Goal: Task Accomplishment & Management: Manage account settings

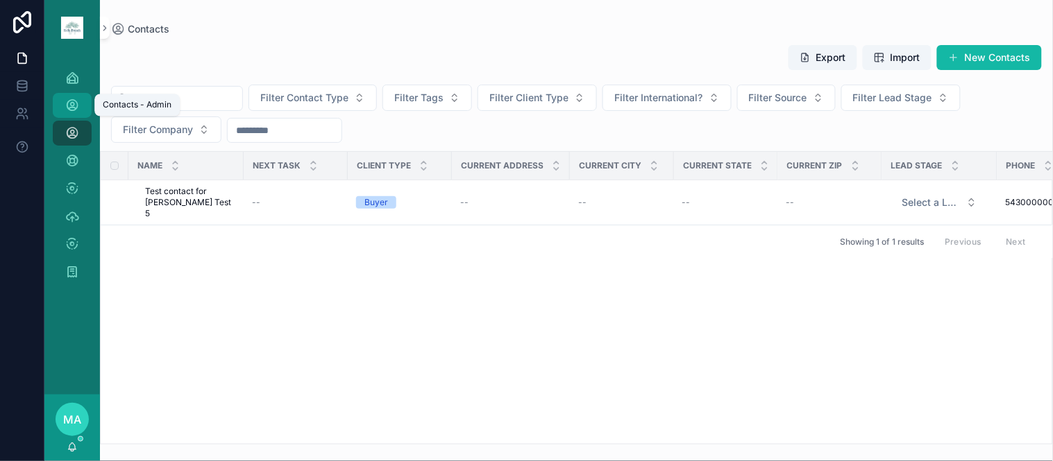
click at [77, 106] on icon "scrollable content" at bounding box center [72, 106] width 14 height 14
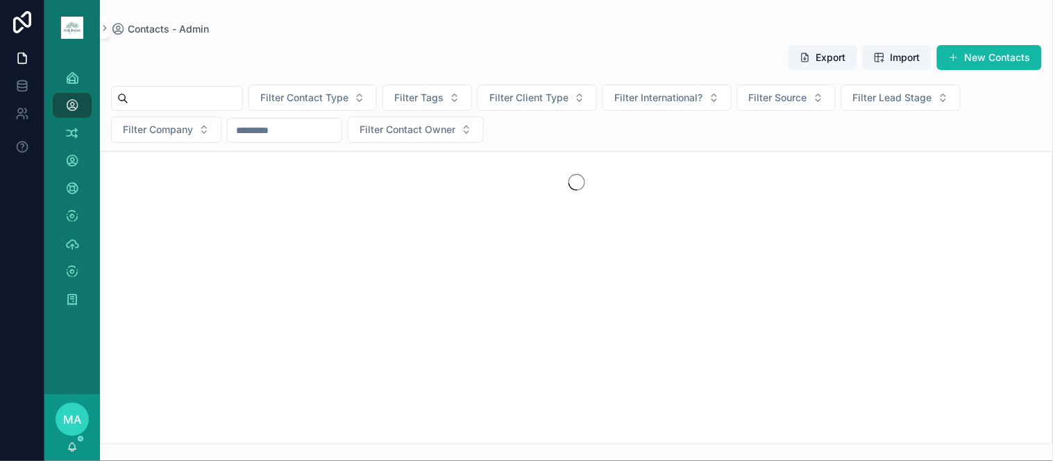
click at [219, 92] on input "scrollable content" at bounding box center [185, 98] width 114 height 19
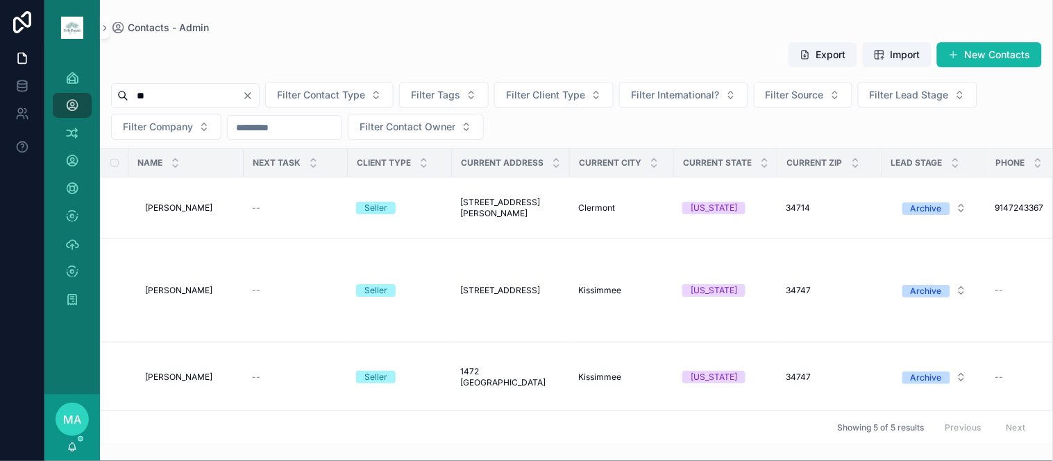
type input "*"
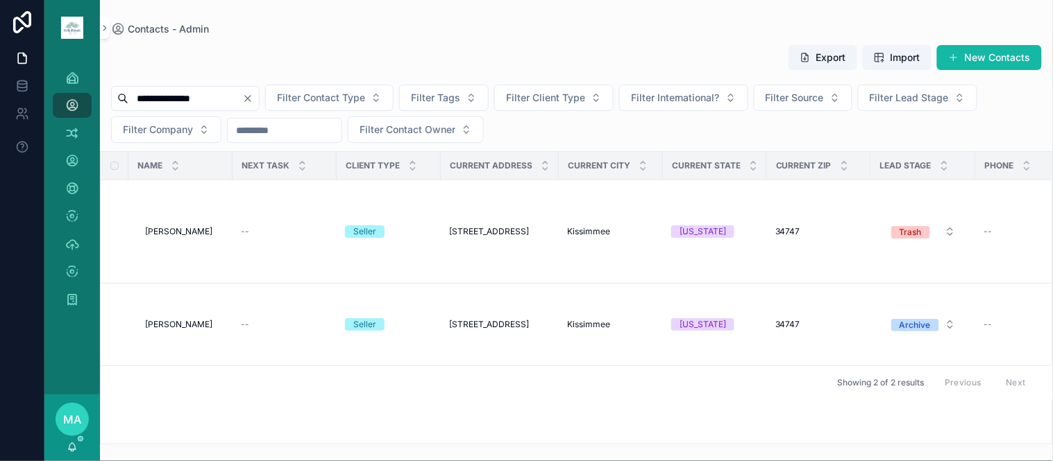
type input "**********"
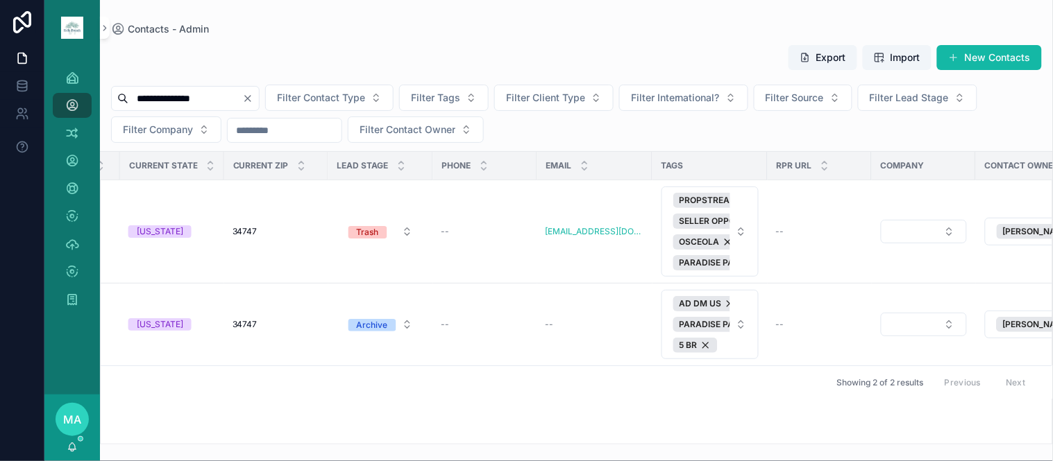
scroll to position [0, 684]
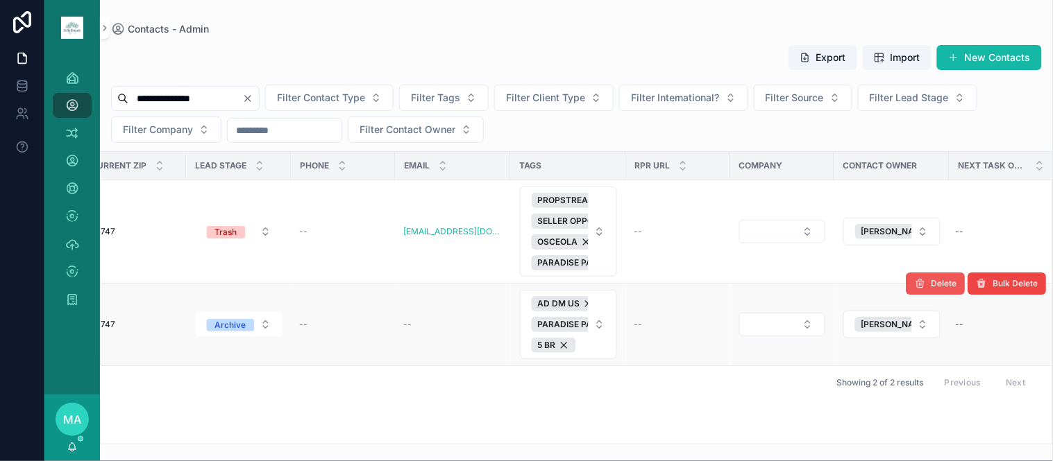
click at [940, 287] on span "Delete" at bounding box center [944, 283] width 26 height 11
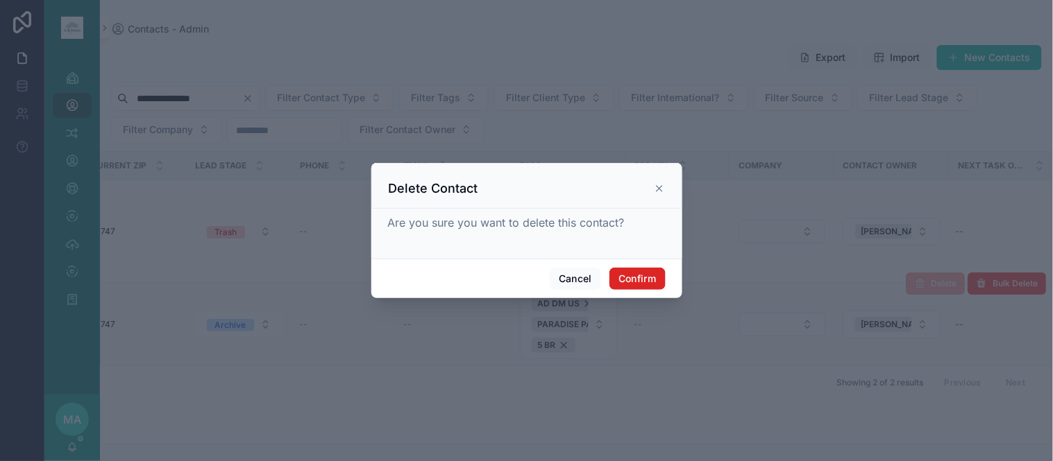
click at [656, 280] on button "Confirm" at bounding box center [637, 279] width 56 height 22
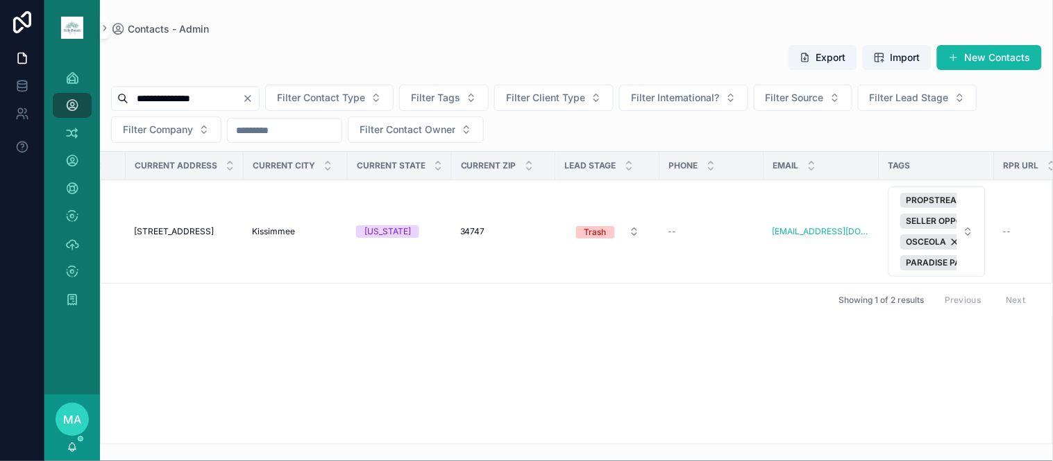
scroll to position [0, 0]
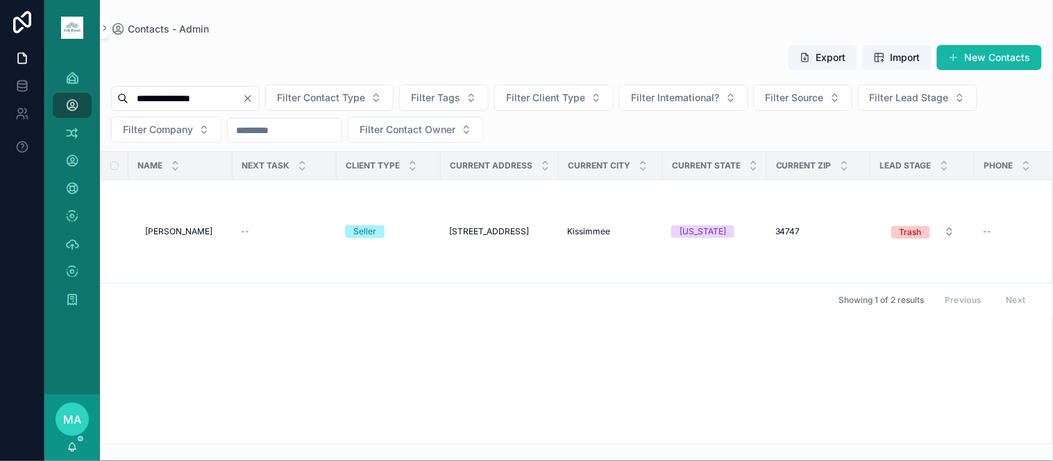
click at [253, 101] on icon "Clear" at bounding box center [247, 98] width 11 height 11
click at [237, 100] on input "scrollable content" at bounding box center [185, 98] width 114 height 19
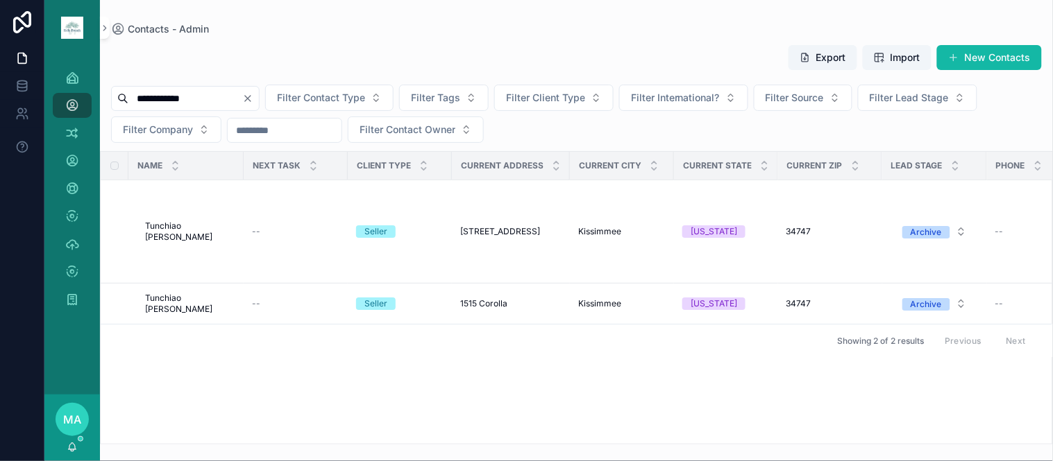
type input "**********"
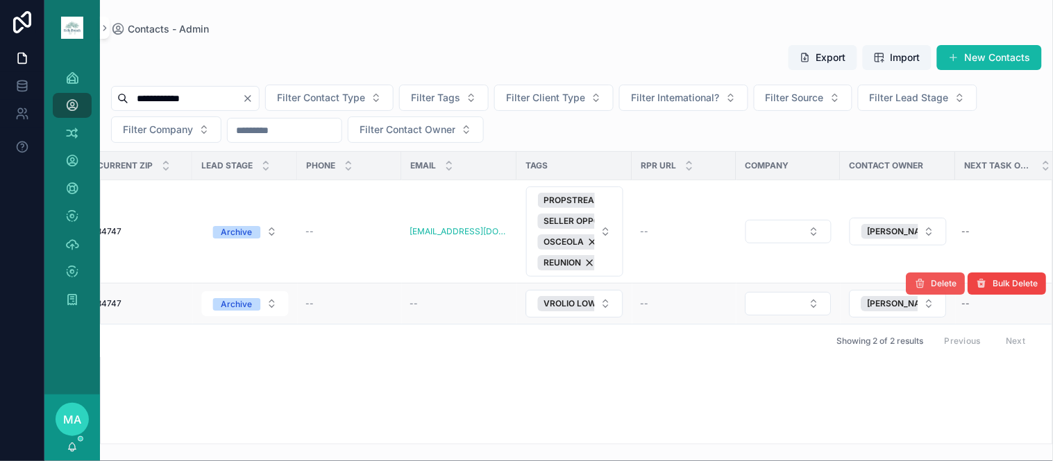
click at [940, 280] on span "Delete" at bounding box center [944, 283] width 26 height 11
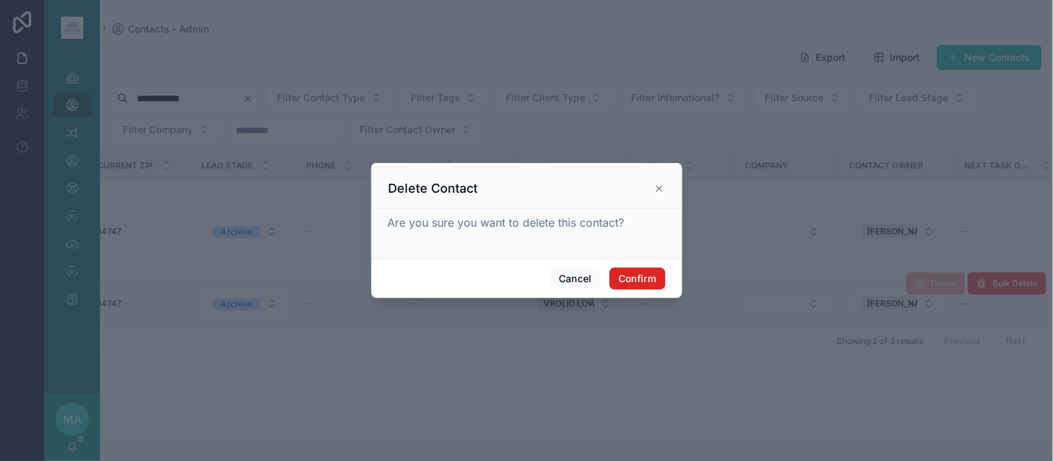
click at [637, 276] on button "Confirm" at bounding box center [637, 279] width 56 height 22
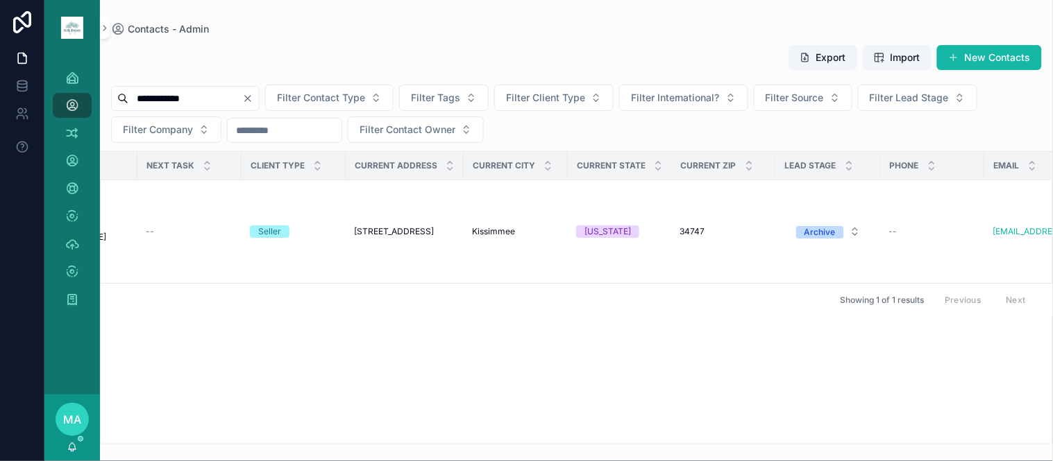
scroll to position [0, 0]
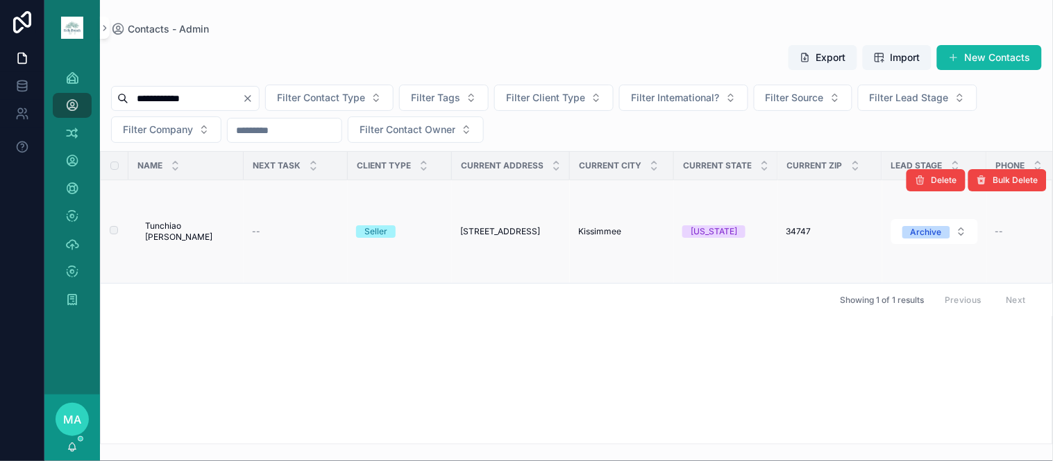
click at [167, 230] on span "Tunchiao [PERSON_NAME]" at bounding box center [190, 232] width 90 height 22
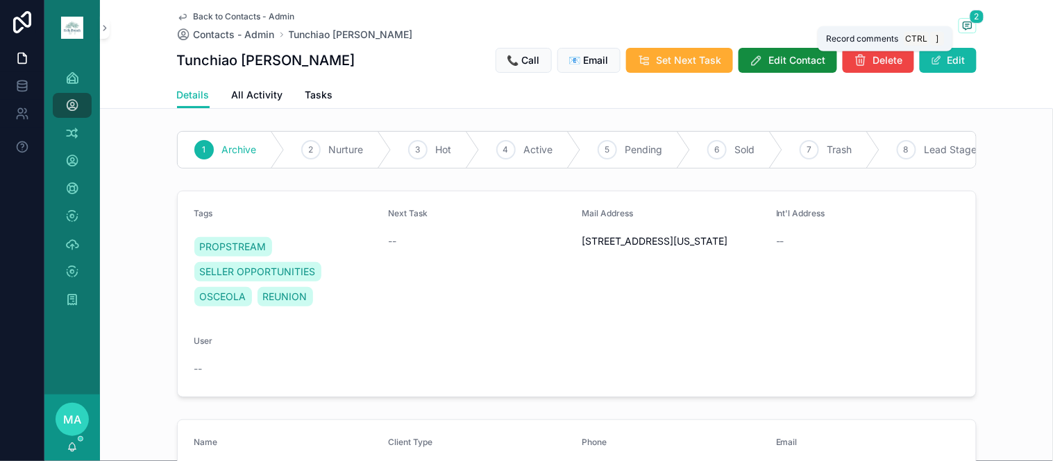
click at [969, 12] on span "2" at bounding box center [976, 17] width 15 height 14
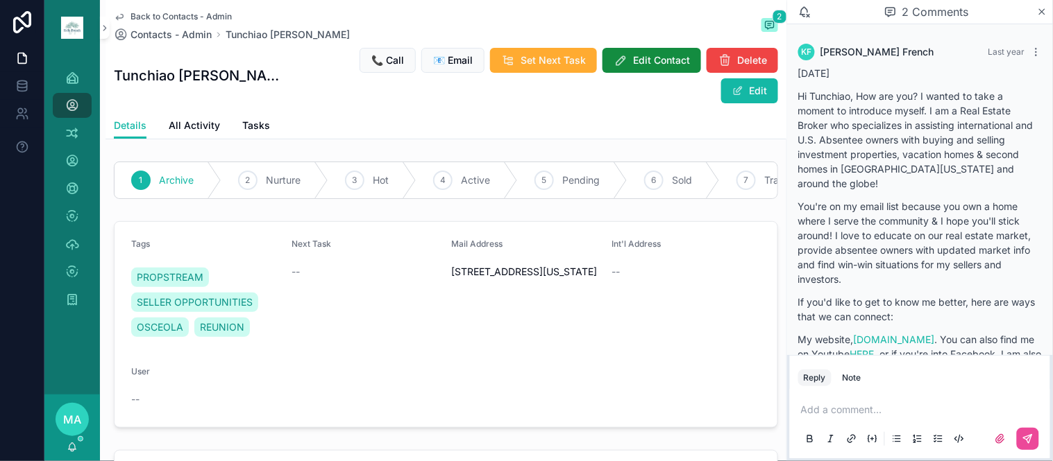
scroll to position [311, 0]
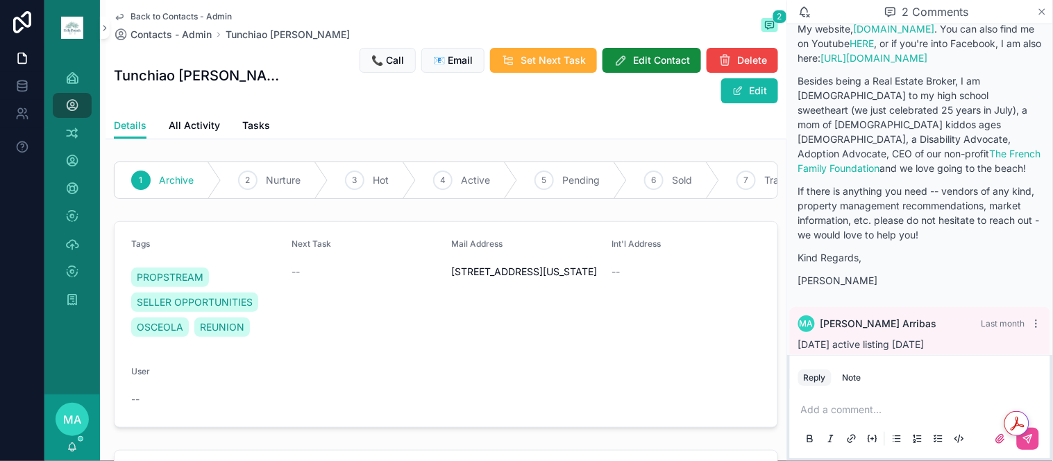
click at [1038, 12] on div "2 Comments" at bounding box center [920, 12] width 266 height 24
click at [179, 11] on span "Back to Contacts - Admin" at bounding box center [180, 16] width 101 height 11
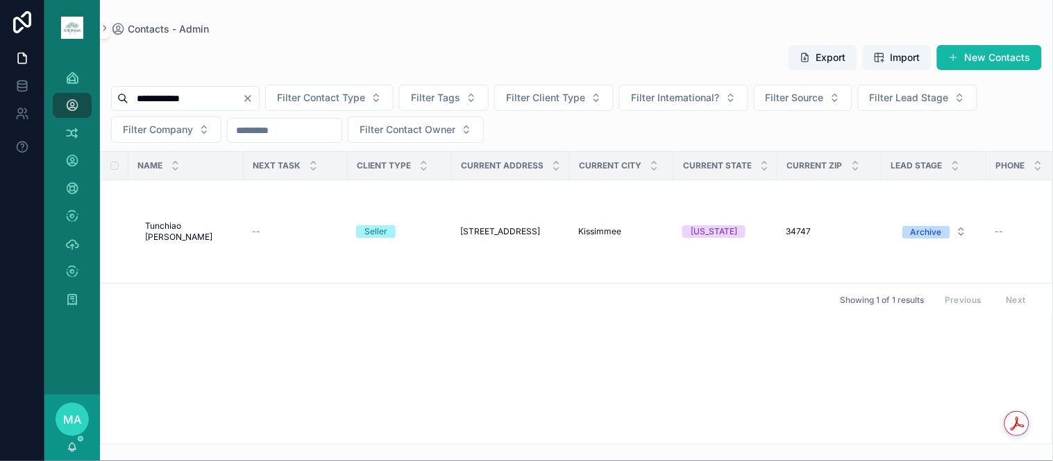
click at [253, 100] on icon "Clear" at bounding box center [247, 98] width 11 height 11
click at [237, 93] on input "scrollable content" at bounding box center [185, 98] width 114 height 19
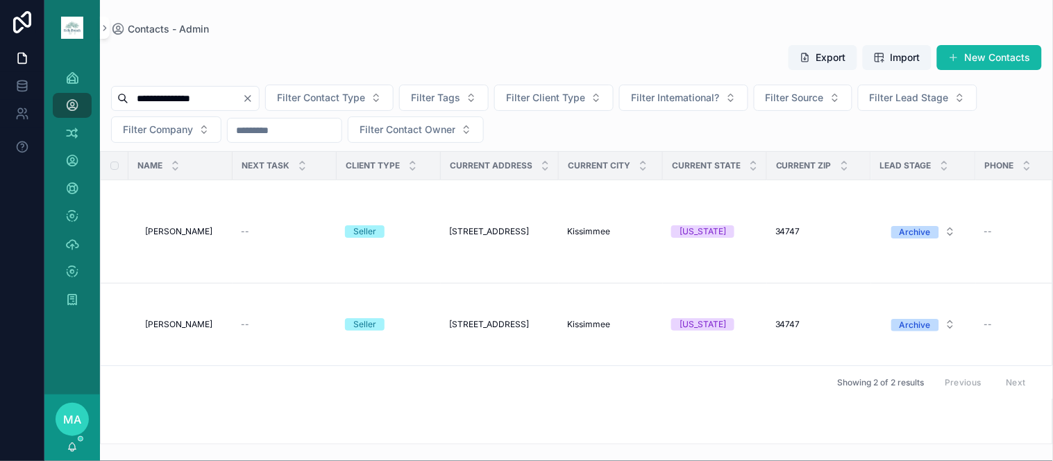
type input "**********"
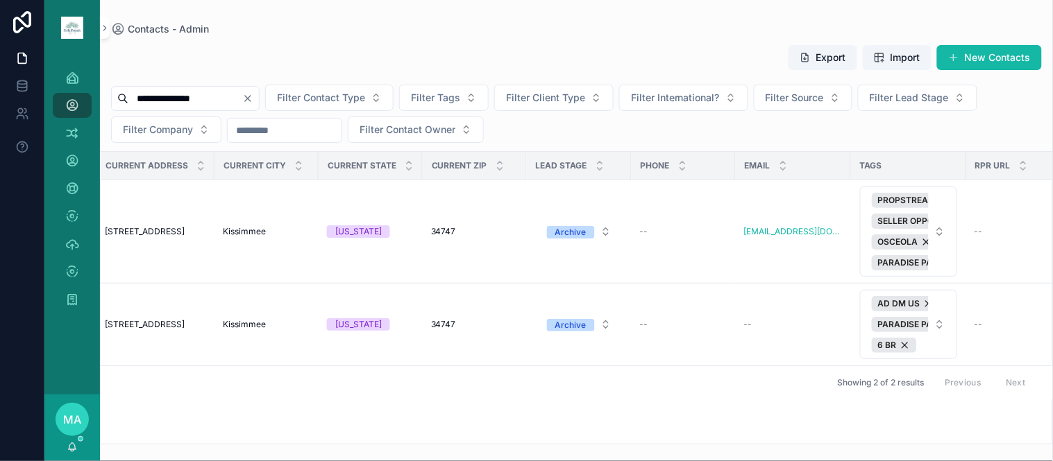
scroll to position [0, 345]
click at [952, 291] on button "Delete" at bounding box center [935, 284] width 59 height 22
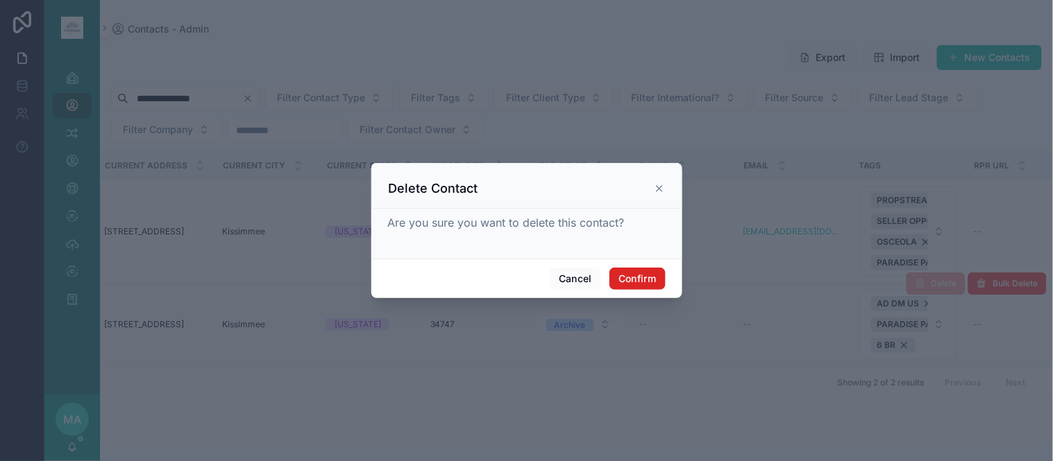
click at [622, 285] on button "Confirm" at bounding box center [637, 279] width 56 height 22
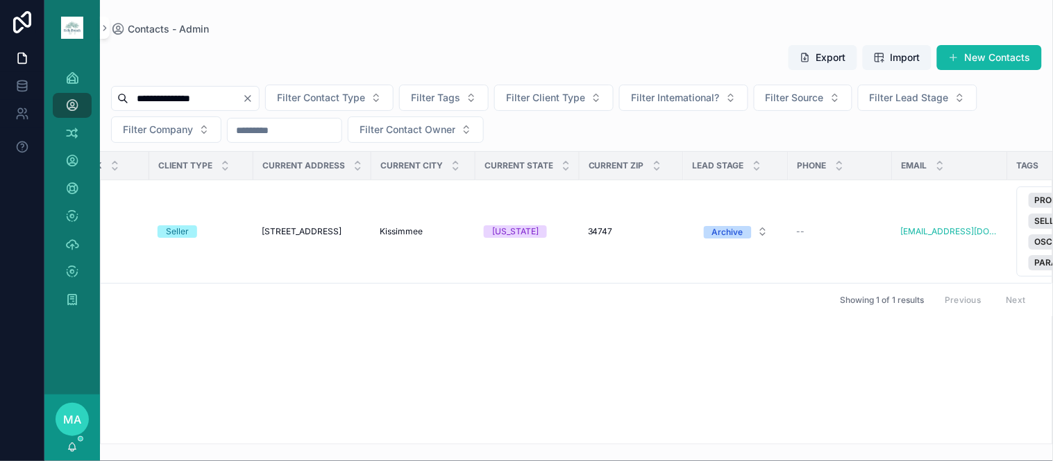
scroll to position [0, 0]
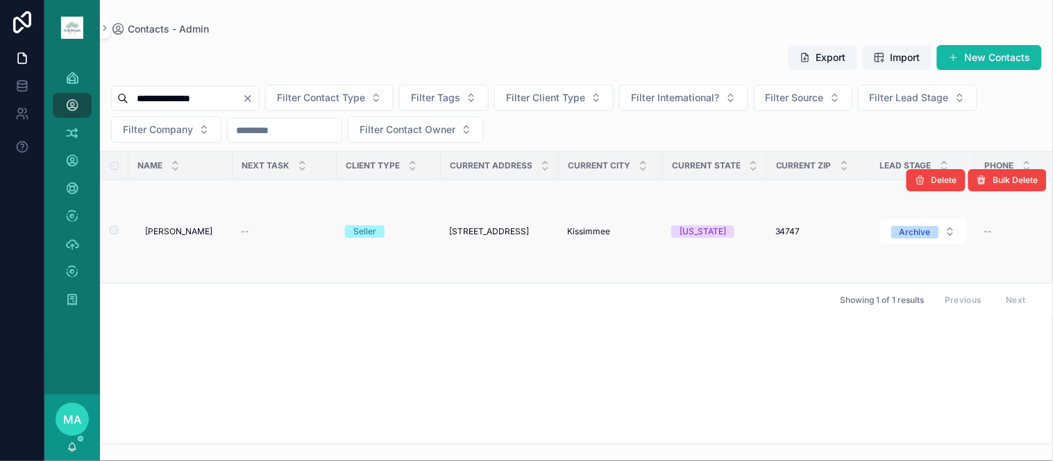
click at [182, 235] on span "[PERSON_NAME]" at bounding box center [178, 231] width 67 height 11
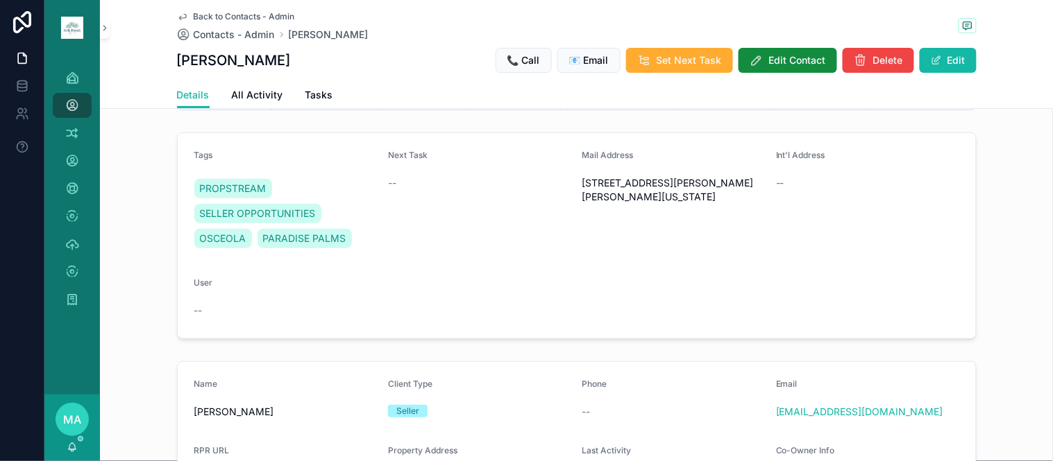
scroll to position [154, 0]
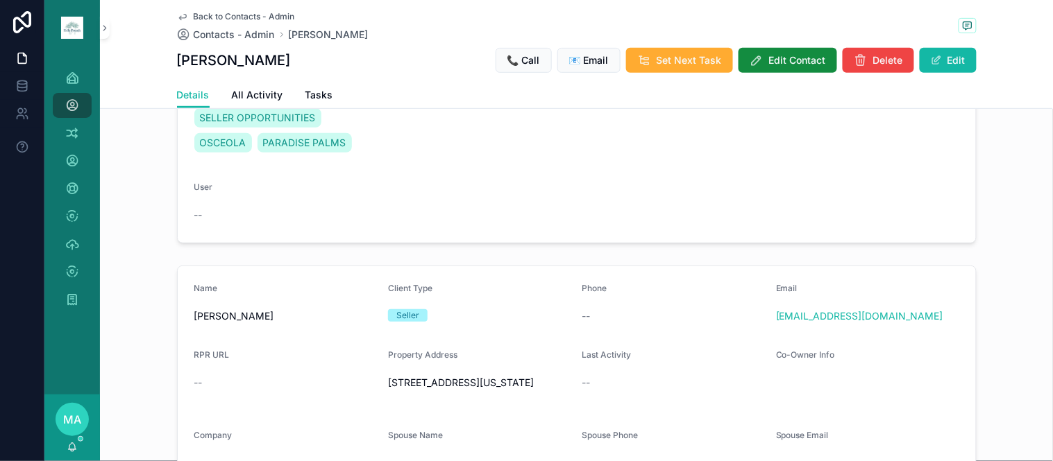
click at [241, 14] on span "Back to Contacts - Admin" at bounding box center [244, 16] width 101 height 11
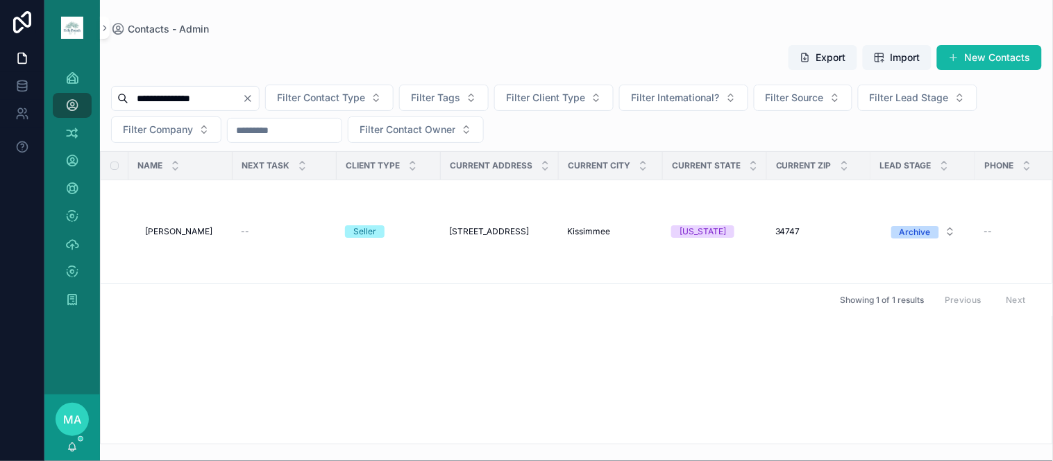
click at [253, 100] on icon "Clear" at bounding box center [247, 98] width 11 height 11
click at [233, 97] on input "scrollable content" at bounding box center [185, 98] width 114 height 19
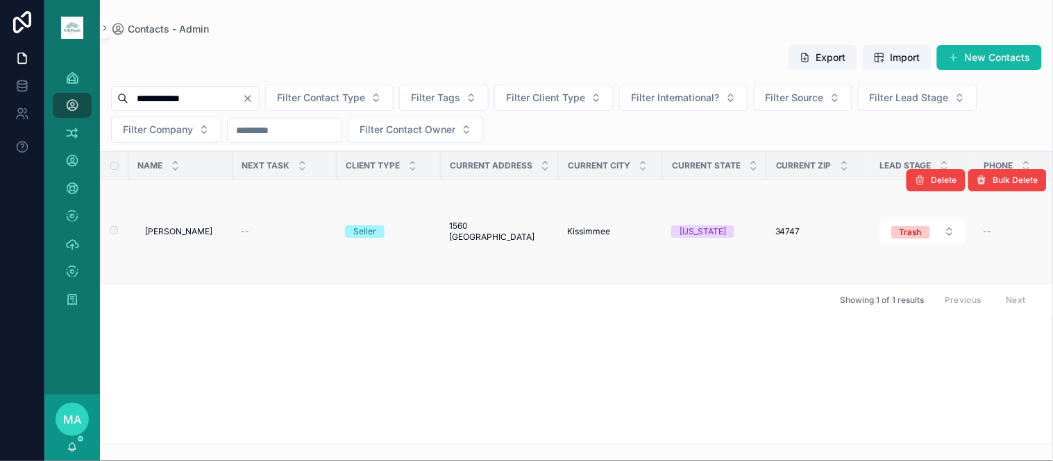
type input "**********"
click at [196, 232] on span "[PERSON_NAME]" at bounding box center [178, 231] width 67 height 11
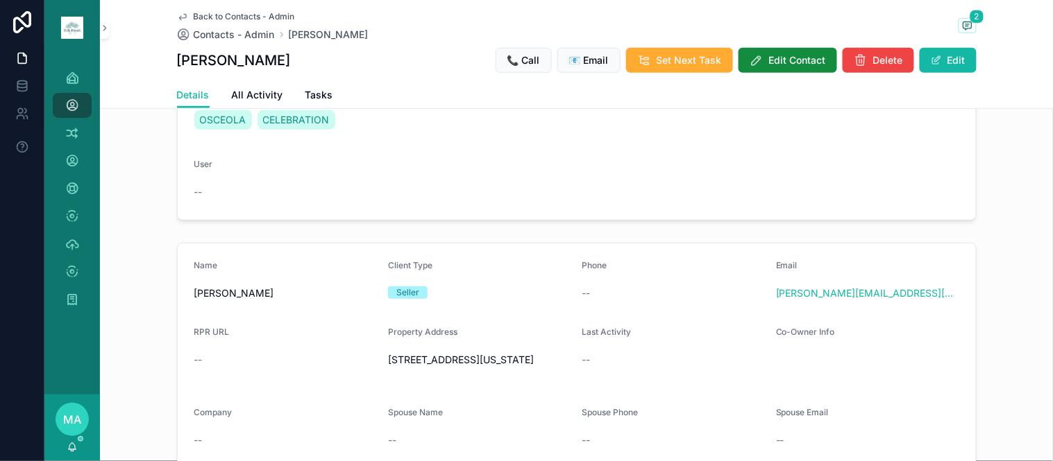
scroll to position [231, 0]
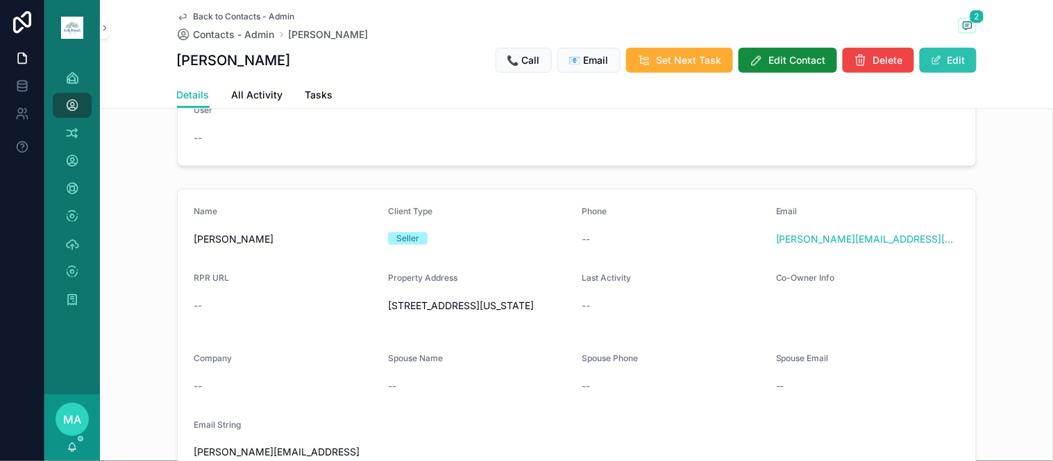
click at [938, 51] on button "Edit" at bounding box center [947, 60] width 57 height 25
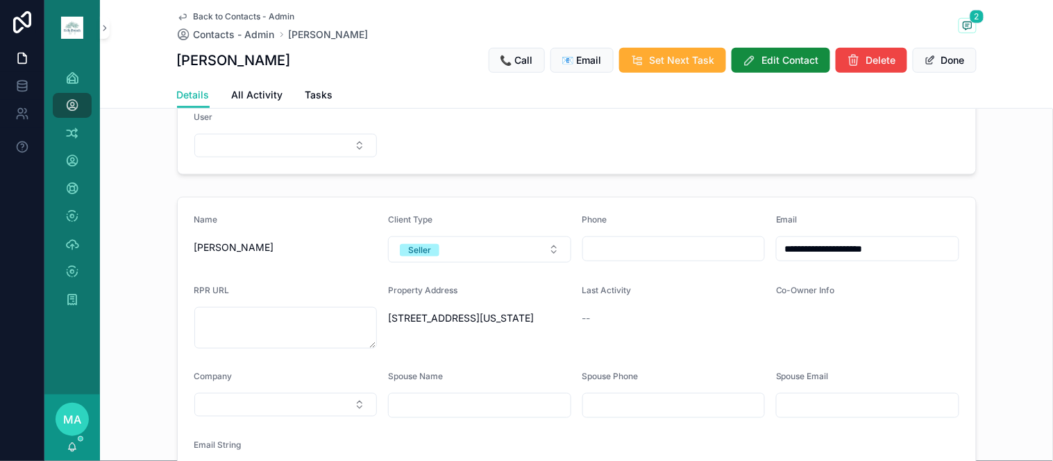
drag, startPoint x: 746, startPoint y: 257, endPoint x: 654, endPoint y: 262, distance: 92.5
click at [662, 271] on form "**********" at bounding box center [577, 357] width 798 height 318
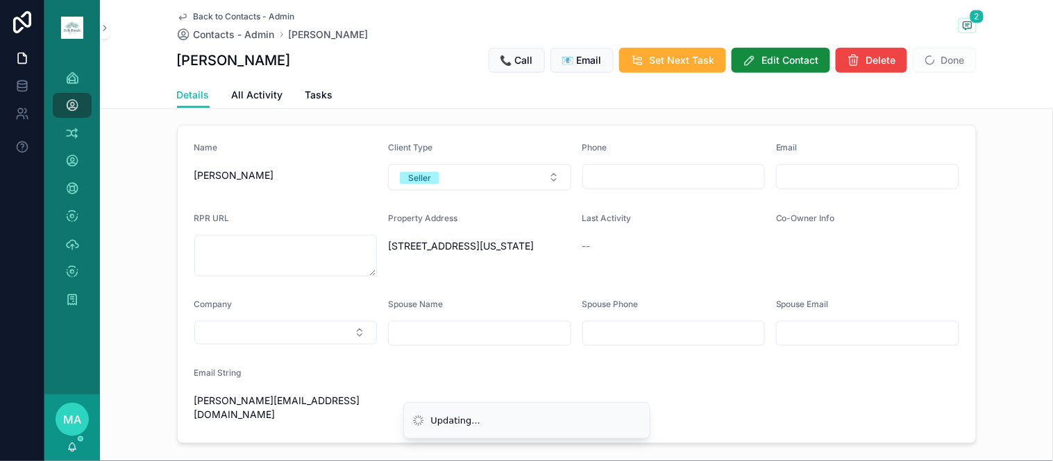
scroll to position [368, 0]
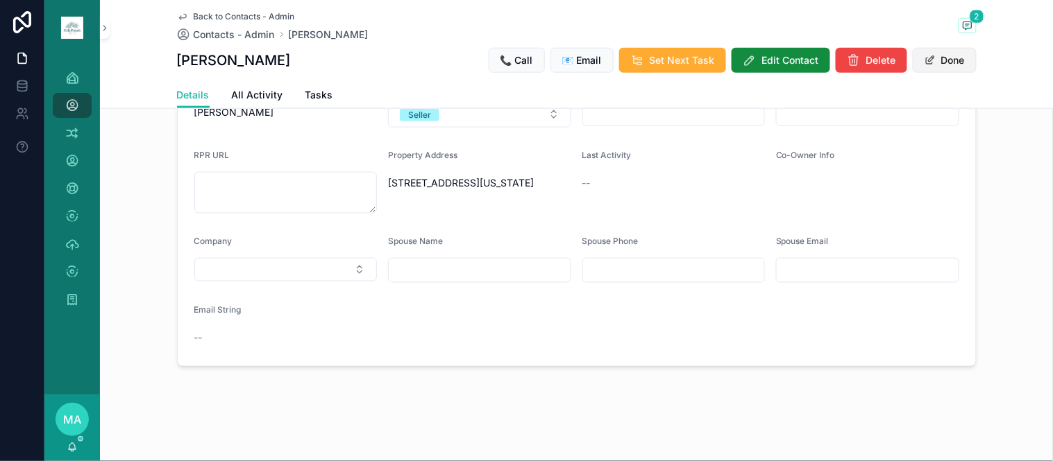
click at [935, 59] on button "Done" at bounding box center [945, 60] width 64 height 25
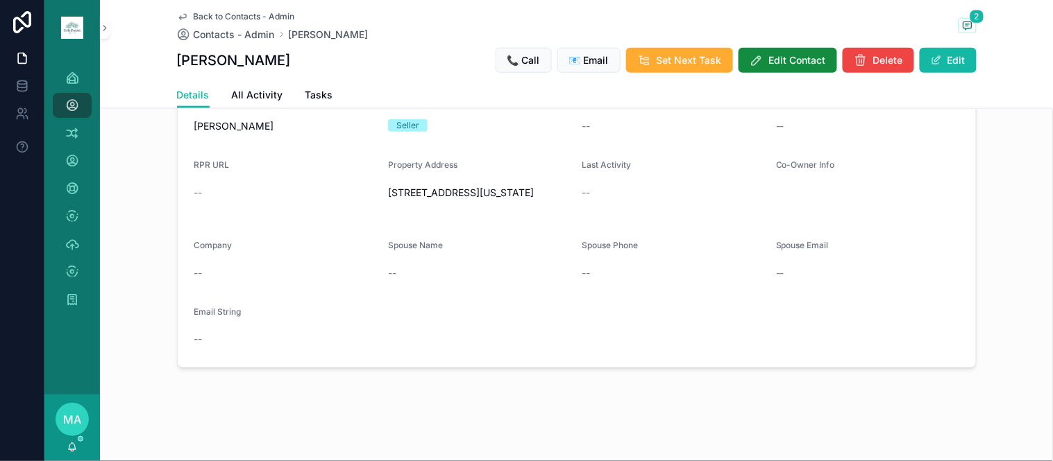
click at [215, 15] on span "Back to Contacts - Admin" at bounding box center [244, 16] width 101 height 11
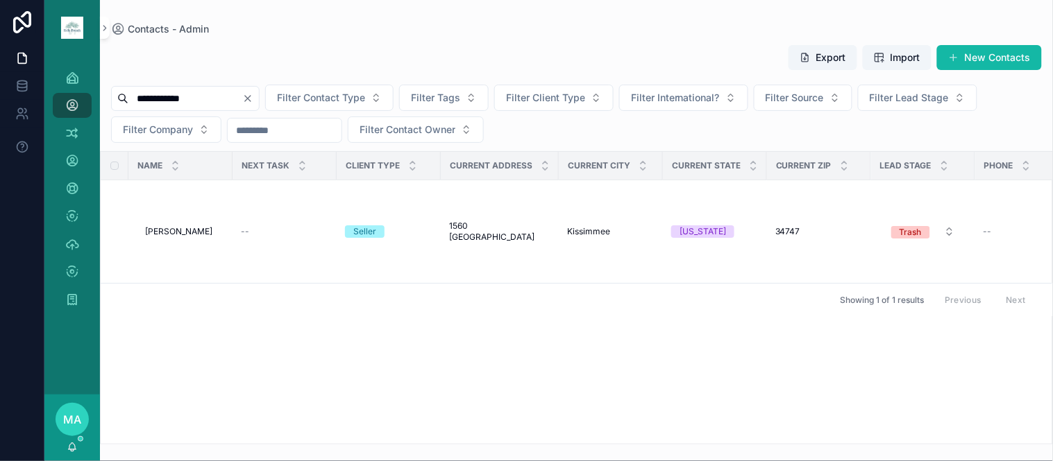
click at [253, 95] on icon "Clear" at bounding box center [247, 98] width 11 height 11
click at [231, 90] on input "scrollable content" at bounding box center [185, 98] width 114 height 19
type input "**********"
click at [253, 101] on icon "Clear" at bounding box center [247, 98] width 11 height 11
click at [233, 102] on input "scrollable content" at bounding box center [185, 98] width 114 height 19
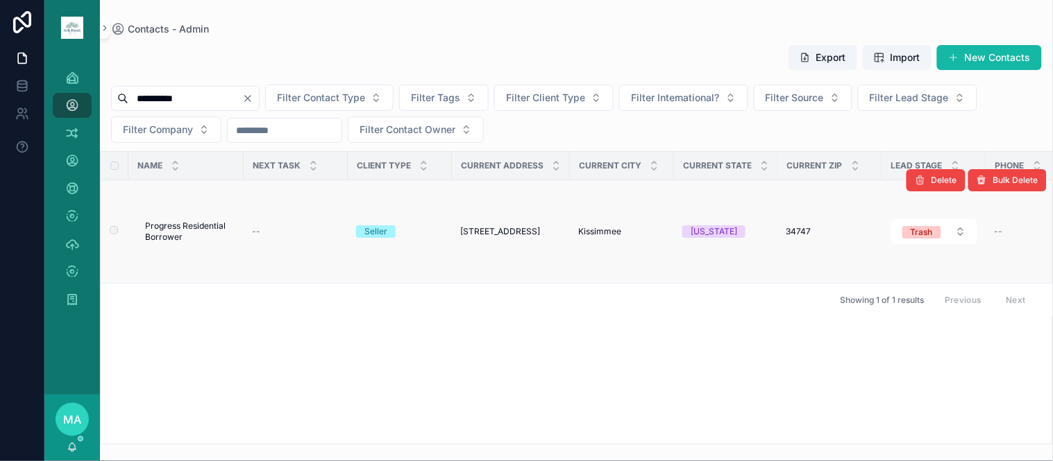
type input "**********"
click at [192, 225] on span "Progress Residential Borrower" at bounding box center [190, 232] width 90 height 22
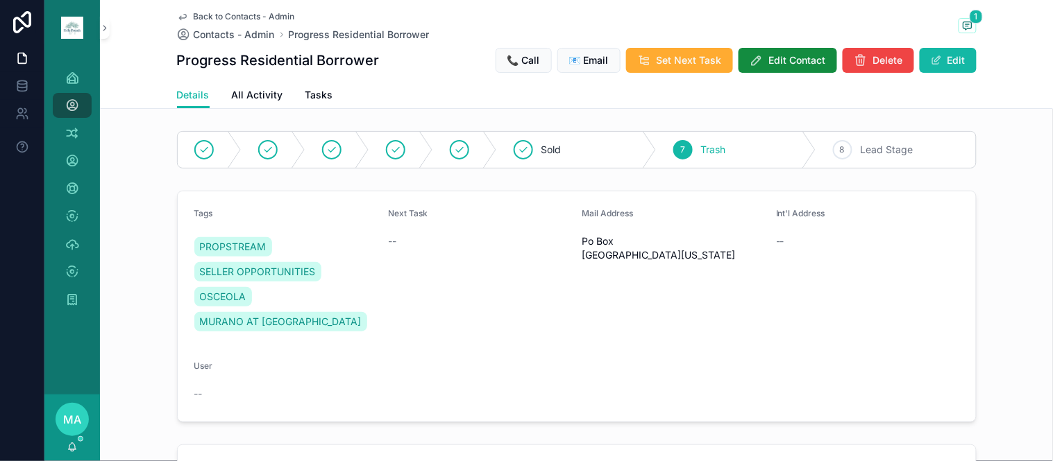
click at [235, 15] on span "Back to Contacts - Admin" at bounding box center [244, 16] width 101 height 11
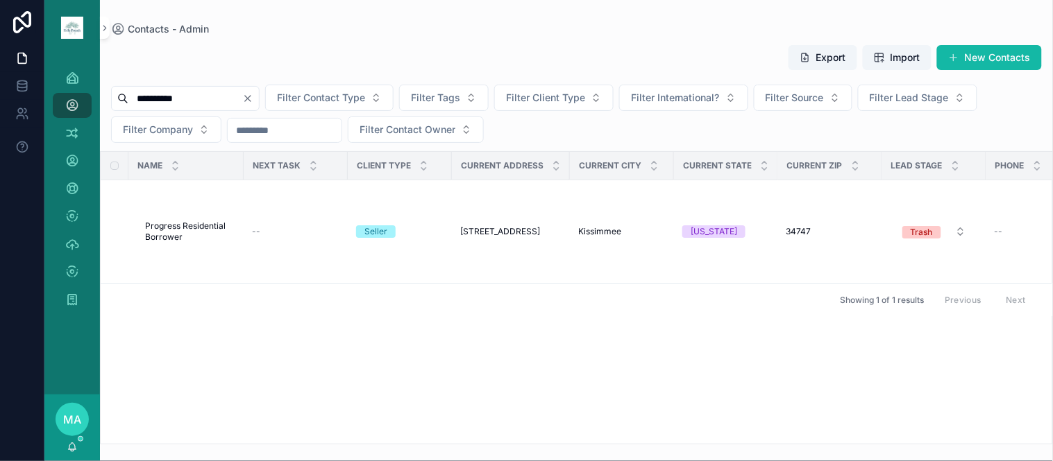
click at [253, 99] on icon "Clear" at bounding box center [247, 98] width 11 height 11
click at [218, 89] on input "scrollable content" at bounding box center [185, 98] width 114 height 19
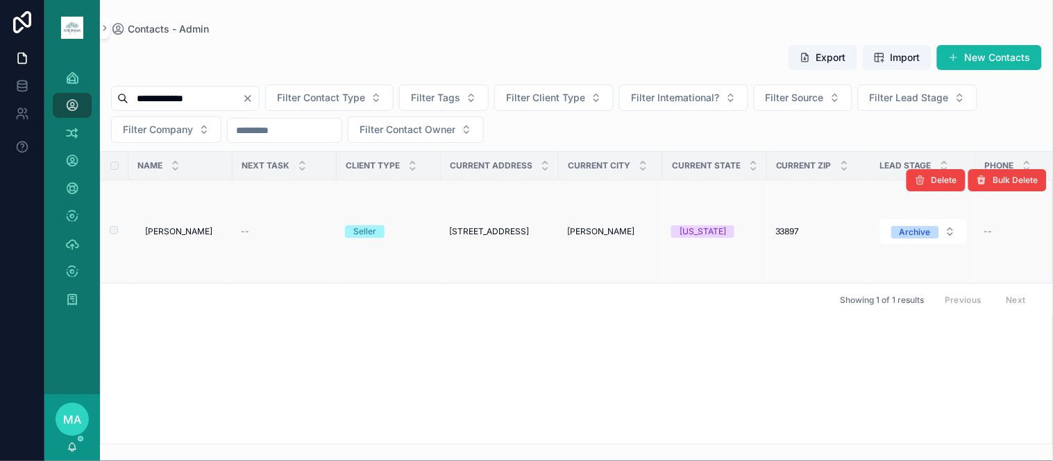
type input "**********"
click at [189, 230] on span "[PERSON_NAME]" at bounding box center [178, 231] width 67 height 11
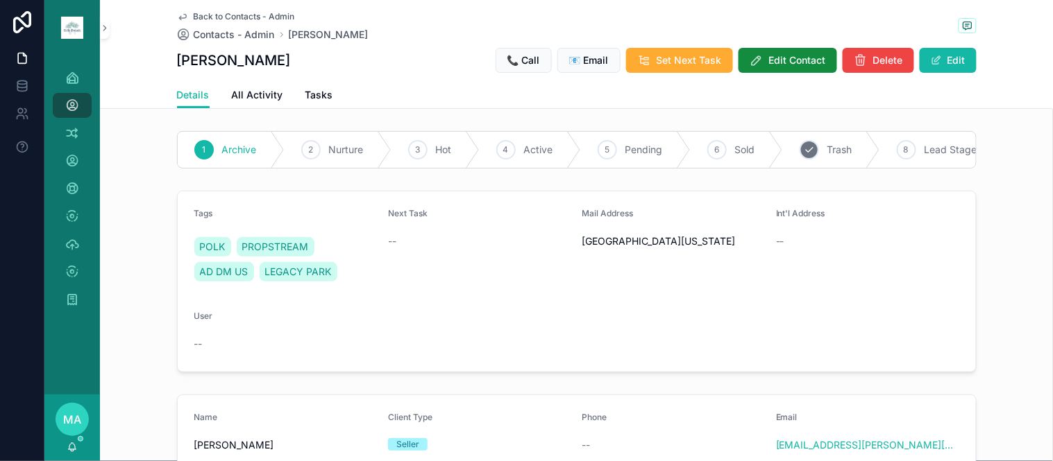
click at [842, 147] on span "Trash" at bounding box center [839, 150] width 25 height 14
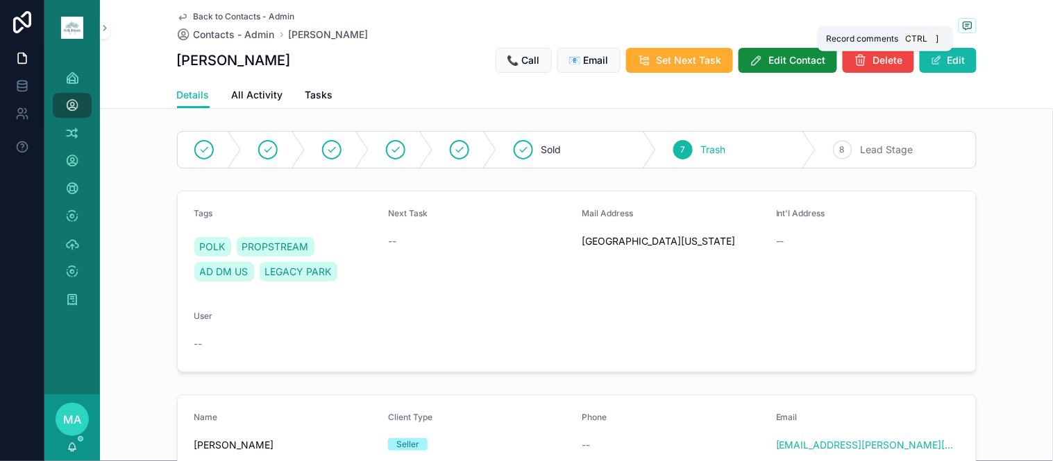
click at [962, 25] on icon "scrollable content" at bounding box center [967, 25] width 11 height 11
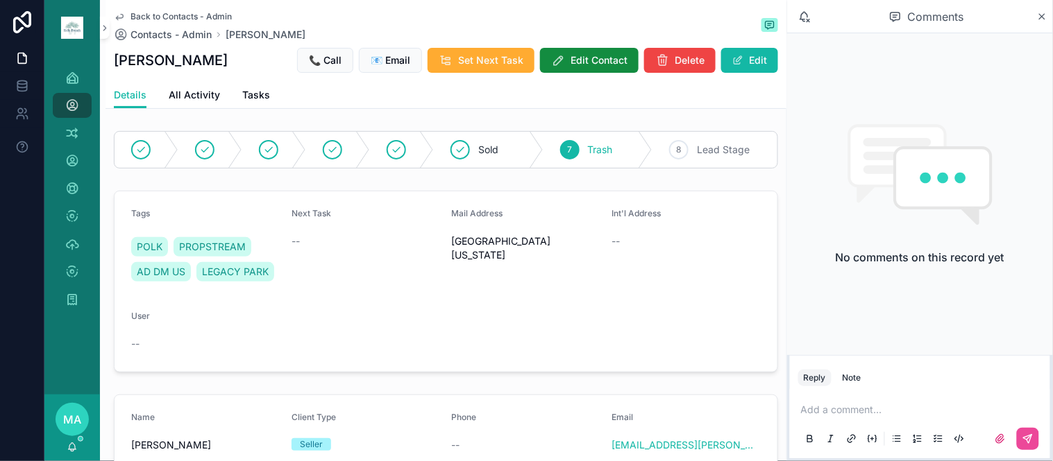
drag, startPoint x: 850, startPoint y: 373, endPoint x: 838, endPoint y: 387, distance: 18.7
click at [850, 373] on div "Note" at bounding box center [851, 378] width 19 height 11
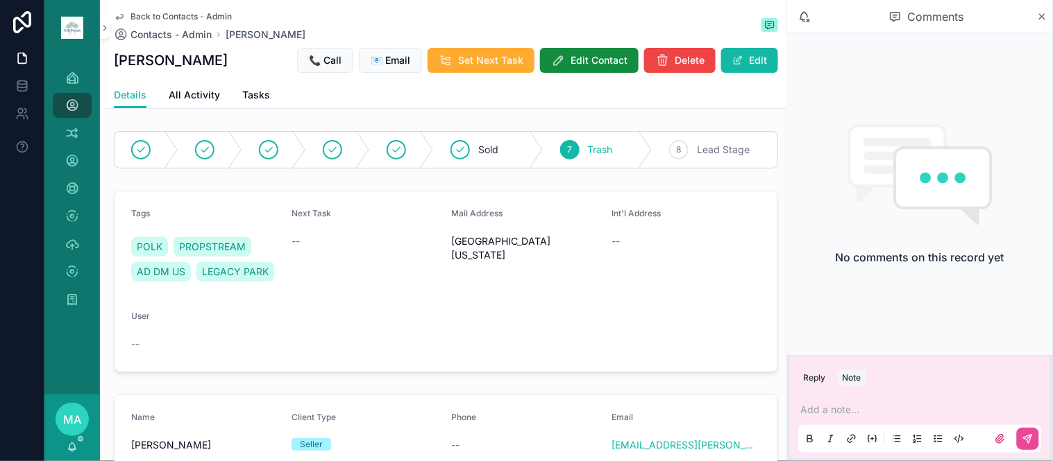
click at [819, 405] on p "scrollable content" at bounding box center [923, 410] width 244 height 14
click at [1031, 433] on button "scrollable content" at bounding box center [1028, 439] width 22 height 22
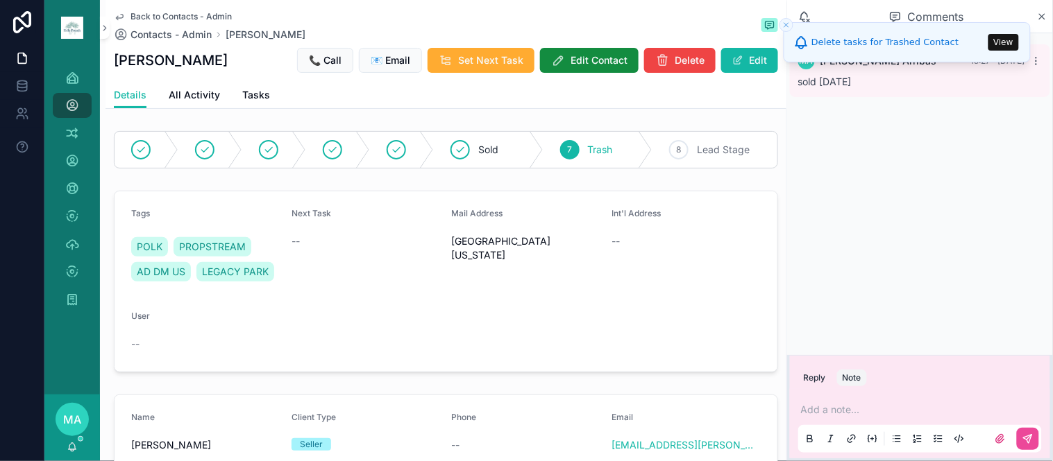
click at [180, 17] on span "Back to Contacts - Admin" at bounding box center [180, 16] width 101 height 11
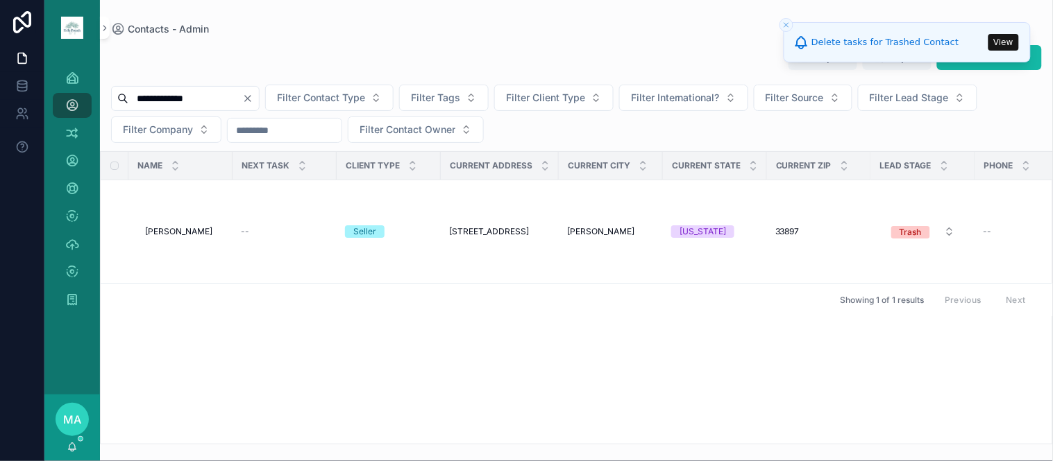
click at [253, 100] on icon "Clear" at bounding box center [247, 98] width 11 height 11
click at [242, 108] on input "scrollable content" at bounding box center [185, 98] width 114 height 19
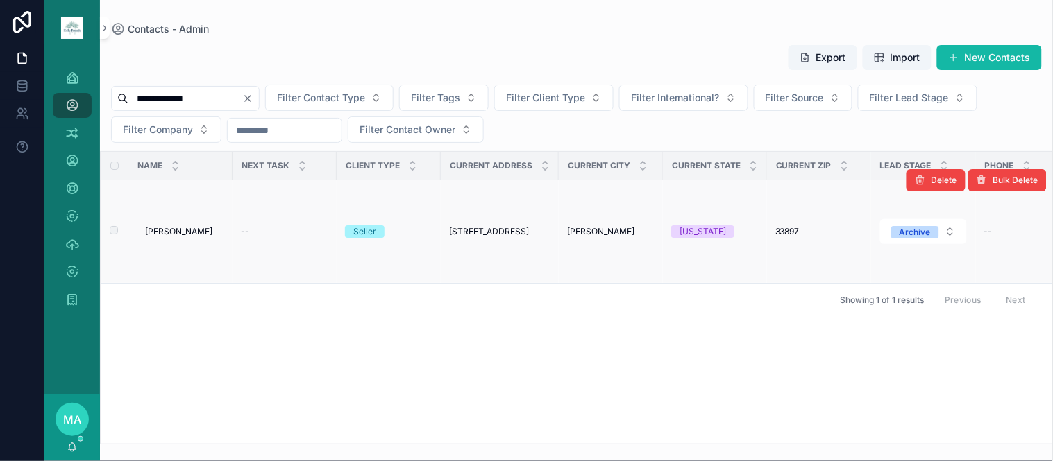
type input "**********"
click at [182, 232] on span "[PERSON_NAME]" at bounding box center [178, 231] width 67 height 11
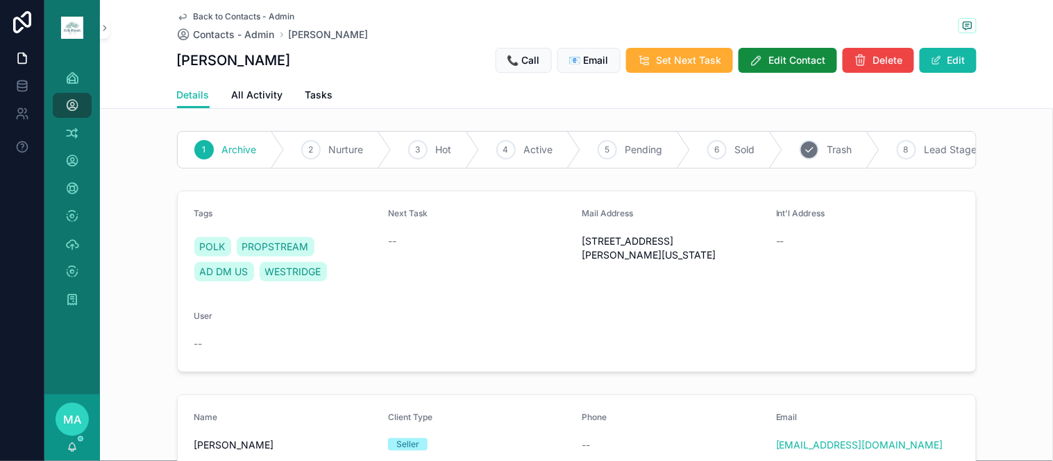
click at [813, 146] on div "7 Trash" at bounding box center [831, 150] width 97 height 36
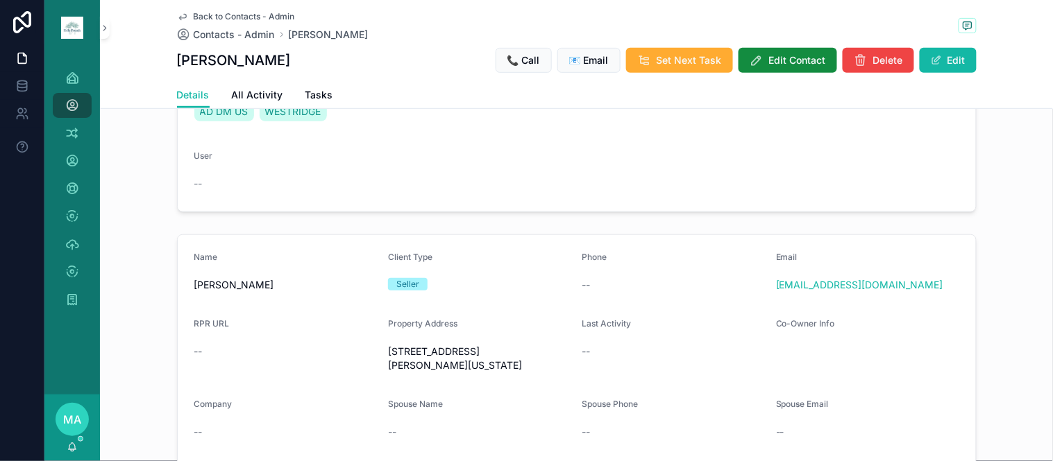
scroll to position [231, 0]
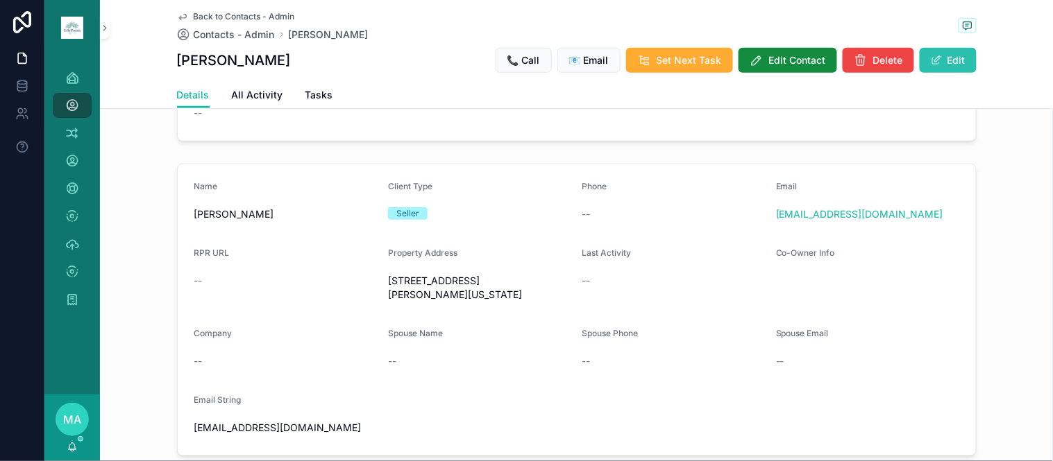
click at [965, 60] on button "Edit" at bounding box center [947, 60] width 57 height 25
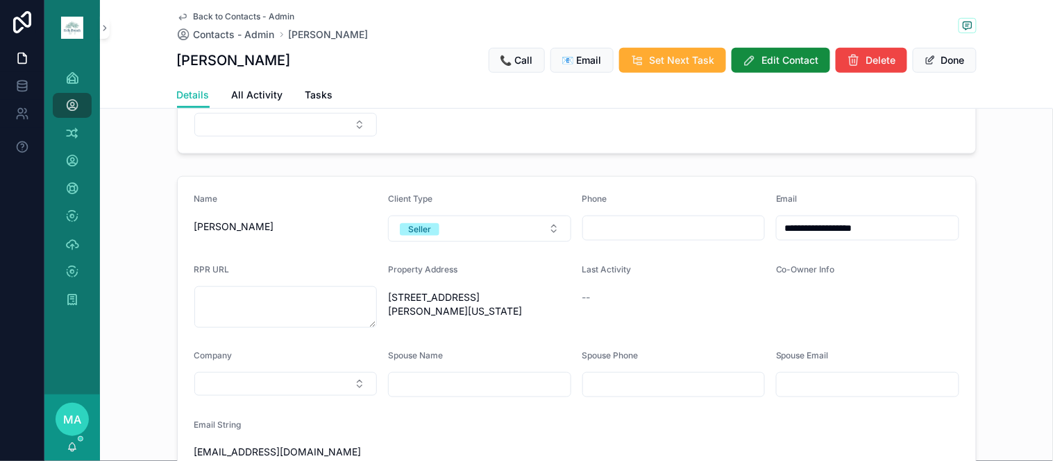
drag, startPoint x: 898, startPoint y: 224, endPoint x: 674, endPoint y: 257, distance: 226.5
click at [674, 255] on form "**********" at bounding box center [577, 329] width 798 height 304
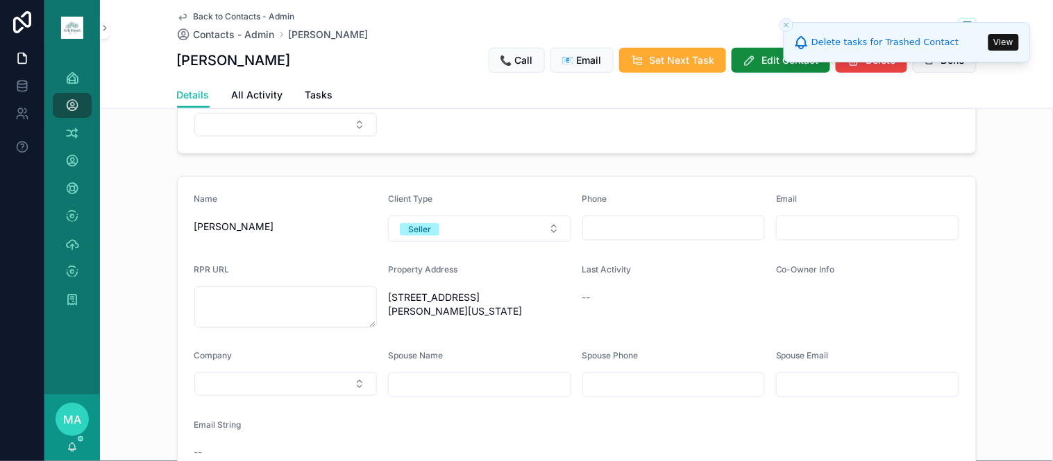
click at [981, 117] on div "Tags POLK PROPSTREAM AD DM US WESTRIDGE Next Task -- Mail Address [STREET_ADDRE…" at bounding box center [576, 56] width 953 height 205
click at [933, 69] on button "Done" at bounding box center [945, 60] width 64 height 25
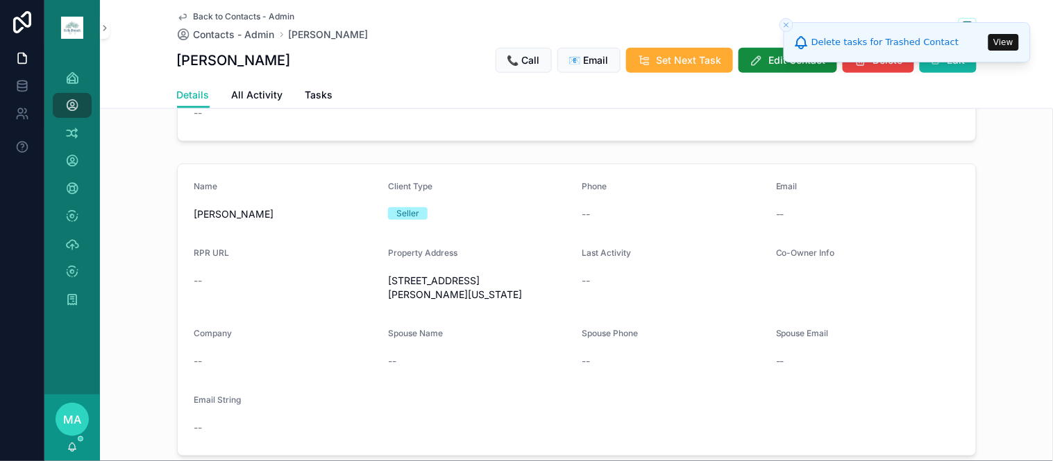
click at [230, 12] on span "Back to Contacts - Admin" at bounding box center [244, 16] width 101 height 11
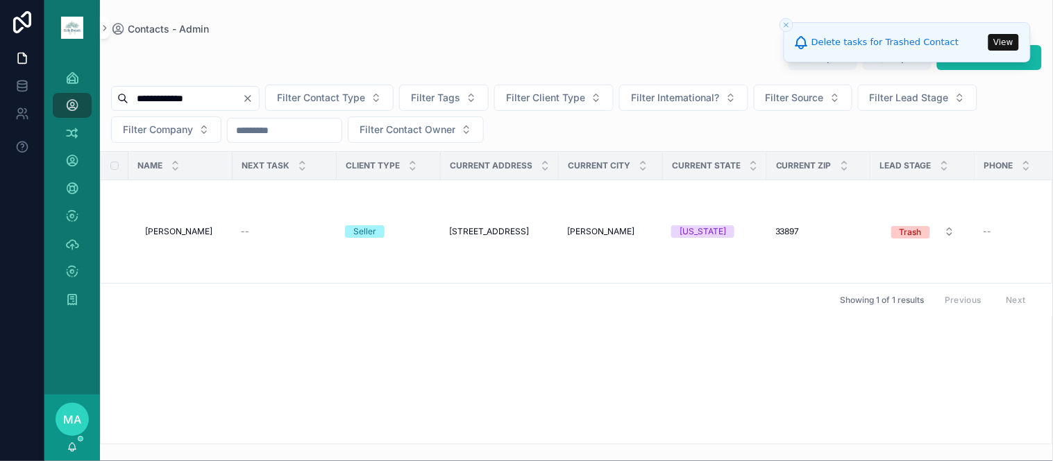
click at [259, 95] on button "Clear" at bounding box center [250, 98] width 17 height 11
click at [242, 103] on input "scrollable content" at bounding box center [185, 98] width 114 height 19
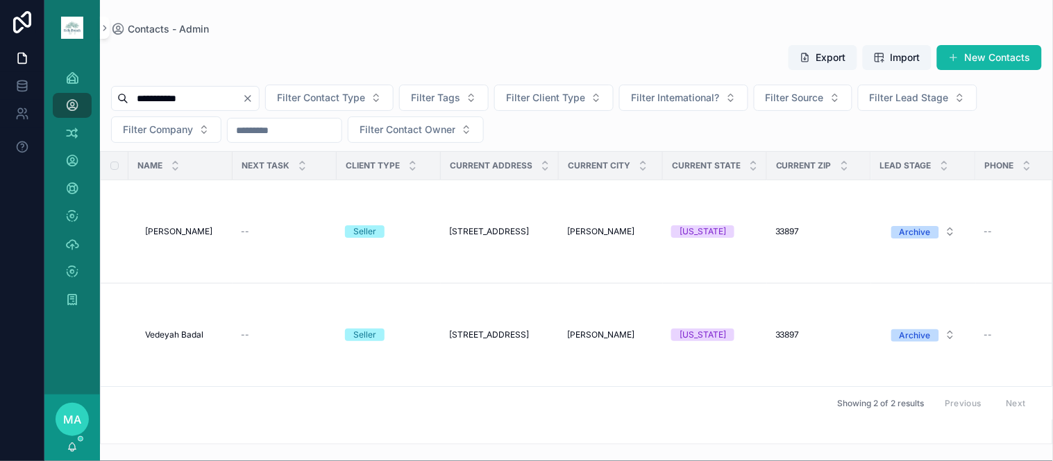
type input "**********"
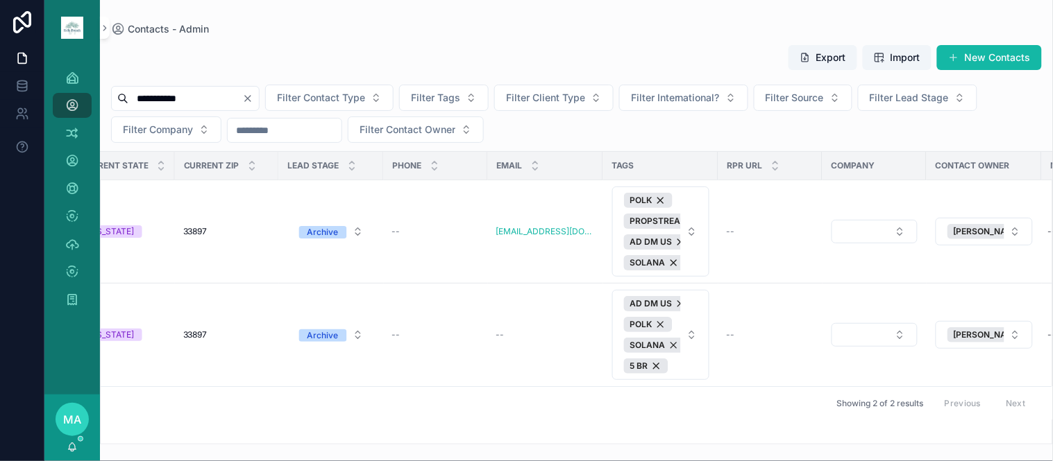
scroll to position [0, 591]
click at [930, 283] on button "Delete" at bounding box center [935, 284] width 59 height 22
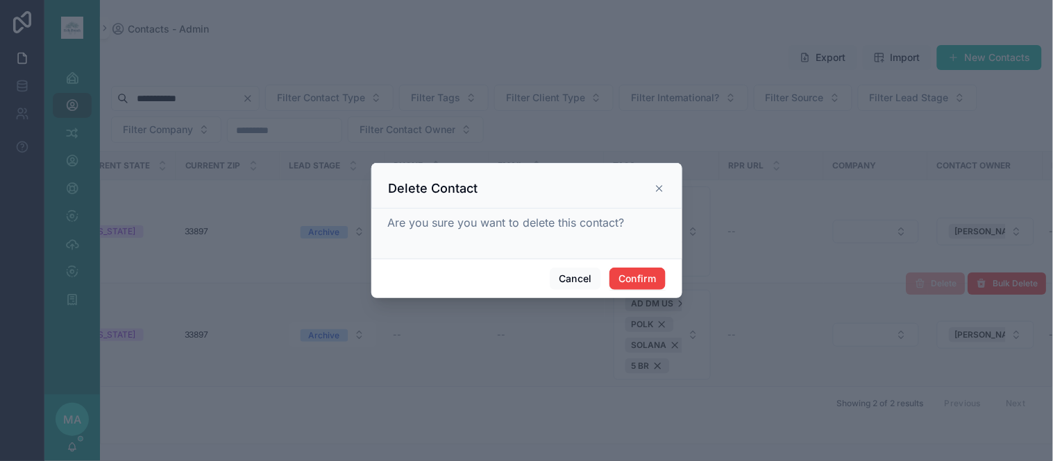
click at [650, 266] on div "Cancel Confirm" at bounding box center [526, 279] width 311 height 40
click at [643, 276] on button "Confirm" at bounding box center [637, 279] width 56 height 22
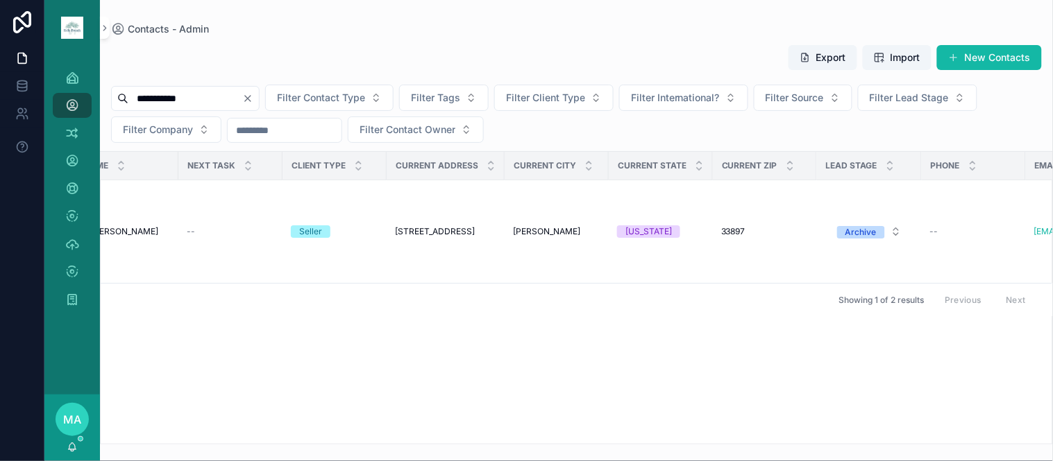
scroll to position [0, 0]
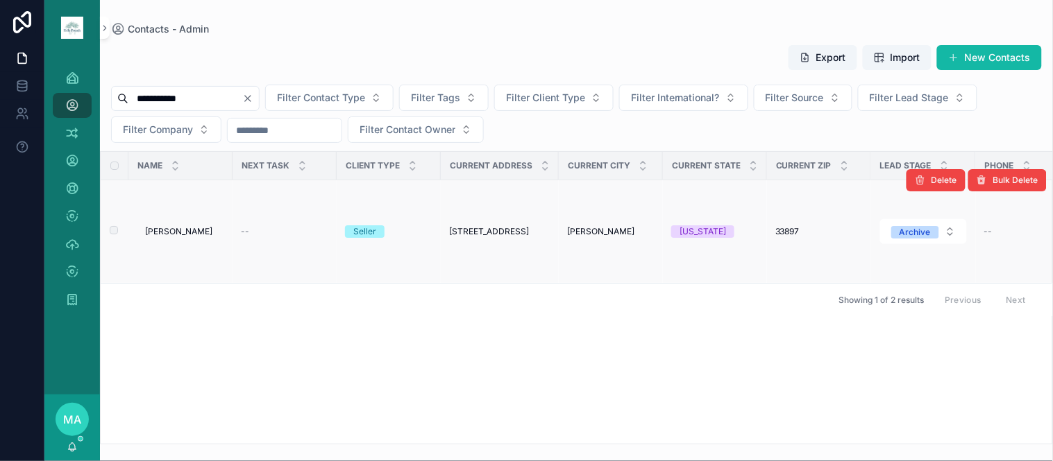
click at [162, 232] on span "[PERSON_NAME]" at bounding box center [178, 231] width 67 height 11
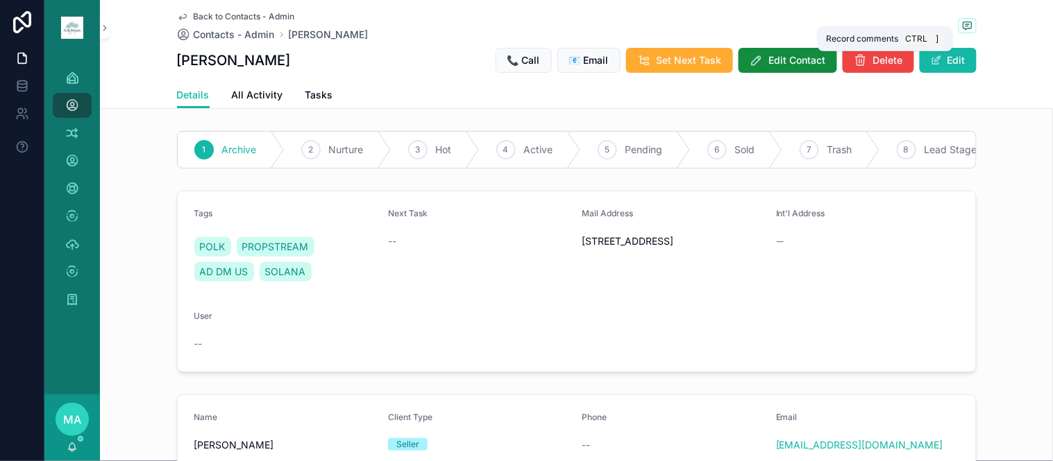
click at [965, 26] on icon "scrollable content" at bounding box center [966, 26] width 3 height 0
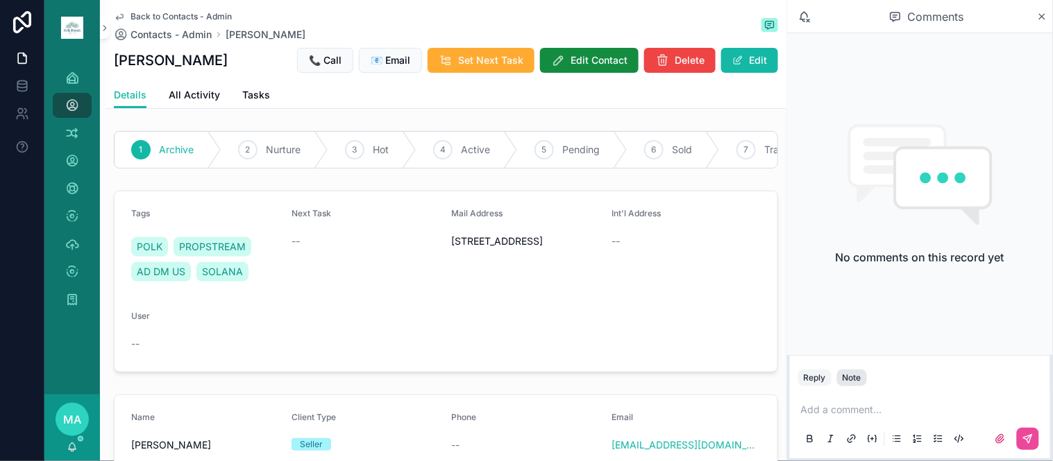
click at [852, 383] on div "Note" at bounding box center [851, 378] width 19 height 11
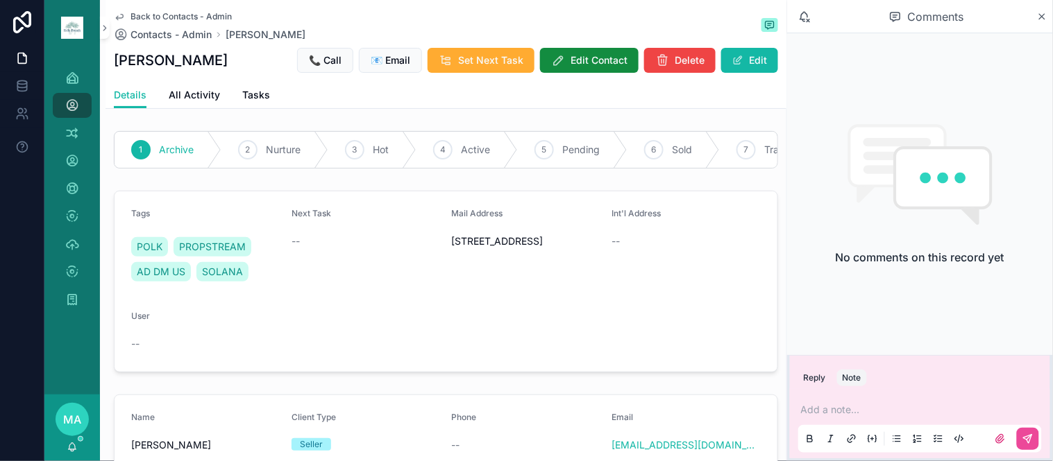
click at [815, 407] on p "scrollable content" at bounding box center [923, 410] width 244 height 14
click at [1028, 444] on icon "scrollable content" at bounding box center [1027, 439] width 11 height 11
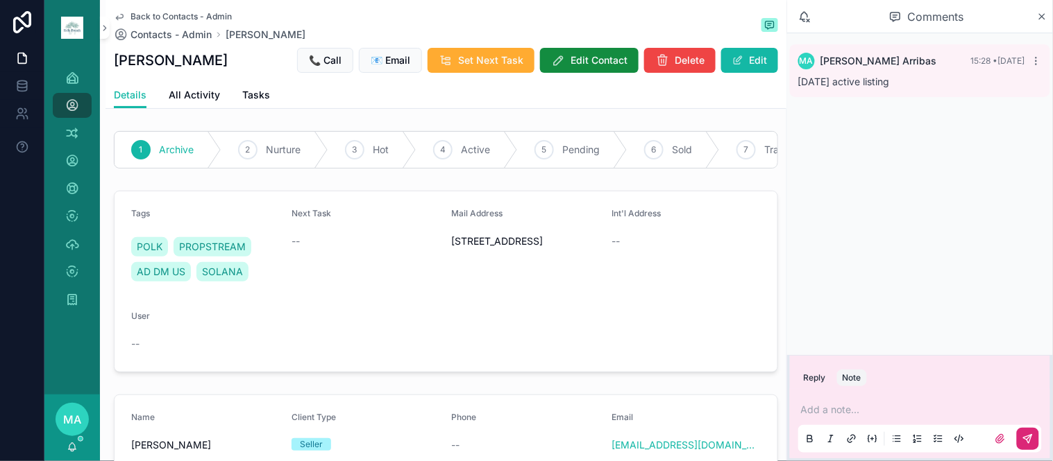
click at [151, 14] on span "Back to Contacts - Admin" at bounding box center [180, 16] width 101 height 11
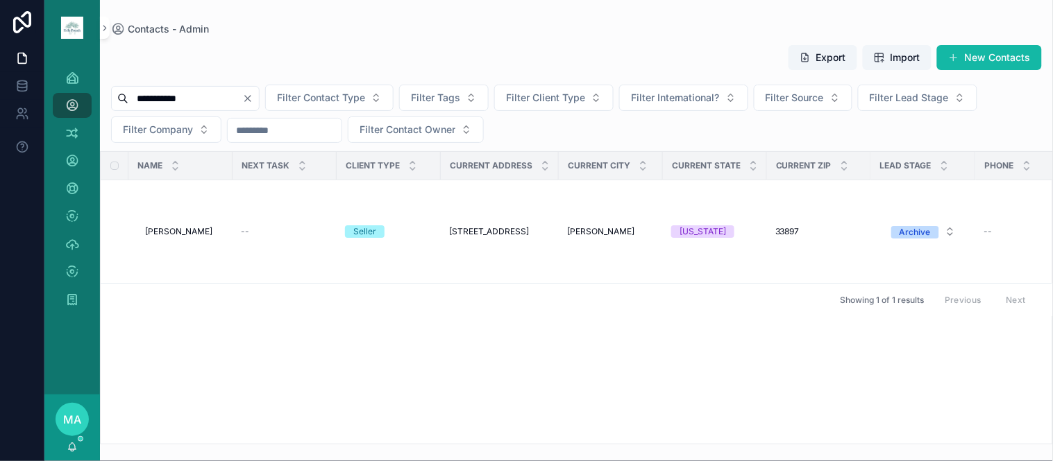
click at [253, 96] on icon "Clear" at bounding box center [247, 98] width 11 height 11
click at [242, 98] on input "scrollable content" at bounding box center [185, 98] width 114 height 19
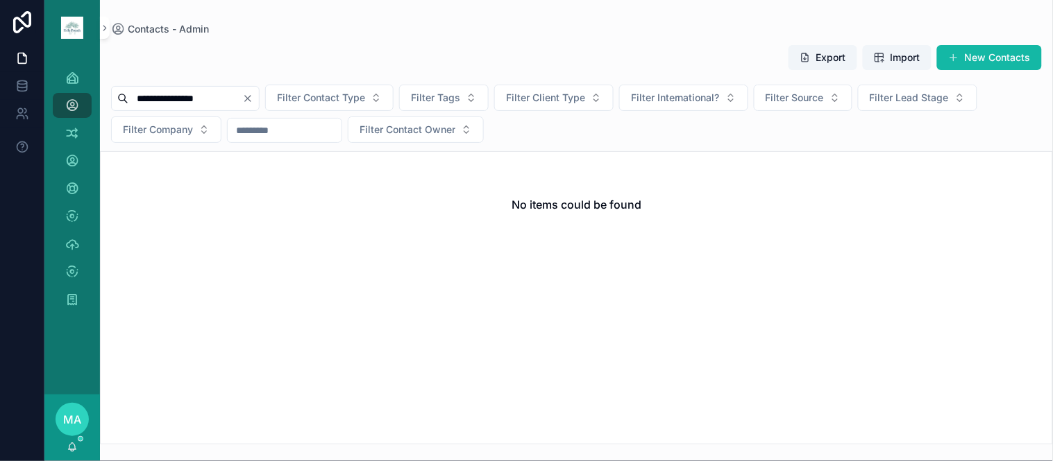
type input "**********"
drag, startPoint x: 282, startPoint y: 99, endPoint x: 269, endPoint y: 98, distance: 12.5
click at [253, 98] on icon "Clear" at bounding box center [247, 98] width 11 height 11
click at [242, 102] on input "scrollable content" at bounding box center [185, 98] width 114 height 19
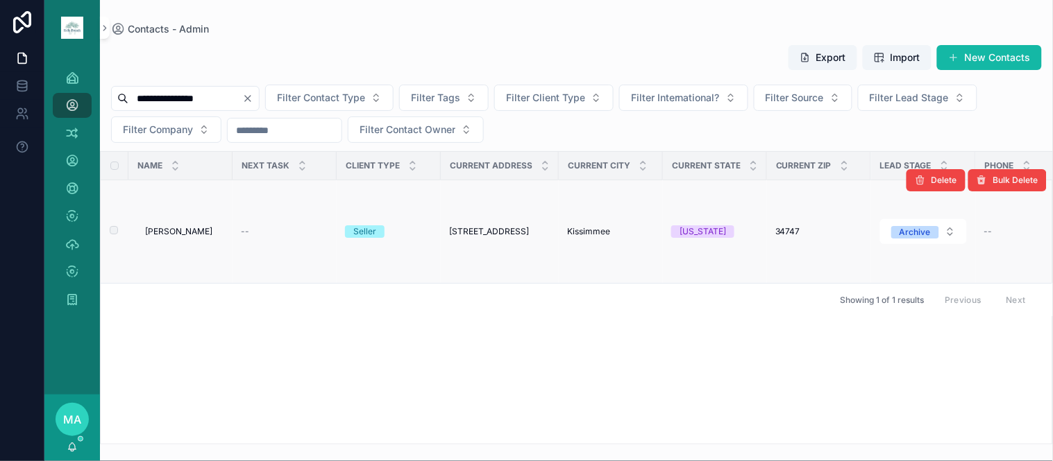
type input "**********"
click at [163, 236] on span "[PERSON_NAME]" at bounding box center [178, 231] width 67 height 11
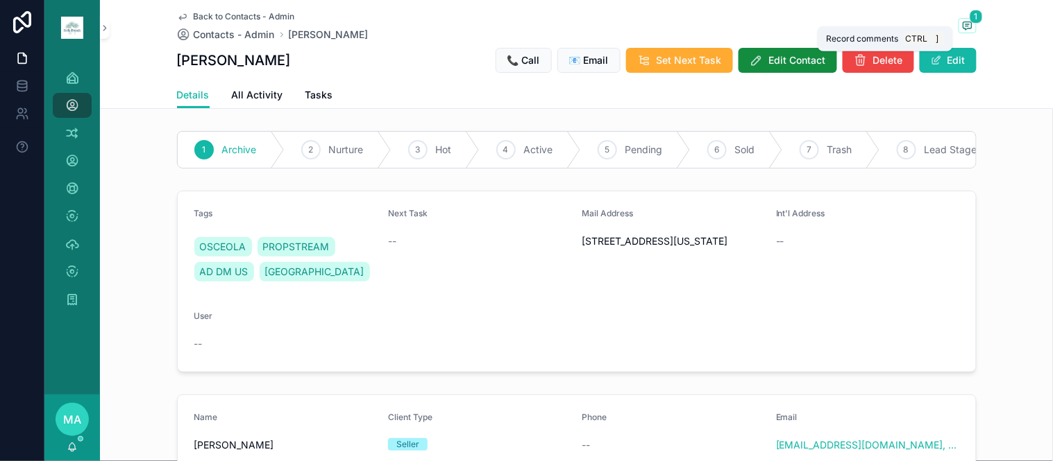
click at [969, 21] on span "1" at bounding box center [975, 17] width 13 height 14
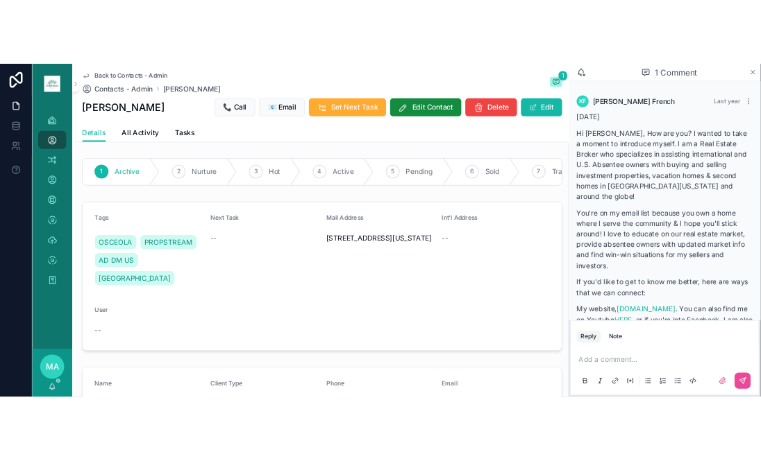
scroll to position [232, 0]
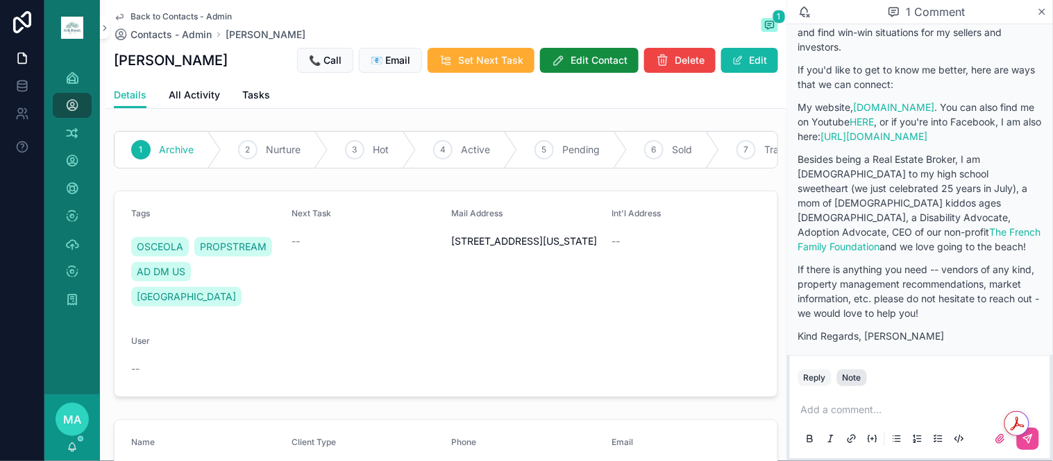
click at [855, 380] on div "Note" at bounding box center [851, 378] width 19 height 11
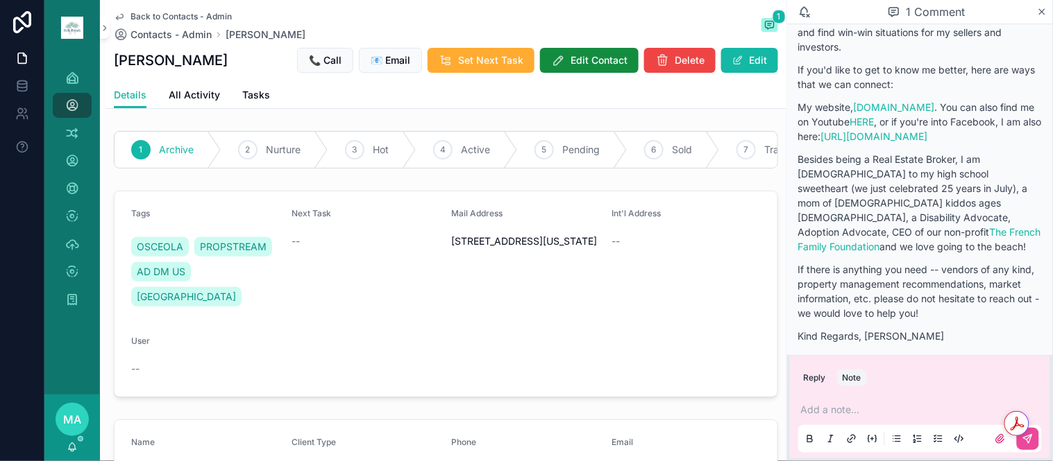
click at [833, 403] on div "Add a note..." at bounding box center [920, 424] width 244 height 58
click at [833, 405] on p "scrollable content" at bounding box center [923, 410] width 244 height 14
click at [1028, 433] on div "Get summaries and key insights using AI Assistant powered by Adobe Acrobat" at bounding box center [1028, 424] width 49 height 25
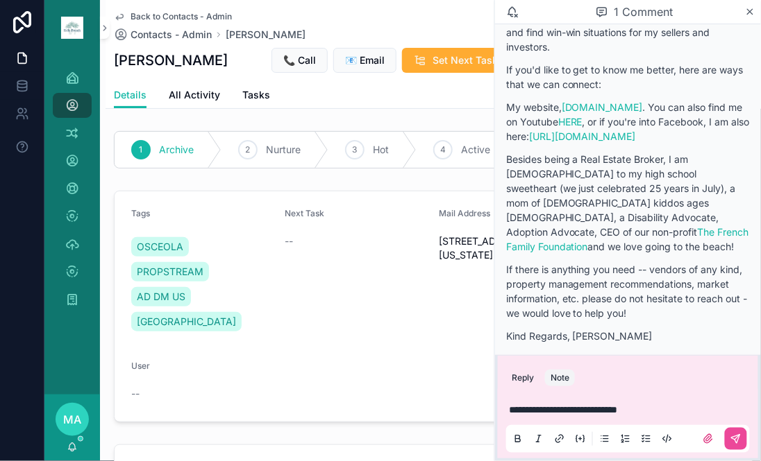
click at [182, 16] on span "Back to Contacts - Admin" at bounding box center [180, 16] width 101 height 11
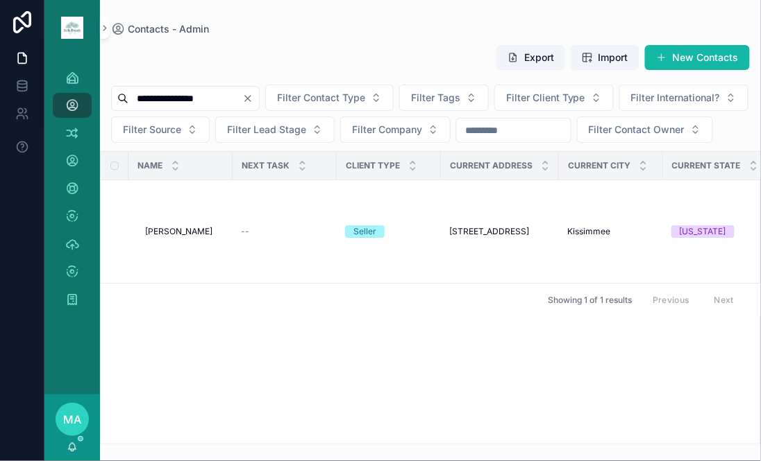
drag, startPoint x: 274, startPoint y: 101, endPoint x: 279, endPoint y: 96, distance: 7.4
click at [253, 99] on icon "Clear" at bounding box center [247, 98] width 11 height 11
click at [234, 92] on input "scrollable content" at bounding box center [185, 98] width 114 height 19
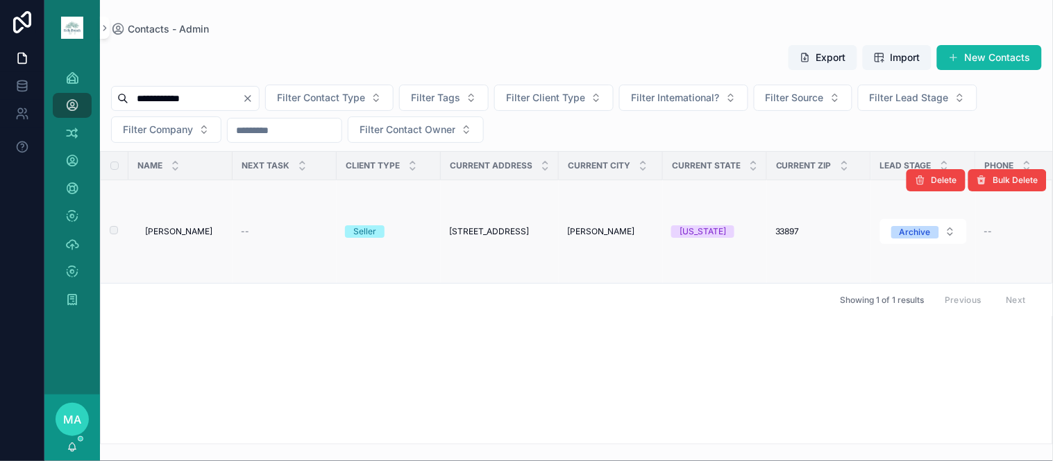
type input "**********"
click at [182, 230] on span "[PERSON_NAME]" at bounding box center [178, 231] width 67 height 11
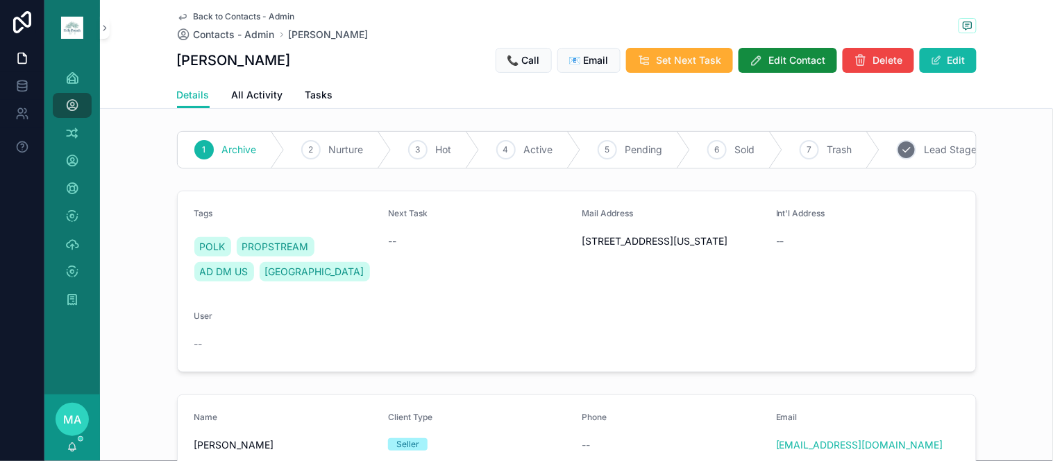
click at [811, 162] on div "7 Trash" at bounding box center [831, 150] width 97 height 36
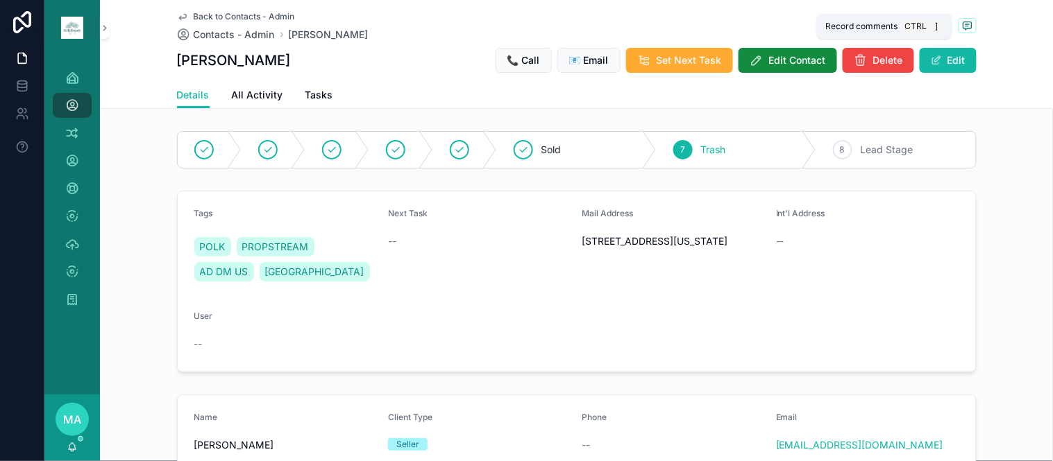
drag, startPoint x: 962, startPoint y: 26, endPoint x: 981, endPoint y: 176, distance: 151.1
click at [962, 26] on icon "scrollable content" at bounding box center [967, 25] width 11 height 11
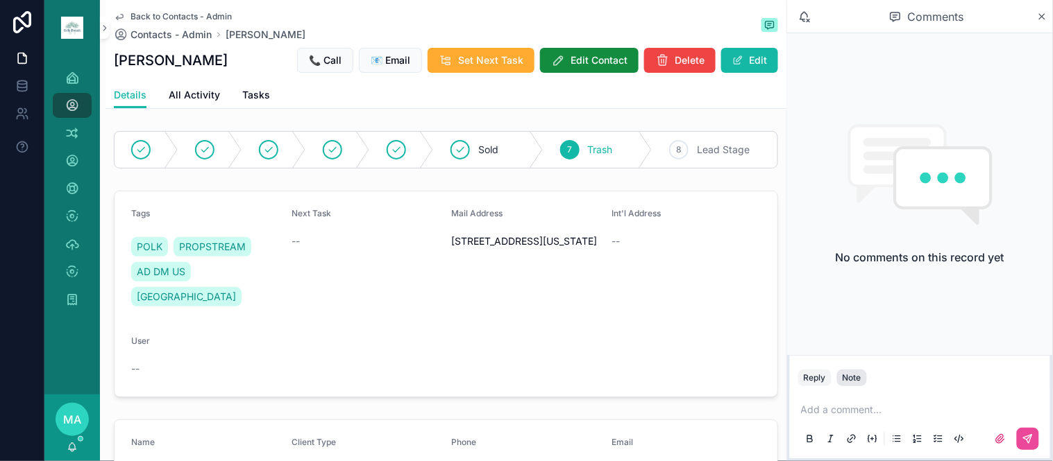
click at [850, 375] on div "Note" at bounding box center [851, 378] width 19 height 11
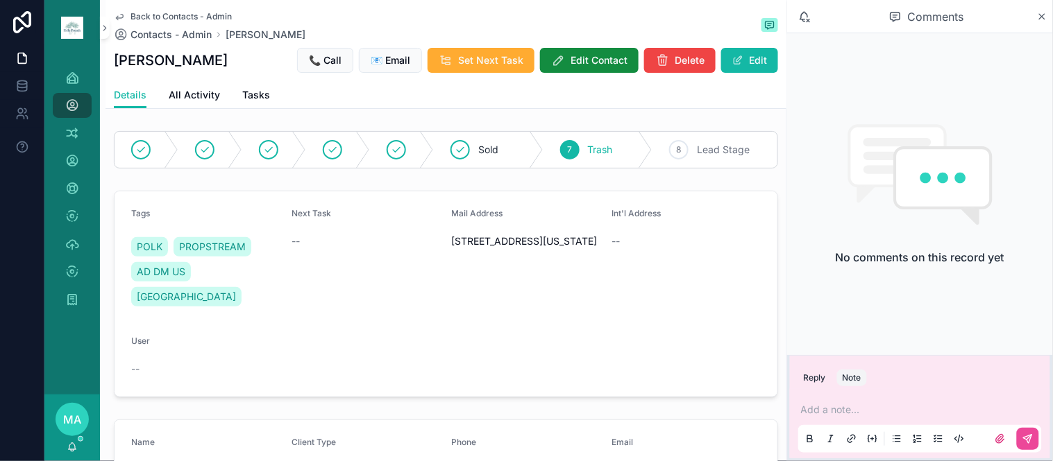
click at [849, 406] on p "scrollable content" at bounding box center [923, 410] width 244 height 14
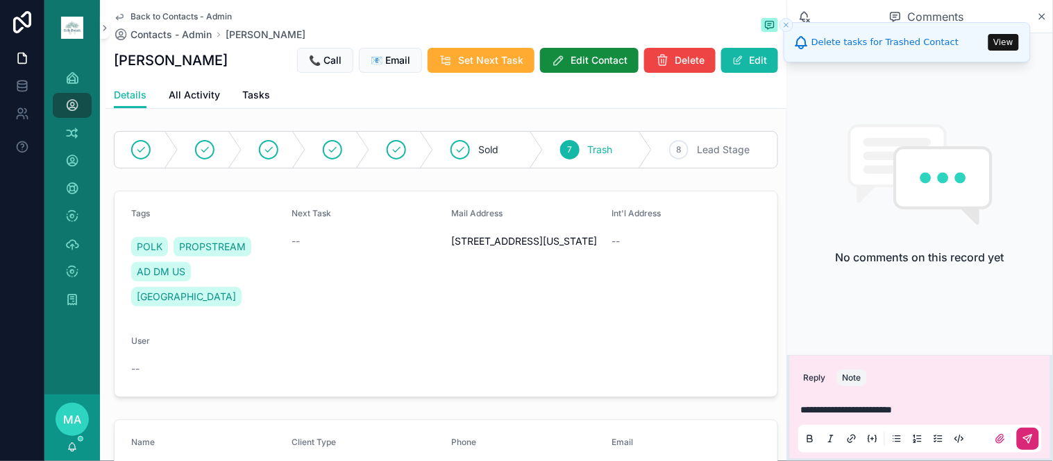
click at [1018, 438] on div "scrollable content" at bounding box center [1011, 439] width 56 height 22
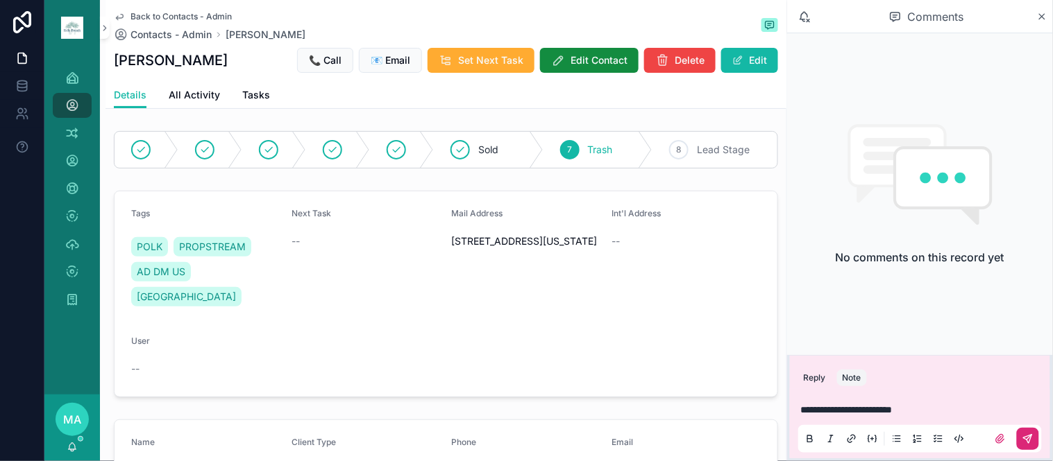
click at [1022, 436] on button "scrollable content" at bounding box center [1028, 439] width 22 height 22
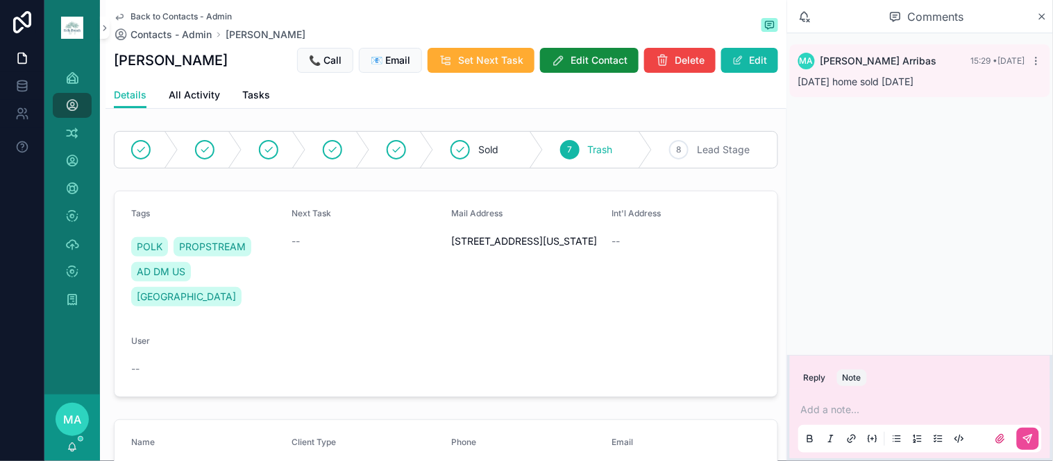
click at [183, 17] on span "Back to Contacts - Admin" at bounding box center [180, 16] width 101 height 11
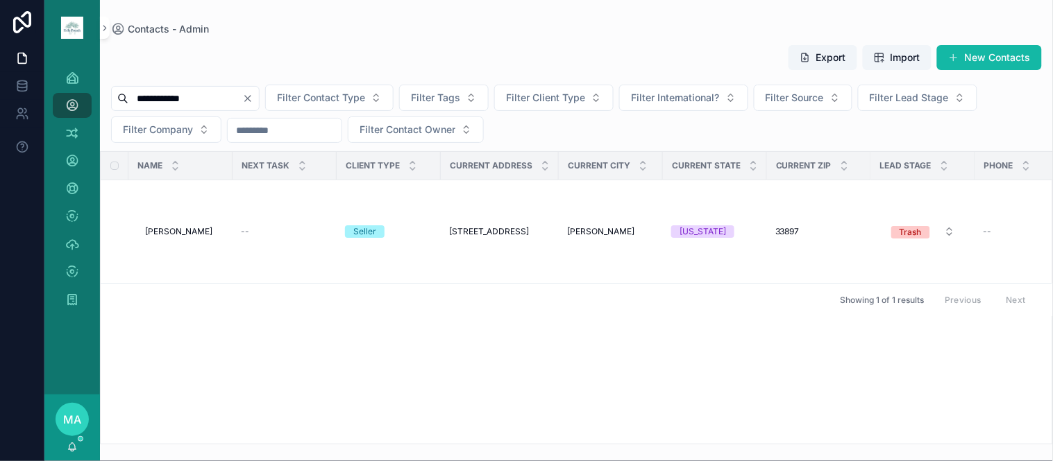
click at [253, 99] on icon "Clear" at bounding box center [247, 98] width 11 height 11
click at [242, 107] on input "scrollable content" at bounding box center [185, 98] width 114 height 19
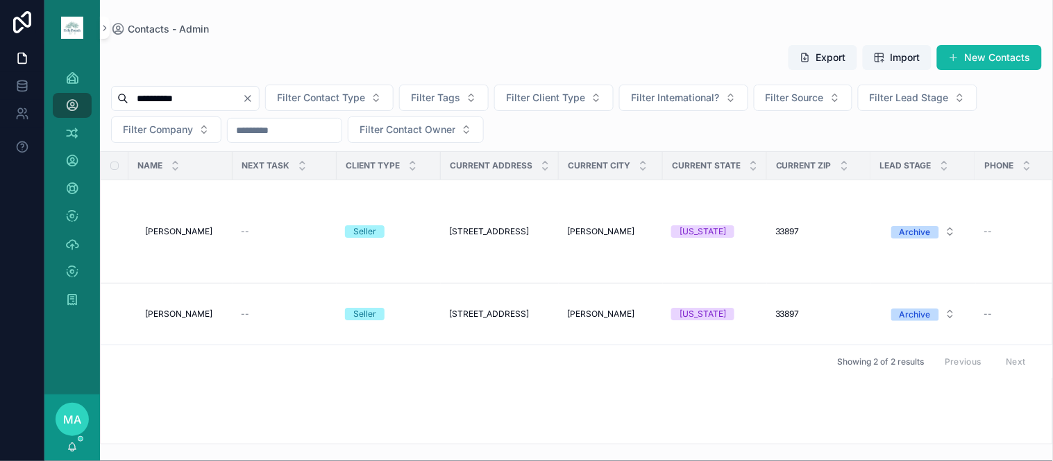
type input "**********"
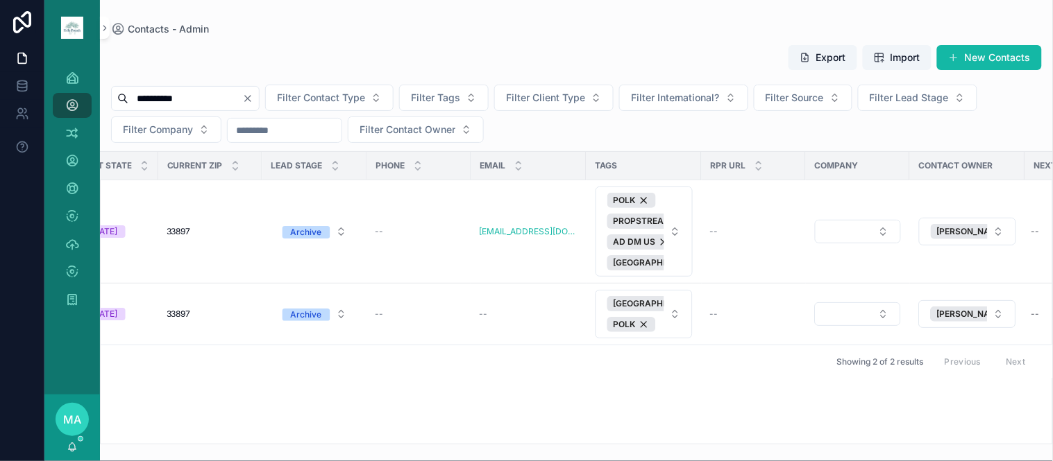
scroll to position [0, 674]
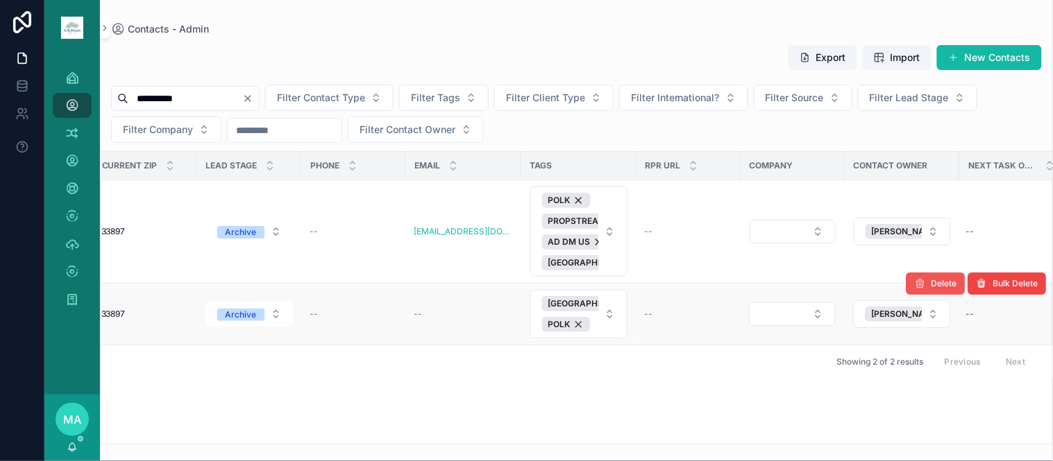
click at [945, 276] on button "Delete" at bounding box center [935, 284] width 59 height 22
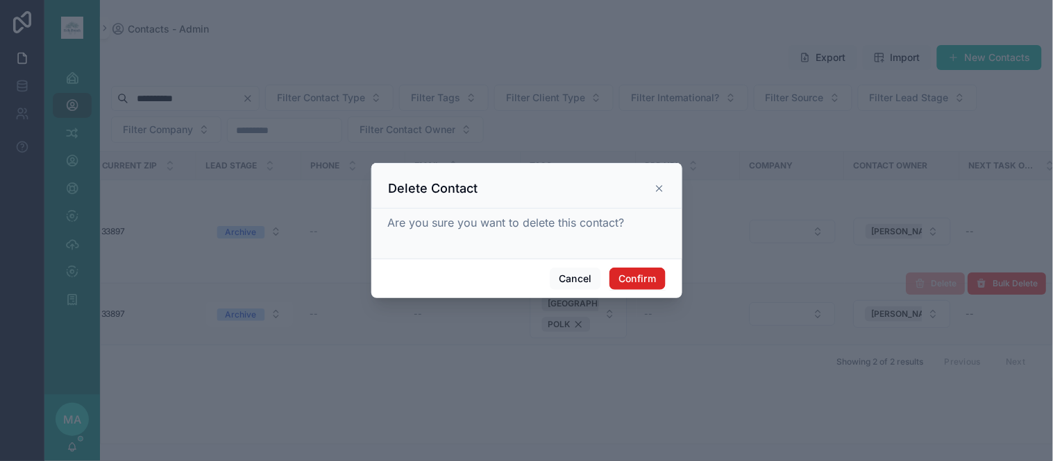
click at [649, 278] on button "Confirm" at bounding box center [637, 279] width 56 height 22
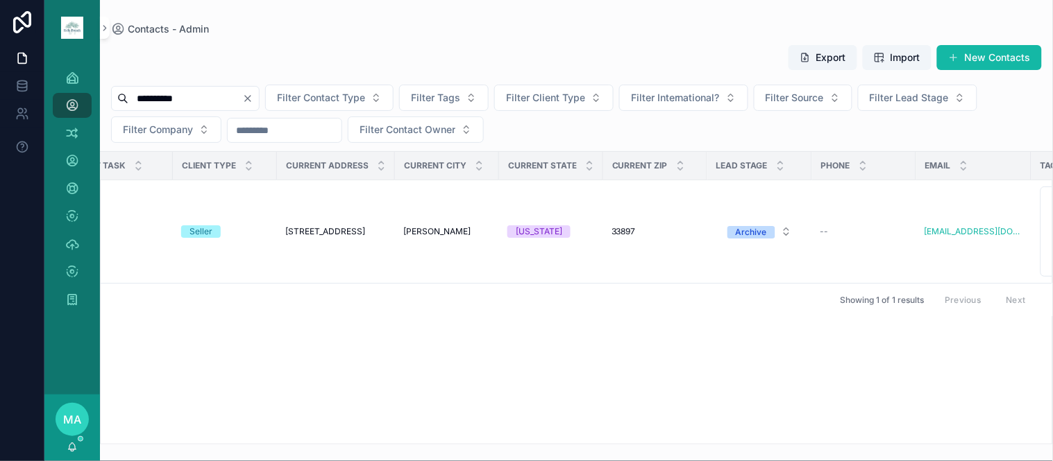
scroll to position [0, 12]
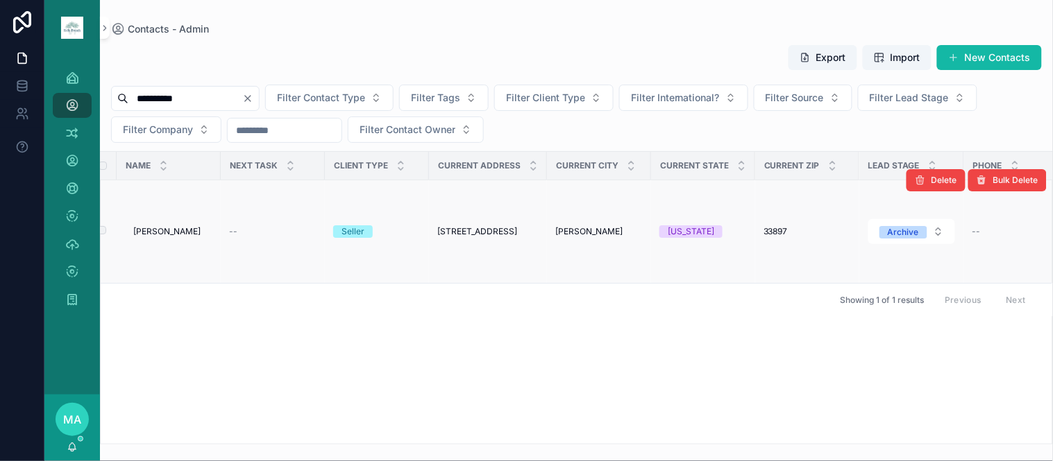
click at [162, 237] on span "[PERSON_NAME]" at bounding box center [166, 231] width 67 height 11
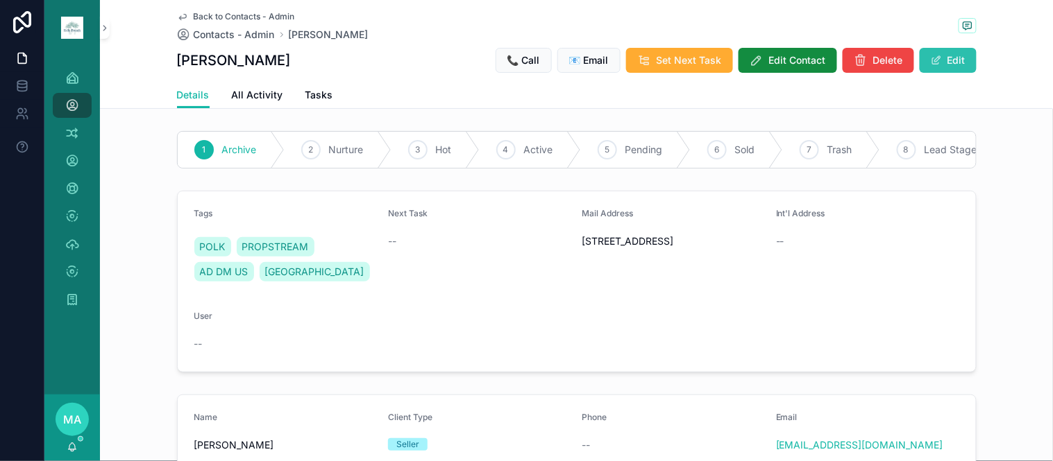
click at [945, 58] on button "Edit" at bounding box center [947, 60] width 57 height 25
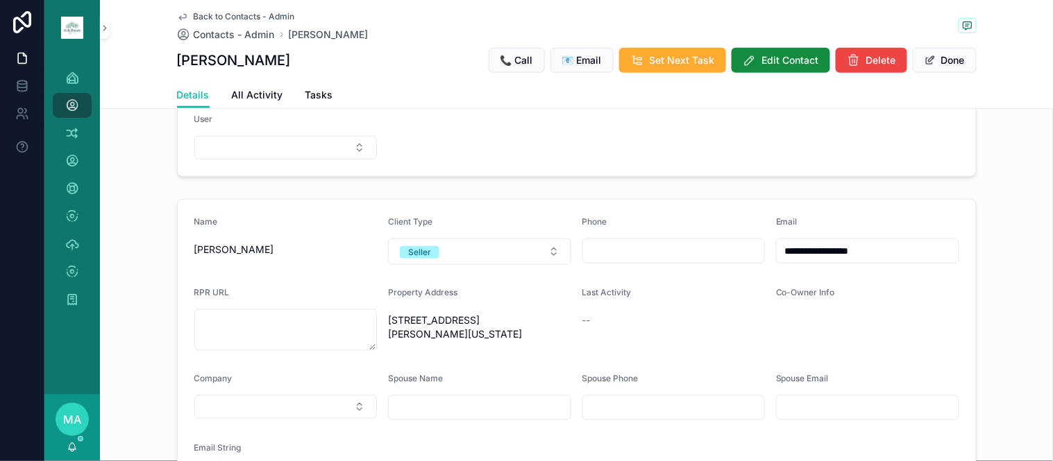
scroll to position [231, 0]
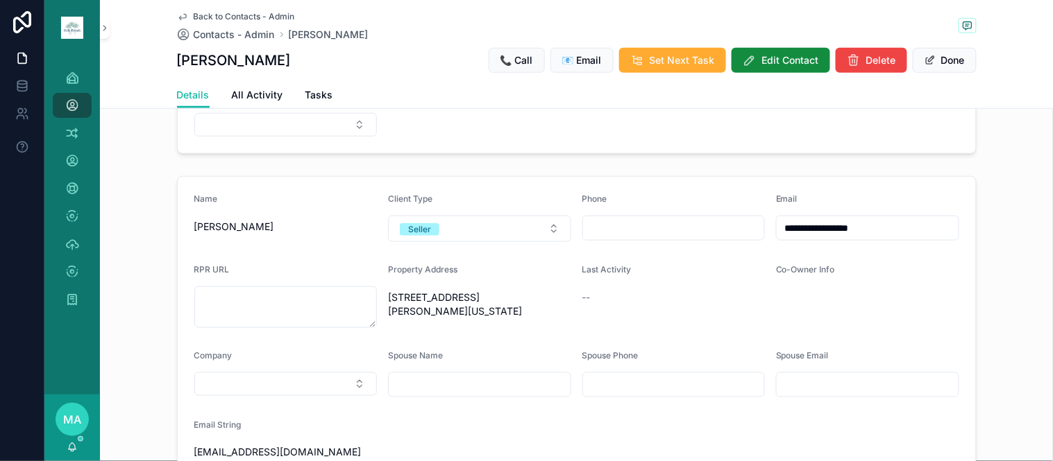
drag, startPoint x: 895, startPoint y: 244, endPoint x: 661, endPoint y: 268, distance: 235.8
click at [663, 268] on form "**********" at bounding box center [577, 329] width 798 height 304
click at [932, 68] on button "Done" at bounding box center [945, 60] width 64 height 25
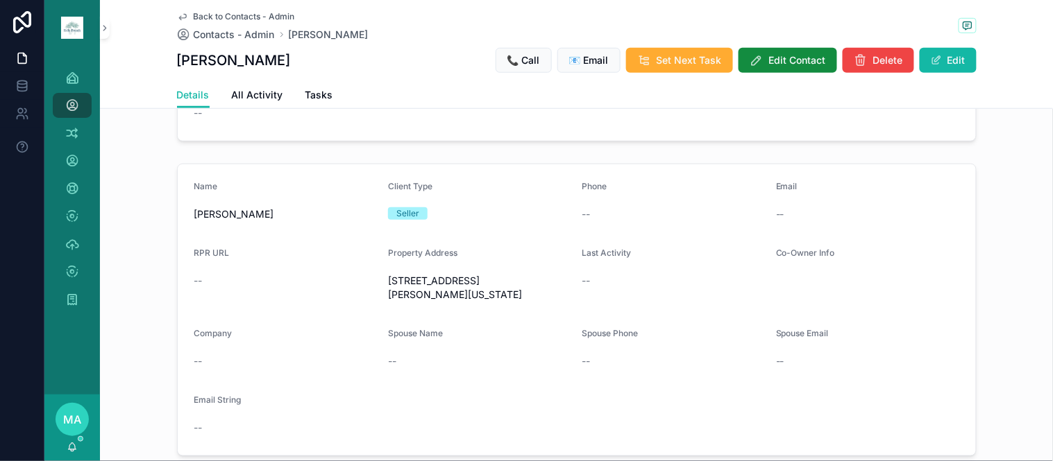
click at [224, 18] on span "Back to Contacts - Admin" at bounding box center [244, 16] width 101 height 11
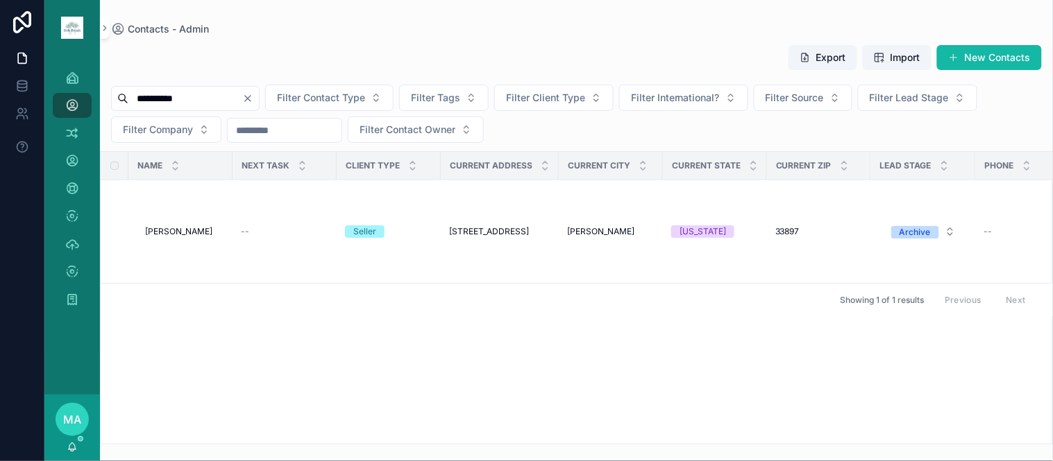
click at [253, 99] on icon "Clear" at bounding box center [247, 98] width 11 height 11
click at [242, 97] on input "scrollable content" at bounding box center [185, 98] width 114 height 19
type input "**********"
click at [260, 92] on div "**********" at bounding box center [185, 98] width 149 height 25
click at [253, 102] on icon "Clear" at bounding box center [247, 98] width 11 height 11
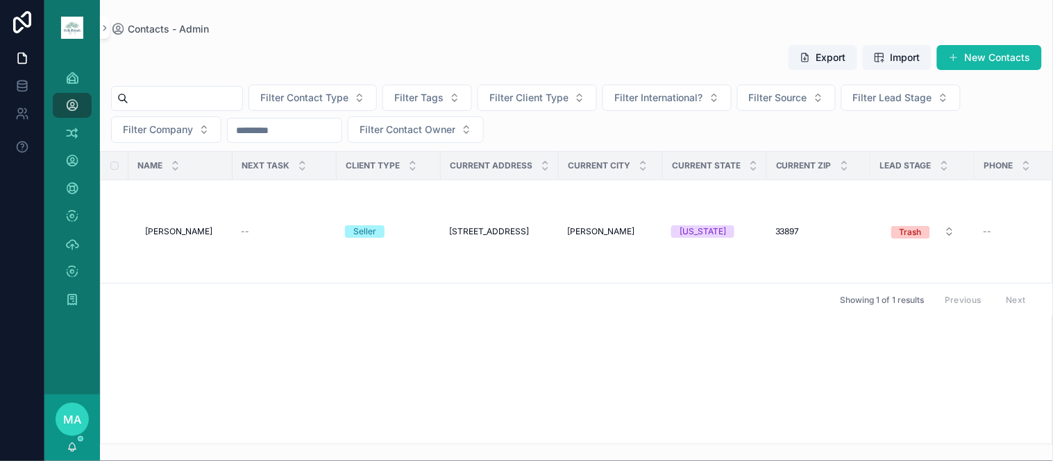
click at [240, 95] on input "scrollable content" at bounding box center [185, 98] width 114 height 19
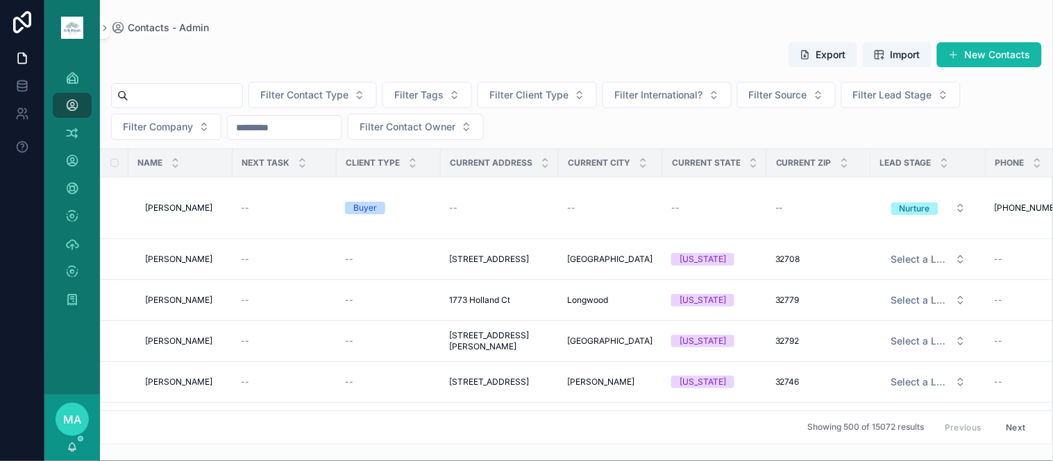
click at [182, 92] on input "scrollable content" at bounding box center [185, 95] width 114 height 19
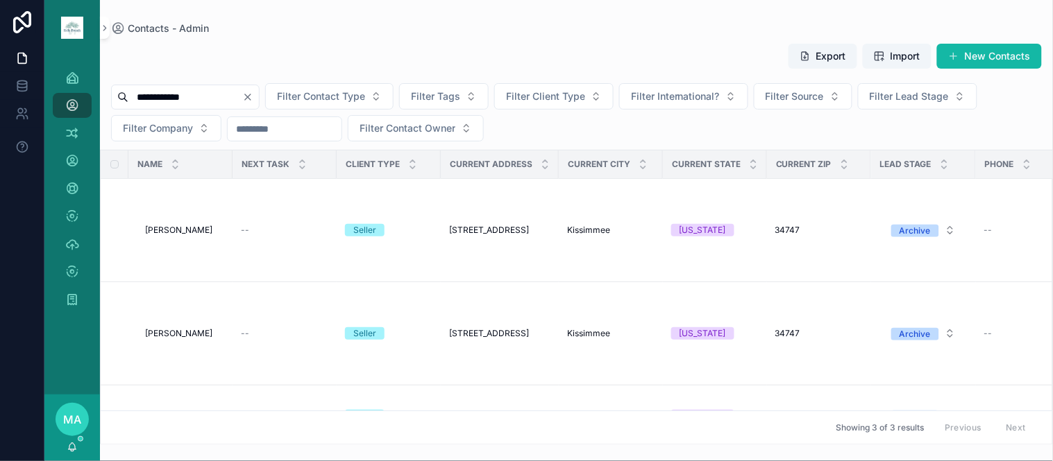
type input "**********"
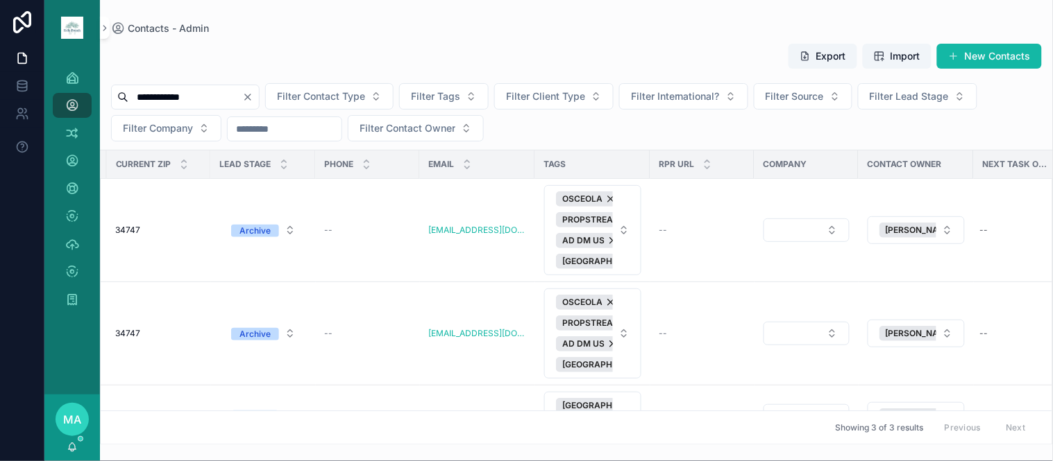
scroll to position [0, 667]
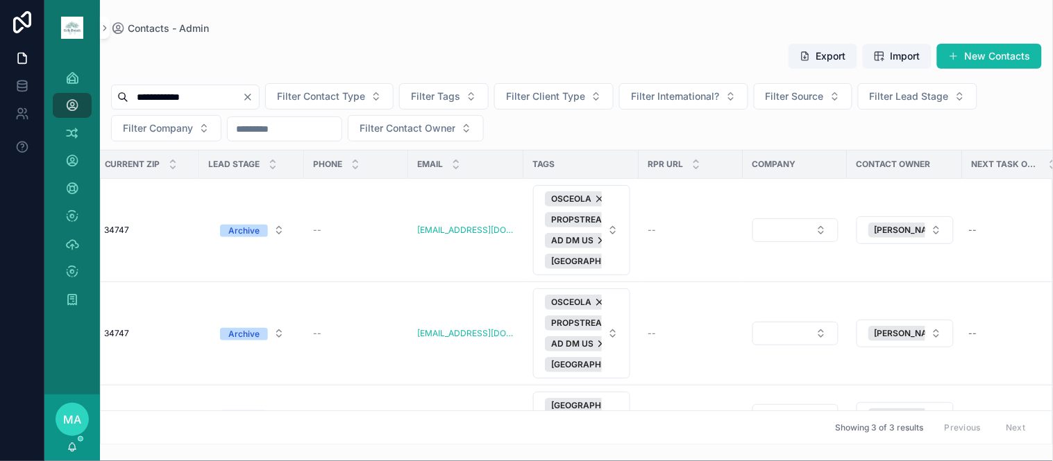
click at [768, 427] on div "Showing 3 of 3 results Previous Next" at bounding box center [576, 427] width 951 height 33
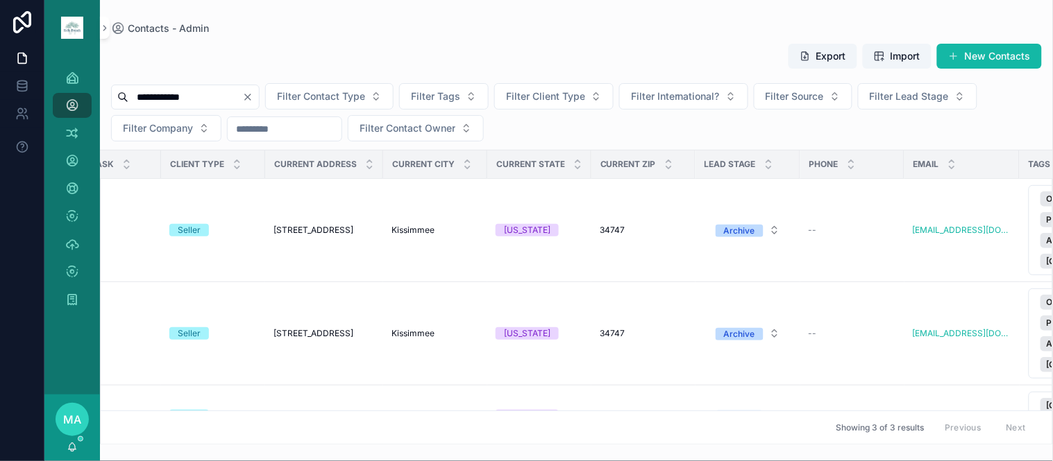
scroll to position [0, 174]
drag, startPoint x: 304, startPoint y: 429, endPoint x: 119, endPoint y: 398, distance: 187.1
click at [119, 398] on div "Name Next Task Client Type Current Address Current City Current State Current Z…" at bounding box center [576, 298] width 951 height 294
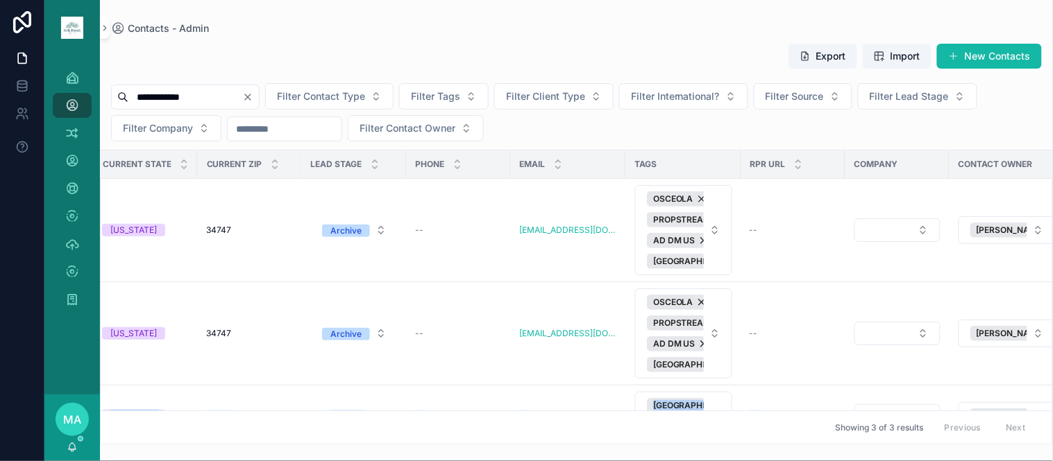
scroll to position [0, 696]
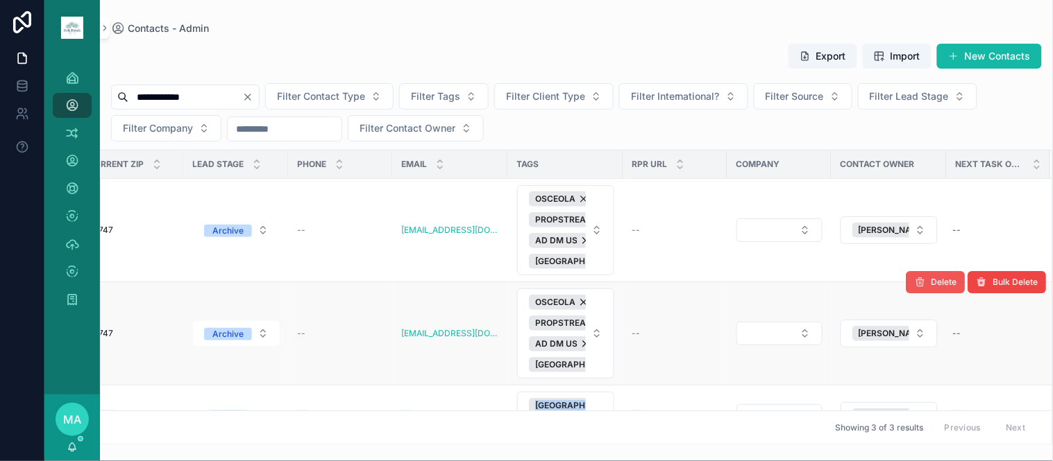
click at [918, 280] on button "Delete" at bounding box center [935, 282] width 59 height 22
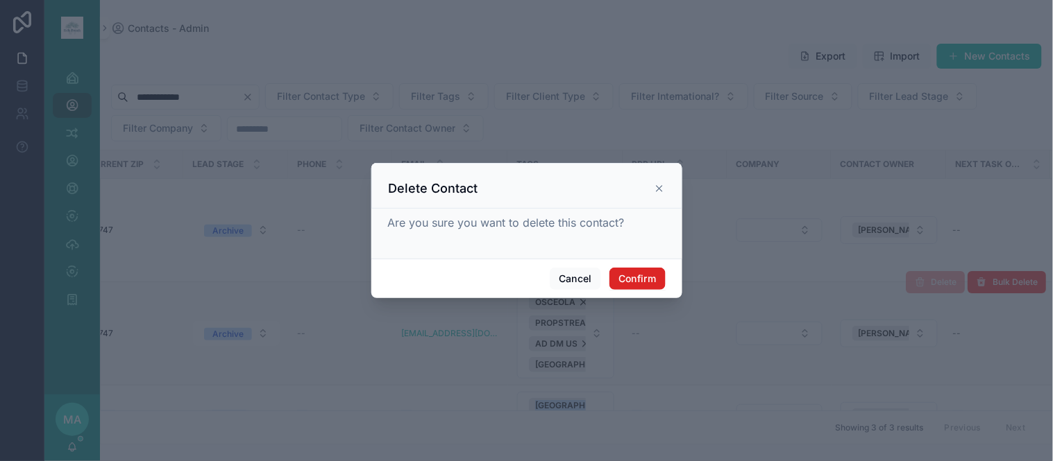
click at [644, 278] on button "Confirm" at bounding box center [637, 279] width 56 height 22
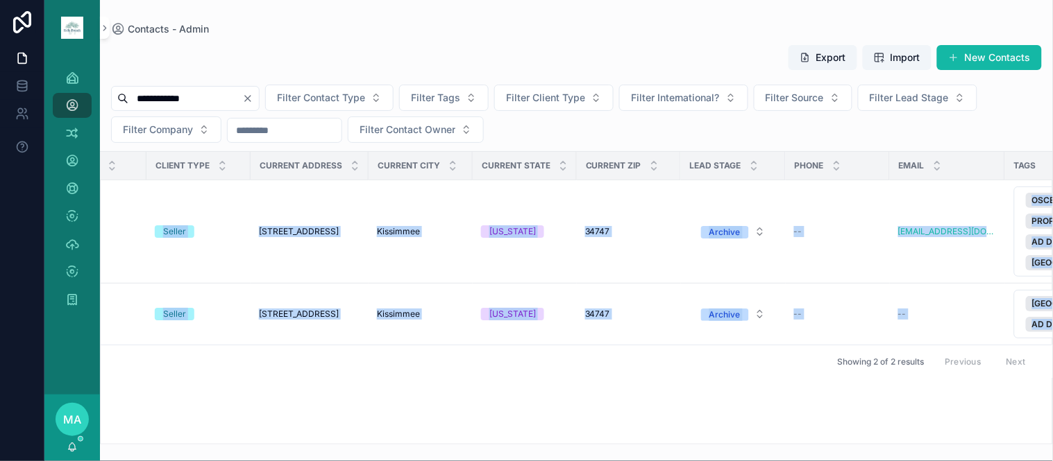
scroll to position [0, 0]
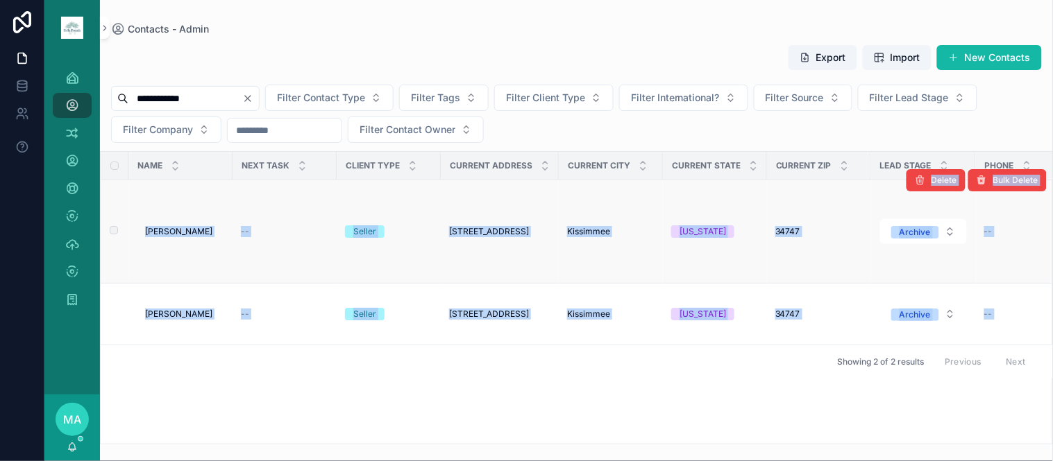
click at [191, 235] on span "[PERSON_NAME]" at bounding box center [178, 231] width 67 height 11
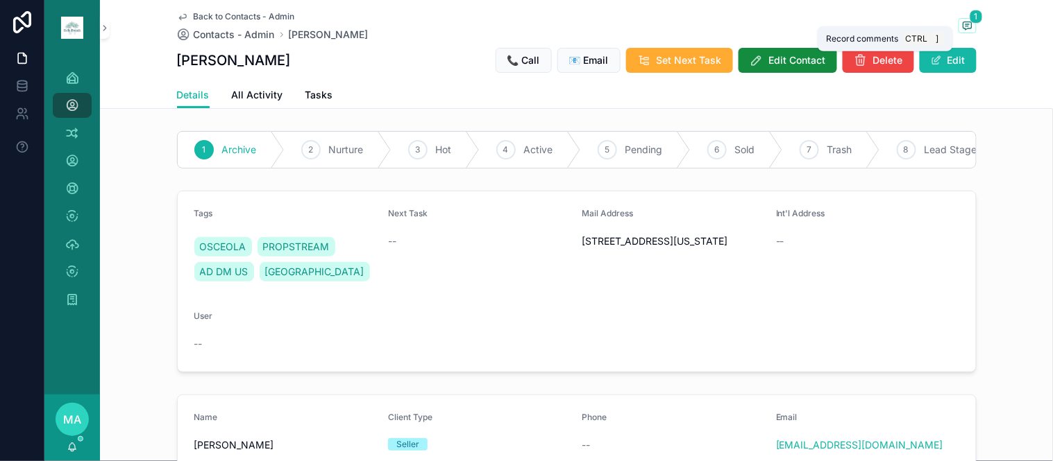
click at [965, 24] on icon "scrollable content" at bounding box center [966, 24] width 3 height 0
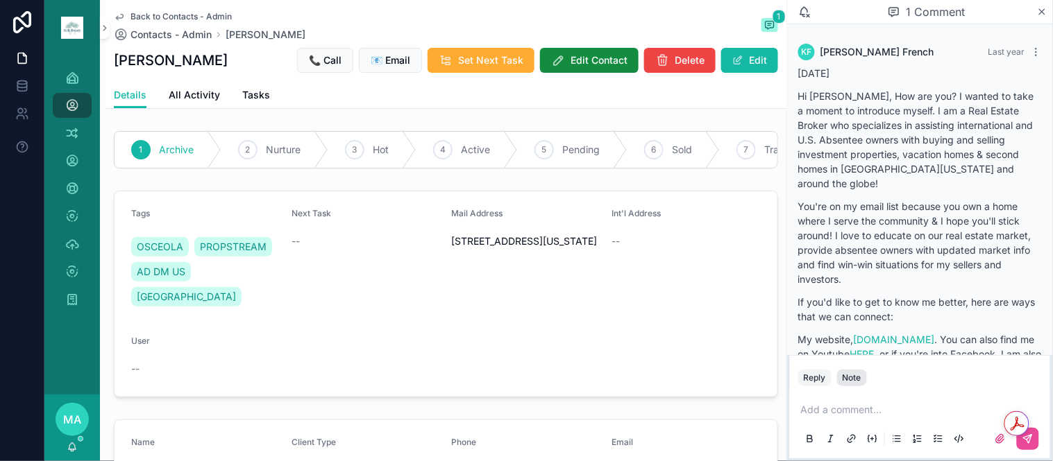
scroll to position [232, 0]
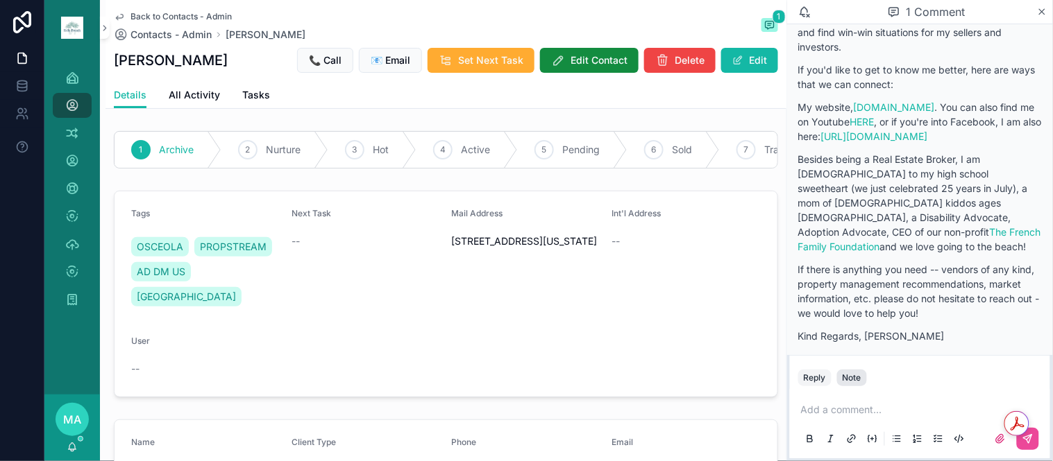
click at [858, 378] on div "Note" at bounding box center [851, 378] width 19 height 11
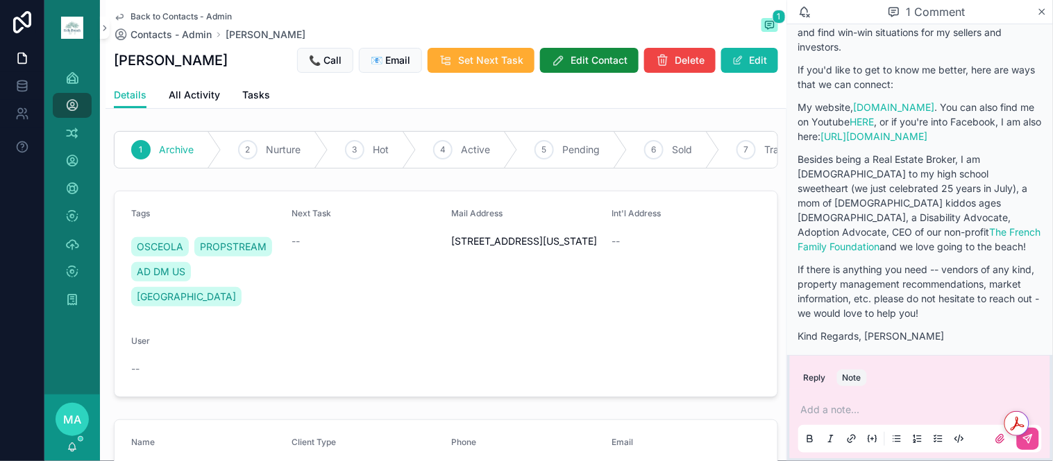
click at [828, 416] on p "scrollable content" at bounding box center [923, 410] width 244 height 14
click at [1030, 443] on icon "scrollable content" at bounding box center [1028, 439] width 8 height 8
click at [146, 12] on span "Back to Contacts - Admin" at bounding box center [180, 16] width 101 height 11
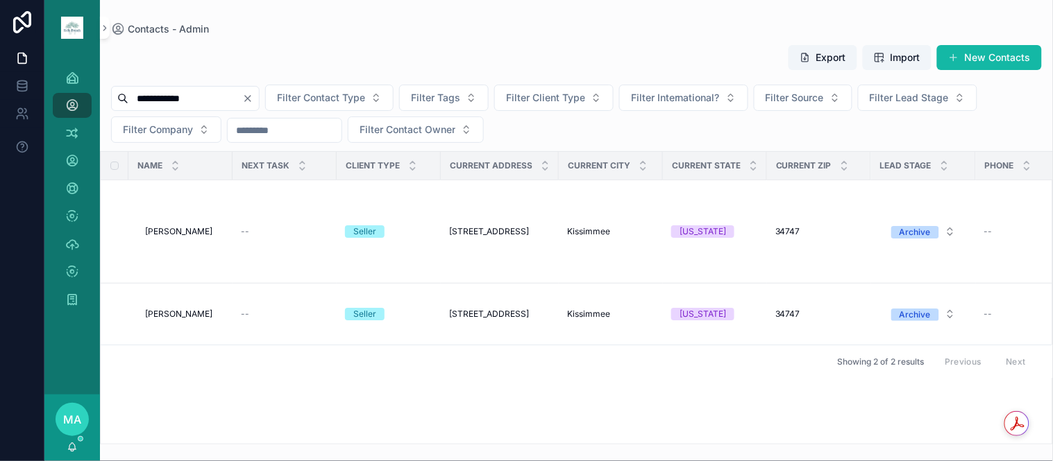
click at [253, 97] on icon "Clear" at bounding box center [247, 98] width 11 height 11
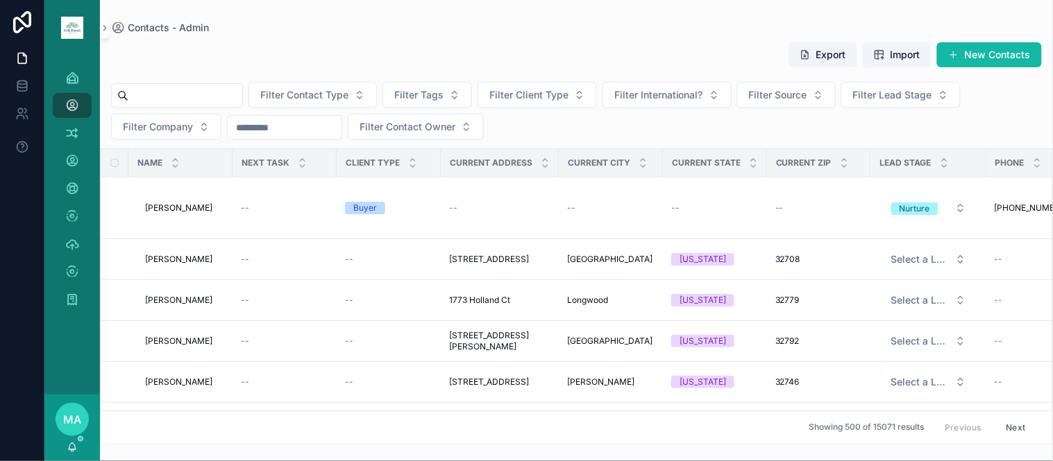
click at [228, 92] on input "scrollable content" at bounding box center [185, 95] width 114 height 19
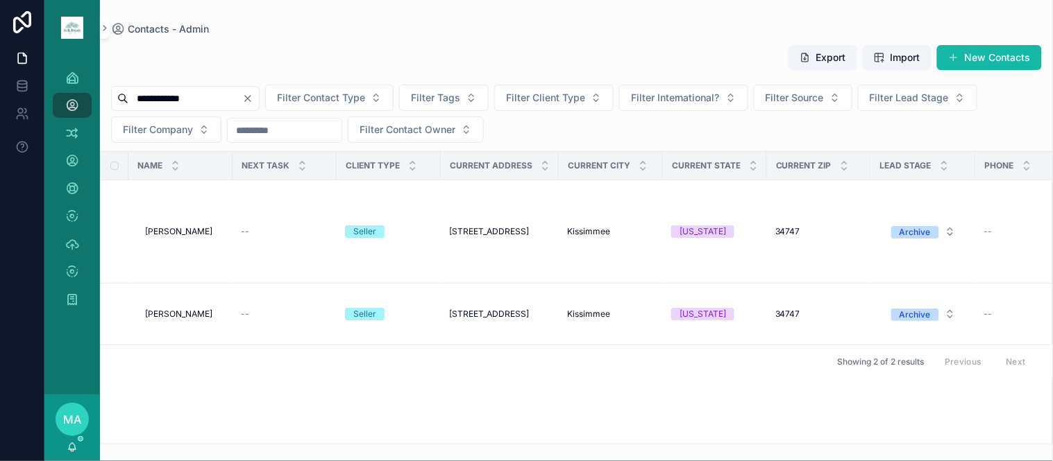
type input "**********"
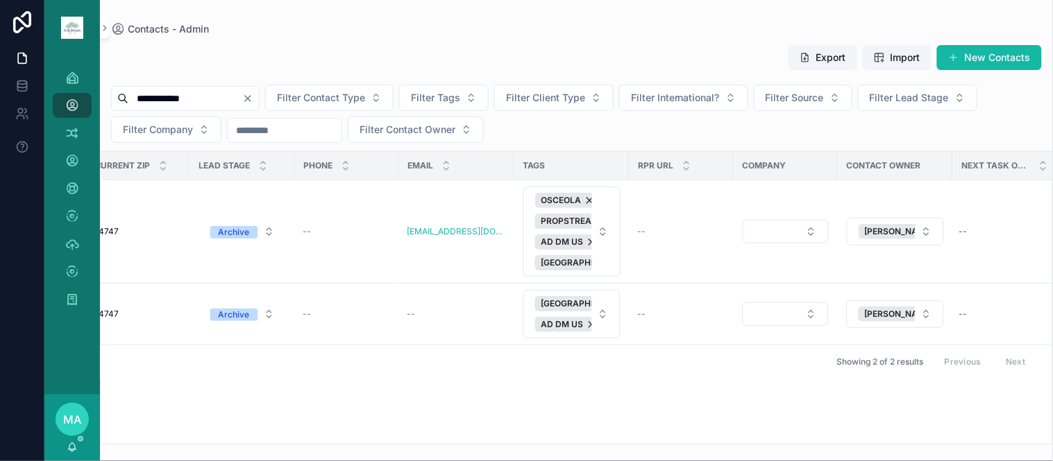
scroll to position [0, 684]
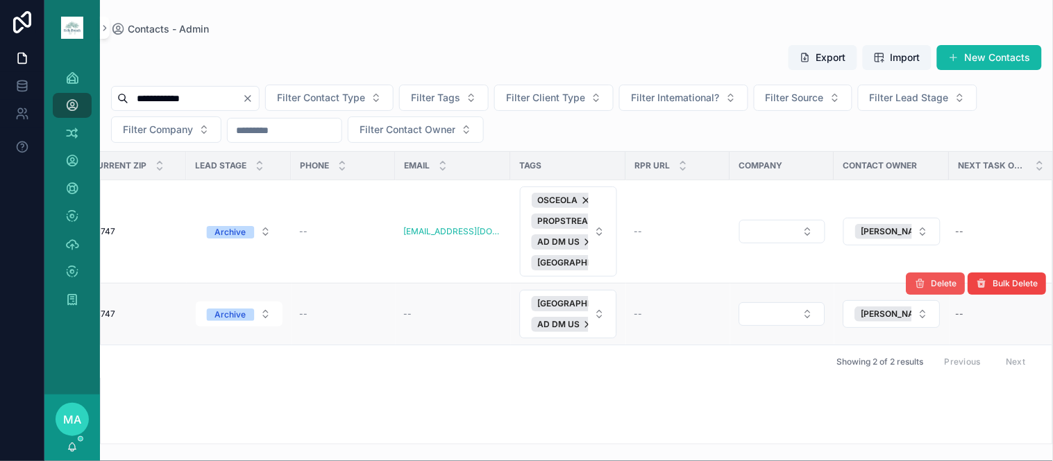
click at [932, 282] on span "Delete" at bounding box center [944, 283] width 26 height 11
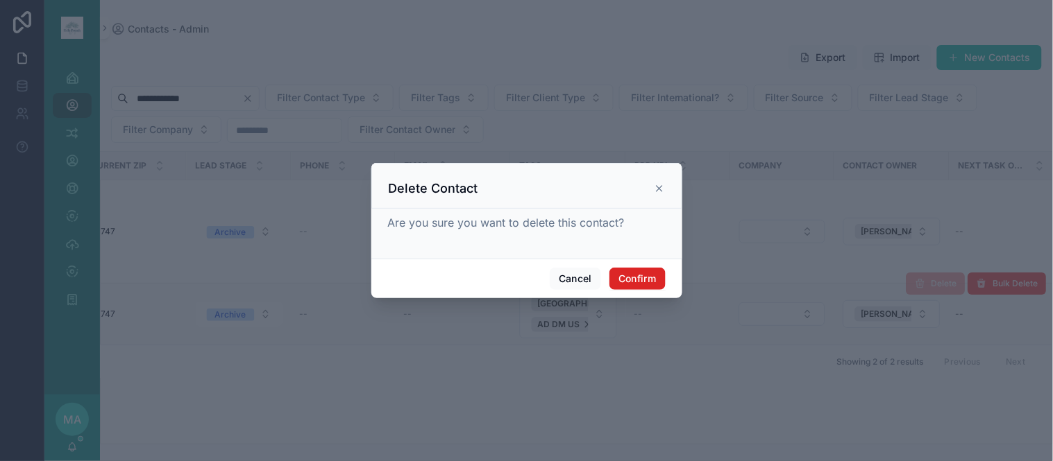
click at [618, 273] on button "Confirm" at bounding box center [637, 279] width 56 height 22
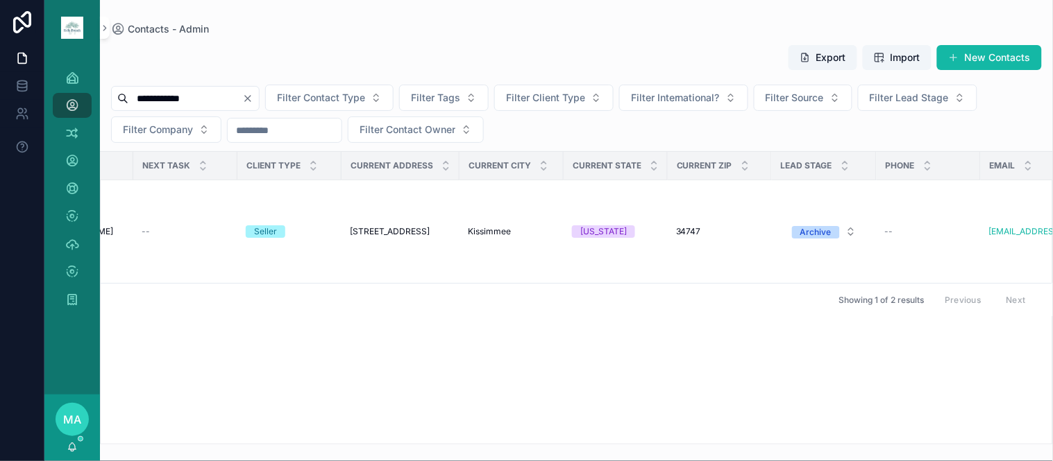
scroll to position [0, 0]
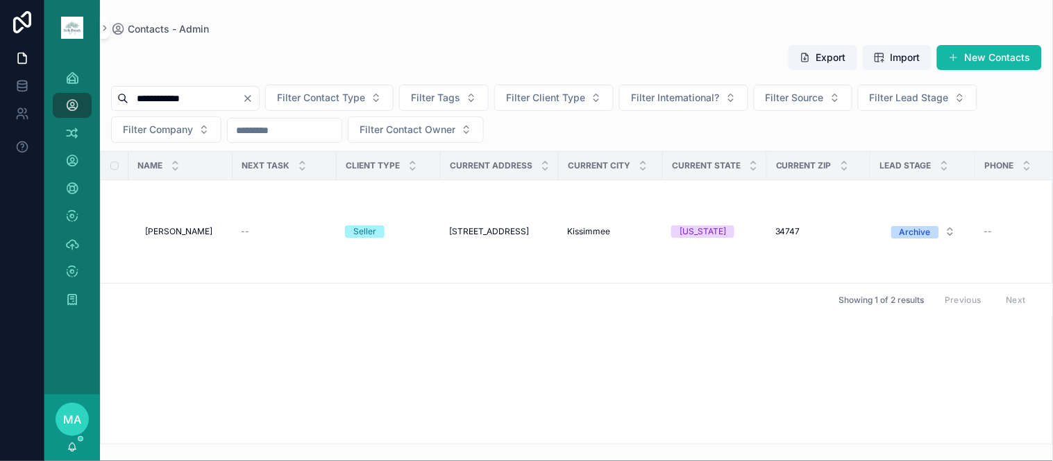
click at [253, 94] on icon "Clear" at bounding box center [247, 98] width 11 height 11
click at [242, 98] on input "scrollable content" at bounding box center [185, 98] width 114 height 19
type input "********"
click at [189, 231] on span "[PERSON_NAME]" at bounding box center [178, 231] width 67 height 11
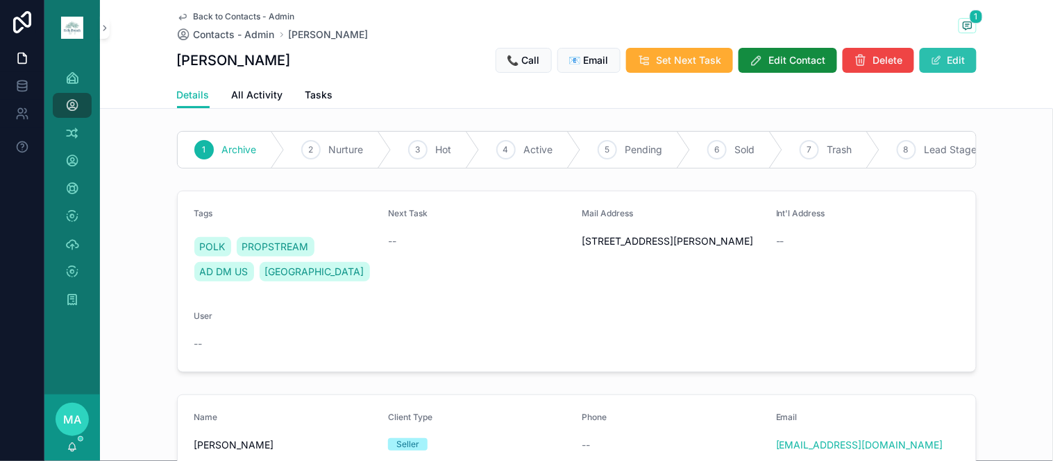
click at [946, 53] on button "Edit" at bounding box center [947, 60] width 57 height 25
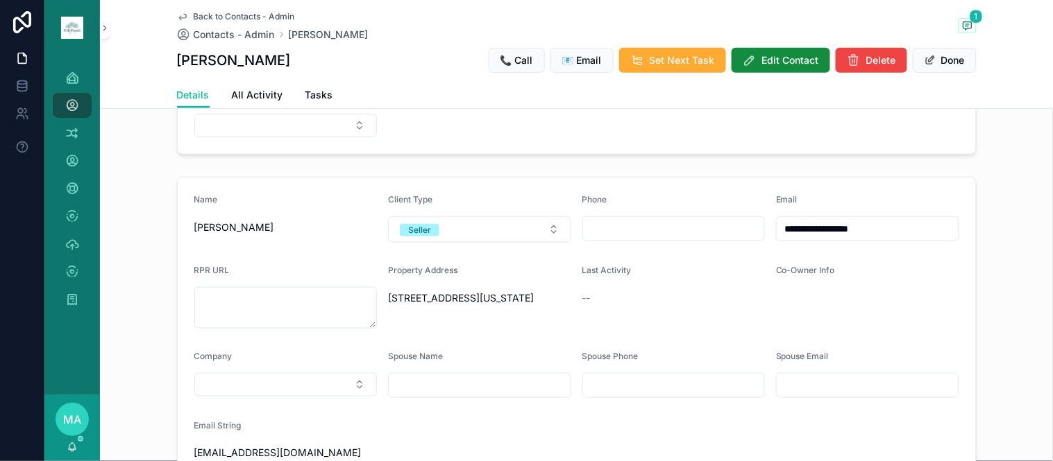
scroll to position [231, 0]
drag, startPoint x: 899, startPoint y: 236, endPoint x: 580, endPoint y: 285, distance: 322.3
click at [581, 285] on form "**********" at bounding box center [577, 329] width 798 height 304
click at [946, 60] on button "Done" at bounding box center [945, 60] width 64 height 25
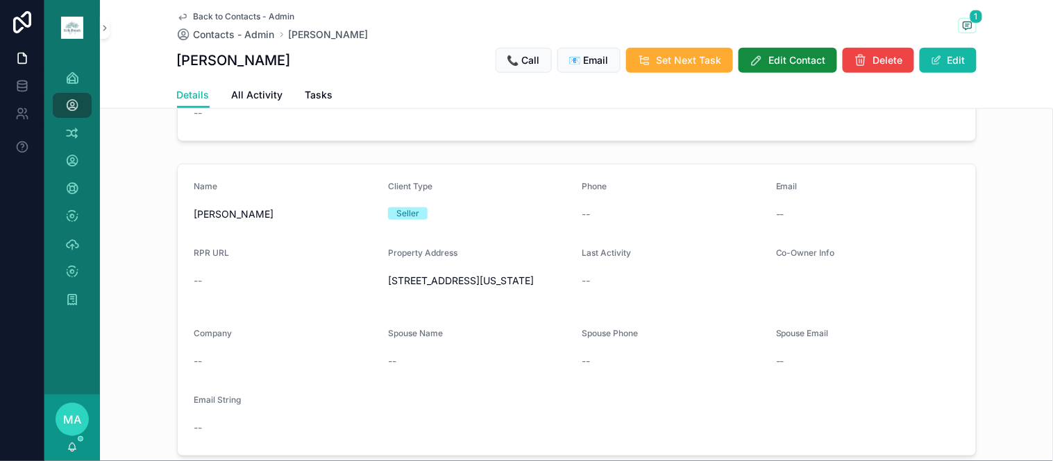
click at [236, 14] on span "Back to Contacts - Admin" at bounding box center [244, 16] width 101 height 11
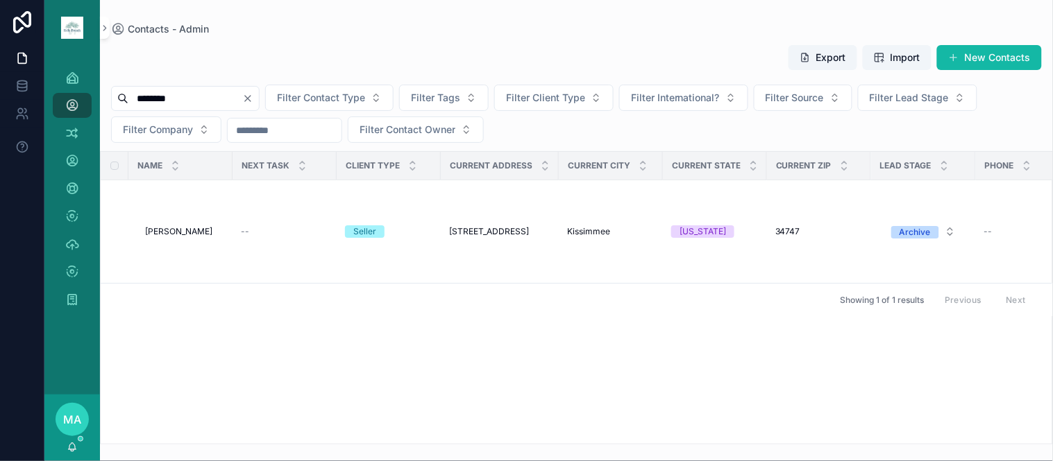
click at [253, 101] on icon "Clear" at bounding box center [247, 98] width 11 height 11
click at [207, 99] on input "scrollable content" at bounding box center [185, 98] width 114 height 19
type input "**********"
click at [183, 231] on span "[PERSON_NAME]" at bounding box center [178, 231] width 67 height 11
click at [186, 237] on span "[PERSON_NAME]" at bounding box center [178, 231] width 67 height 11
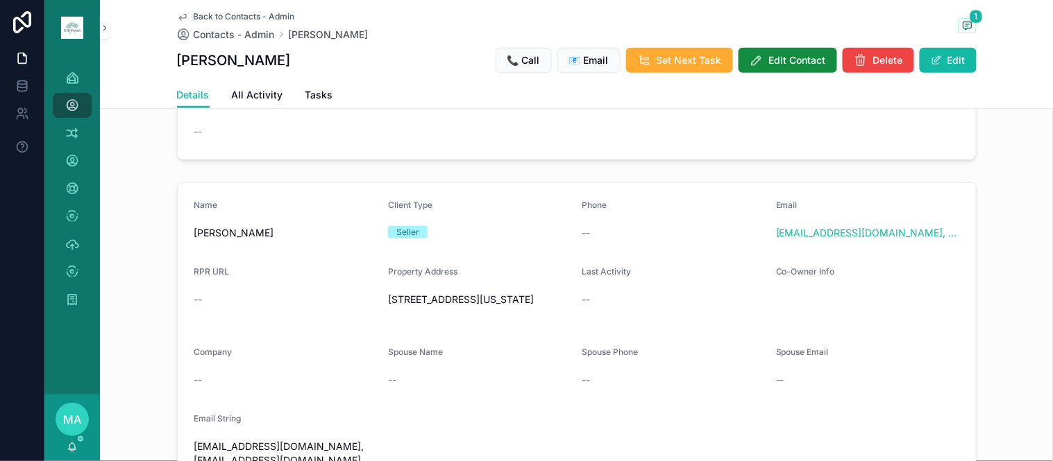
scroll to position [231, 0]
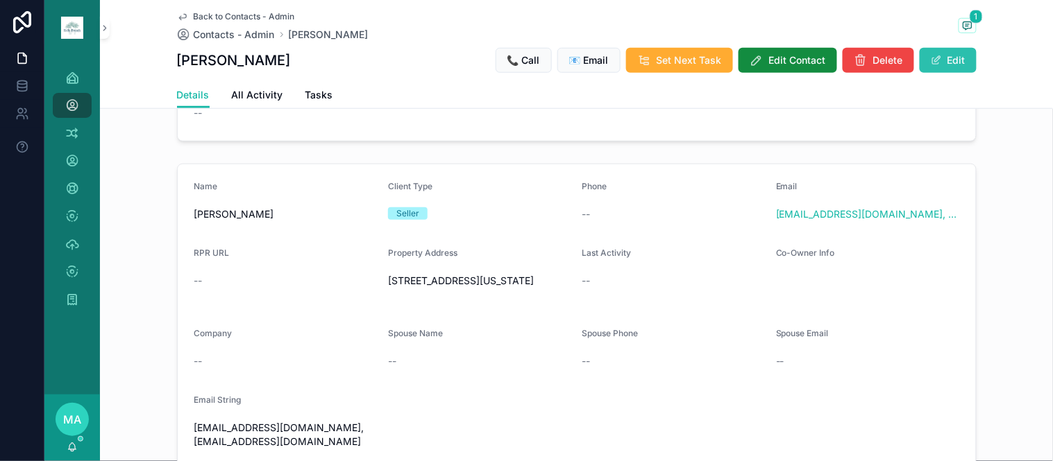
click at [941, 58] on button "Edit" at bounding box center [947, 60] width 57 height 25
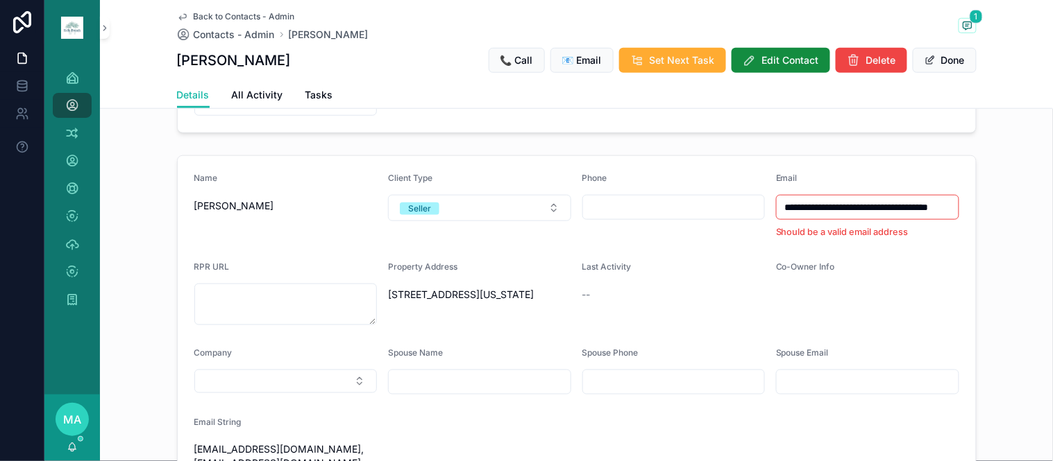
scroll to position [0, 49]
drag, startPoint x: 777, startPoint y: 224, endPoint x: 1029, endPoint y: 217, distance: 252.0
click at [1029, 217] on div "**********" at bounding box center [576, 324] width 953 height 348
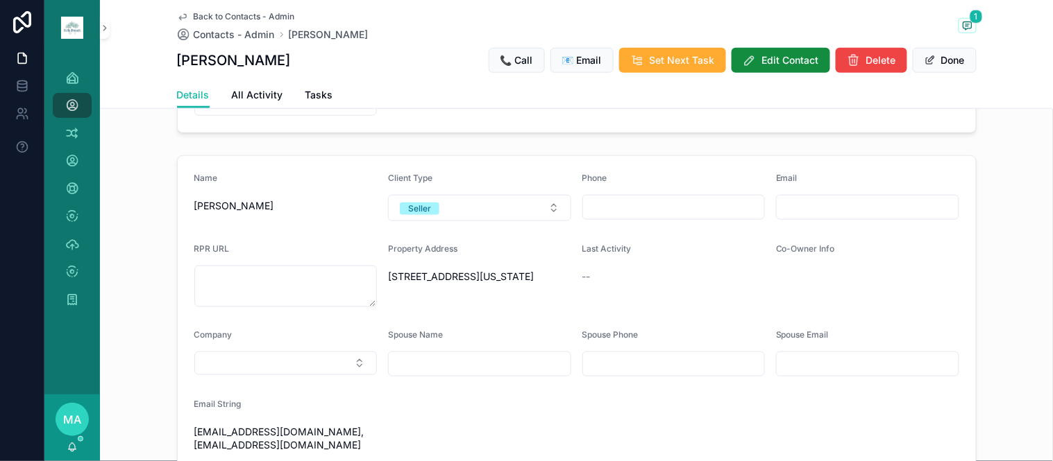
scroll to position [0, 0]
click at [931, 62] on button "Done" at bounding box center [945, 60] width 64 height 25
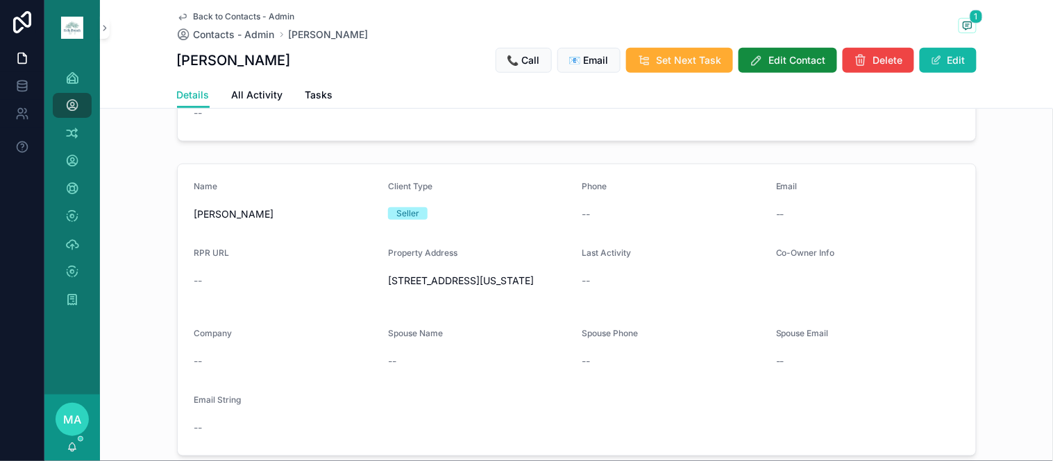
click at [233, 12] on span "Back to Contacts - Admin" at bounding box center [244, 16] width 101 height 11
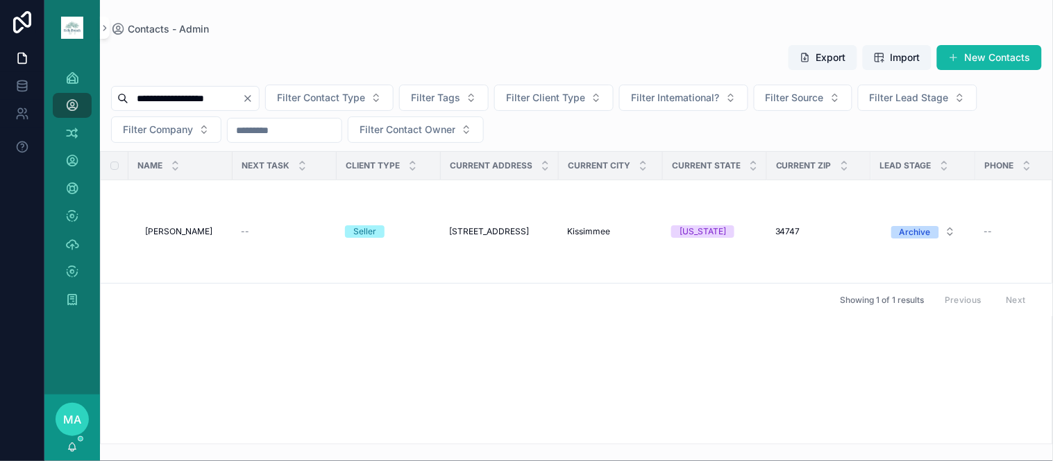
click at [253, 94] on icon "Clear" at bounding box center [247, 98] width 11 height 11
click at [242, 101] on input "scrollable content" at bounding box center [185, 98] width 114 height 19
type input "**********"
click at [198, 232] on span "[PERSON_NAME]" at bounding box center [178, 231] width 67 height 11
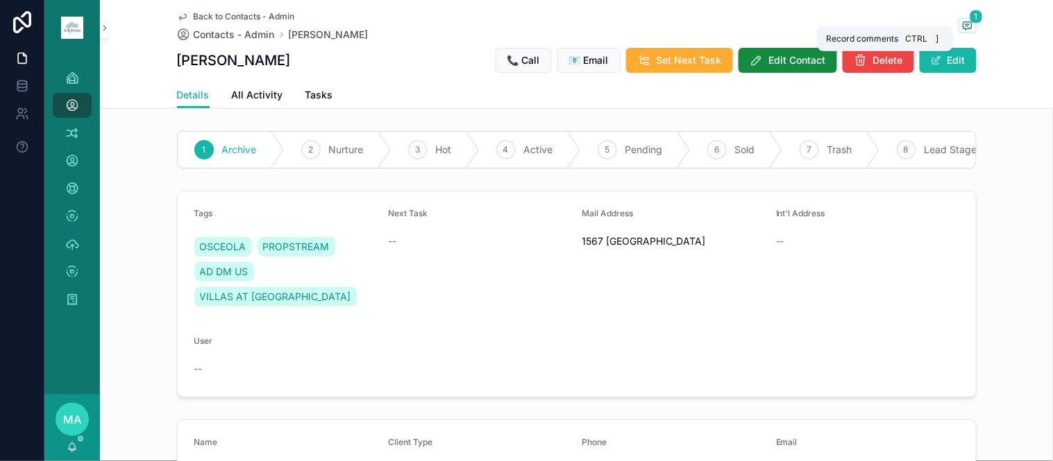
drag, startPoint x: 963, startPoint y: 24, endPoint x: 976, endPoint y: 64, distance: 42.4
click at [963, 23] on icon "scrollable content" at bounding box center [967, 25] width 11 height 11
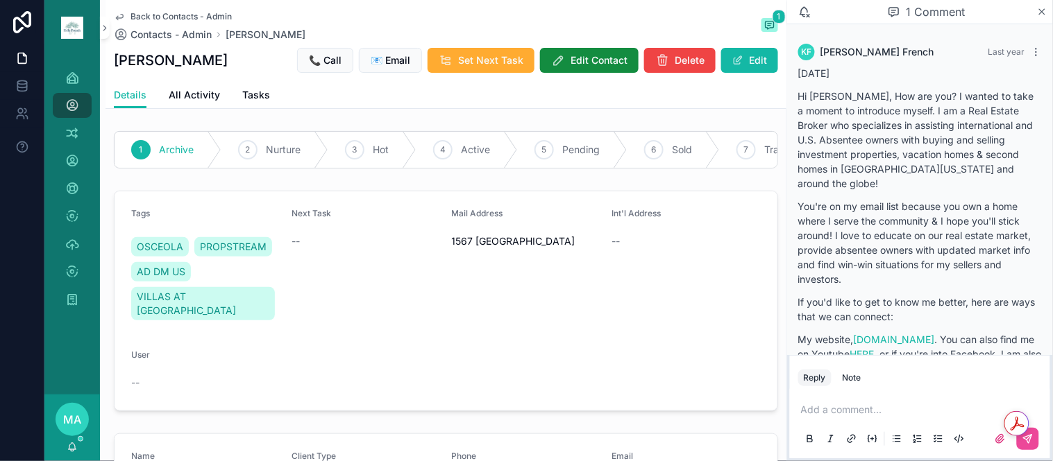
scroll to position [232, 0]
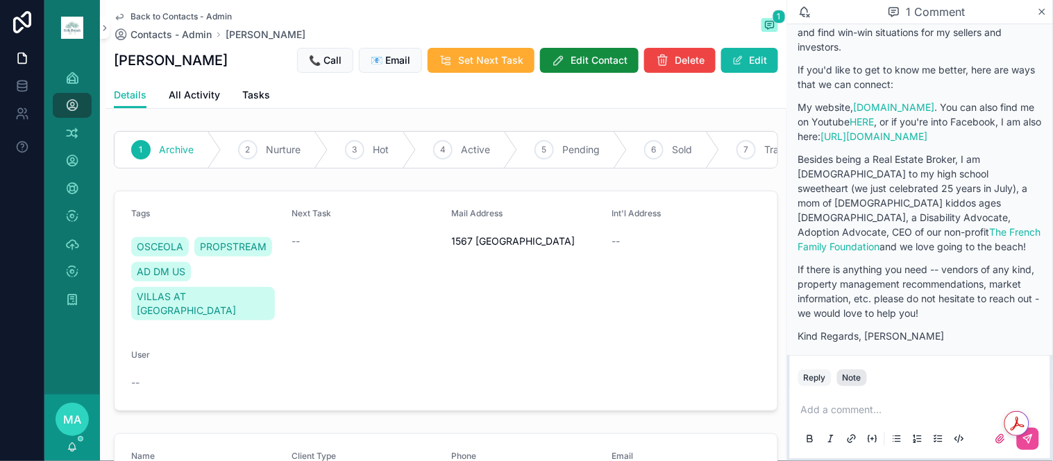
click at [851, 373] on div "Note" at bounding box center [851, 378] width 19 height 11
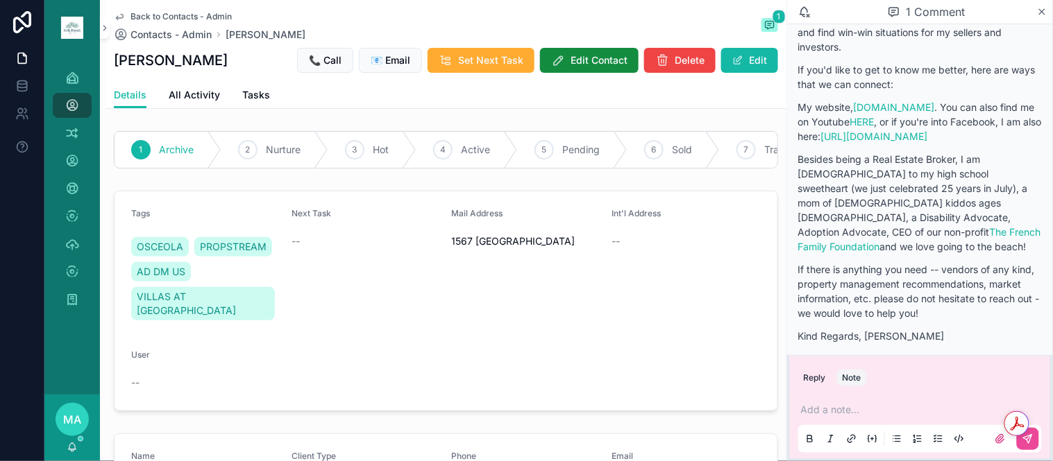
click at [833, 405] on p "scrollable content" at bounding box center [923, 410] width 244 height 14
click at [1031, 439] on icon "scrollable content" at bounding box center [1028, 439] width 8 height 8
click at [153, 15] on span "Back to Contacts - Admin" at bounding box center [180, 16] width 101 height 11
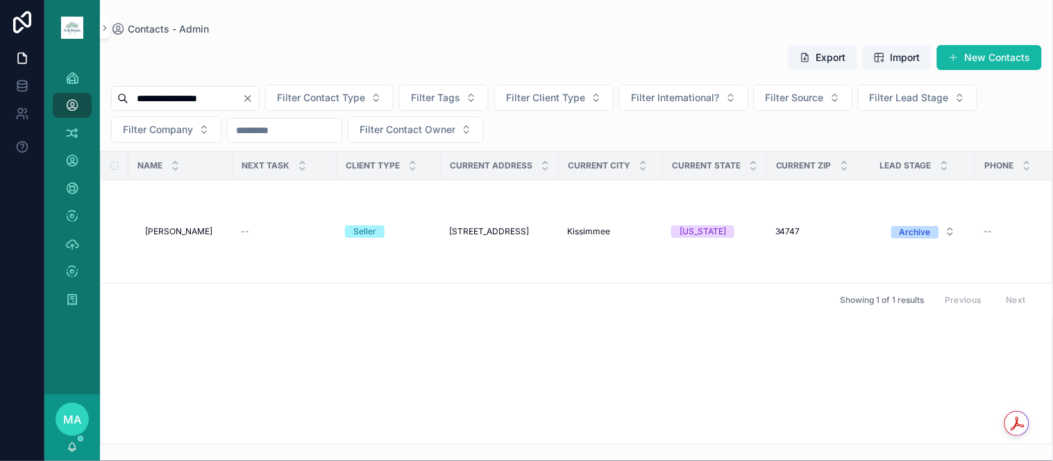
click at [251, 99] on icon "Clear" at bounding box center [248, 99] width 6 height 6
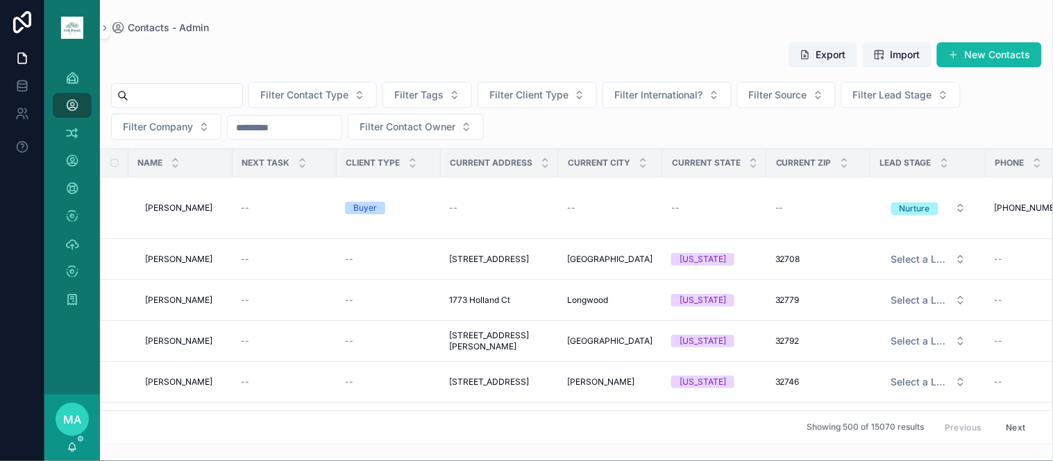
click at [192, 92] on input "scrollable content" at bounding box center [185, 95] width 114 height 19
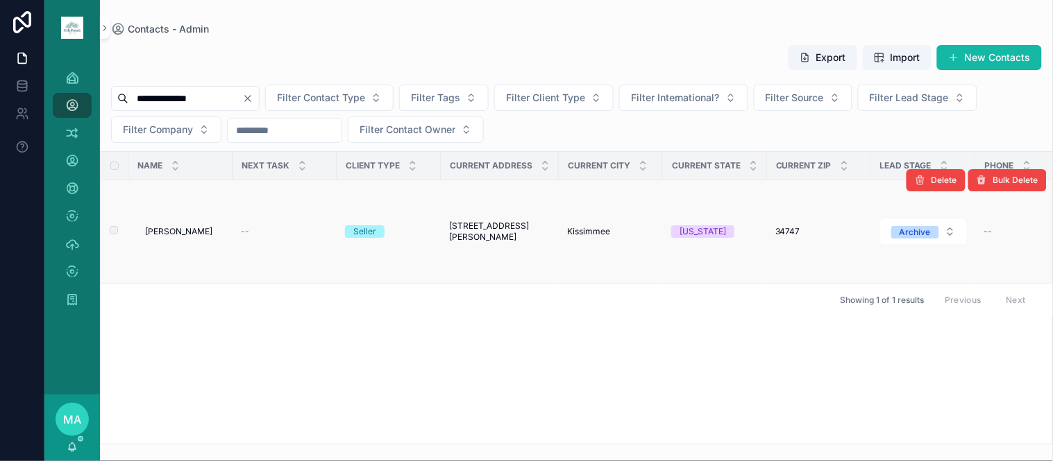
type input "**********"
click at [160, 234] on span "[PERSON_NAME]" at bounding box center [178, 231] width 67 height 11
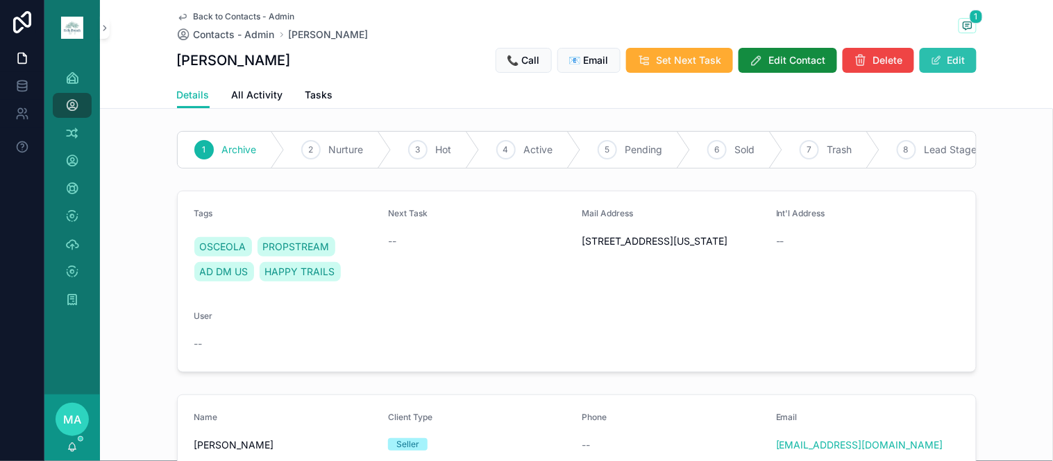
click at [951, 56] on button "Edit" at bounding box center [947, 60] width 57 height 25
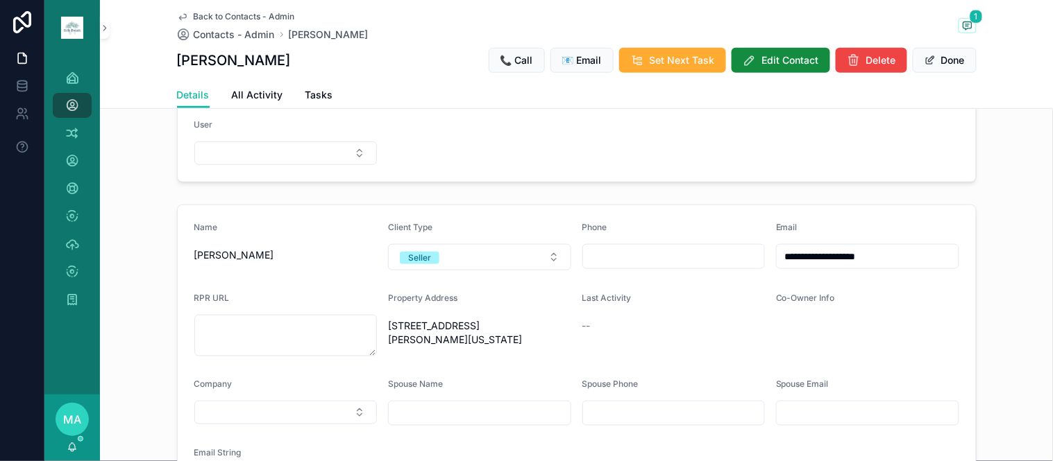
scroll to position [231, 0]
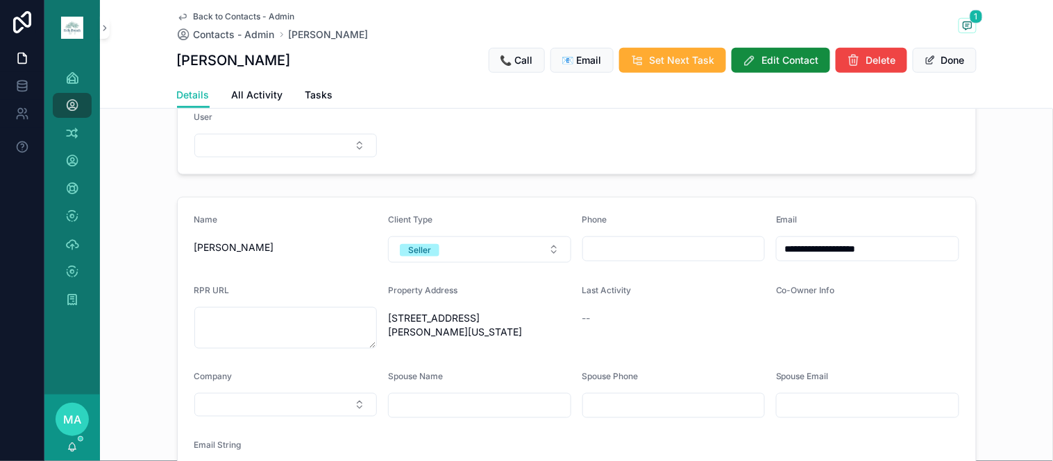
drag, startPoint x: 851, startPoint y: 269, endPoint x: 666, endPoint y: 299, distance: 187.8
click at [666, 305] on form "**********" at bounding box center [577, 350] width 798 height 304
click at [216, 15] on span "Back to Contacts - Admin" at bounding box center [244, 16] width 101 height 11
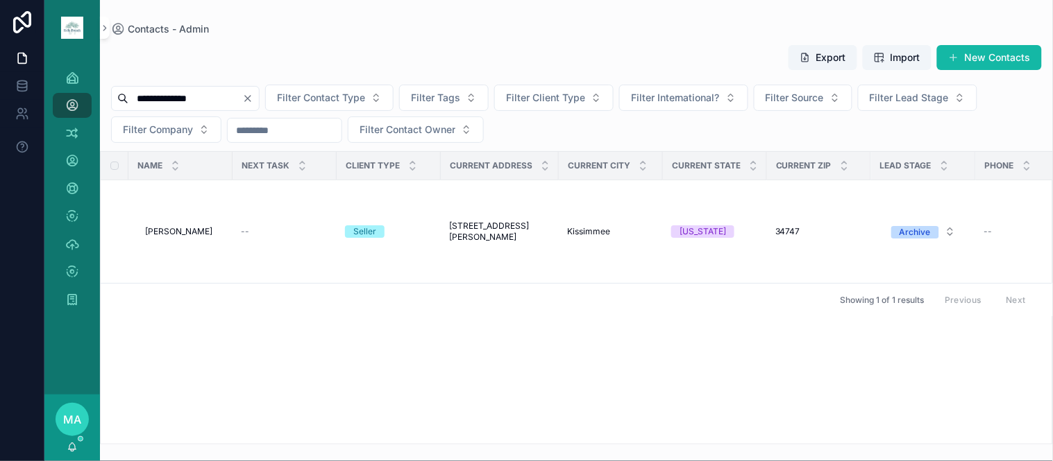
click at [251, 97] on icon "Clear" at bounding box center [248, 99] width 6 height 6
click at [239, 101] on input "scrollable content" at bounding box center [185, 98] width 114 height 19
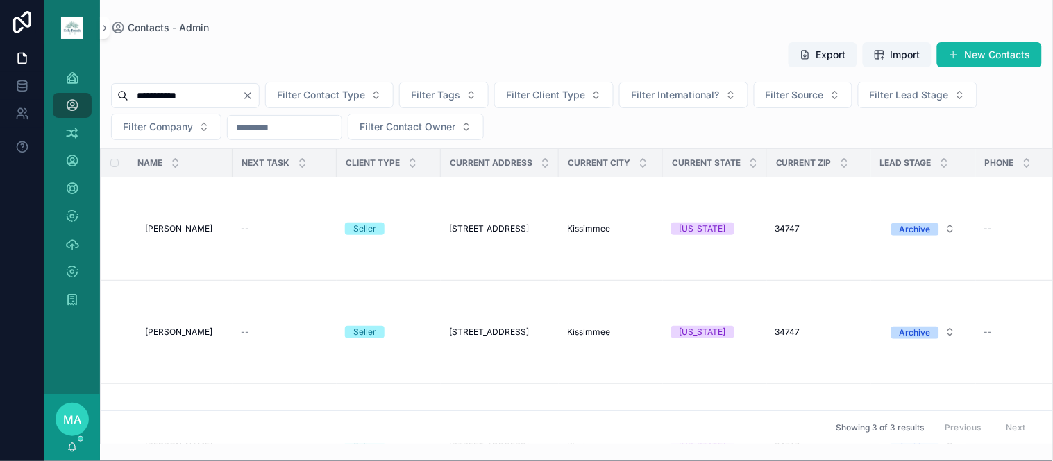
type input "**********"
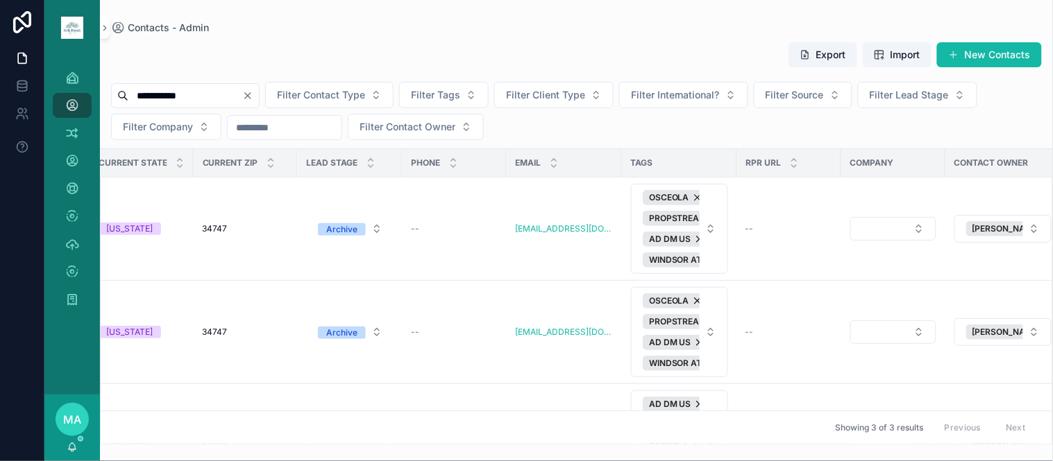
scroll to position [0, 572]
click at [932, 289] on button "Delete" at bounding box center [935, 281] width 59 height 22
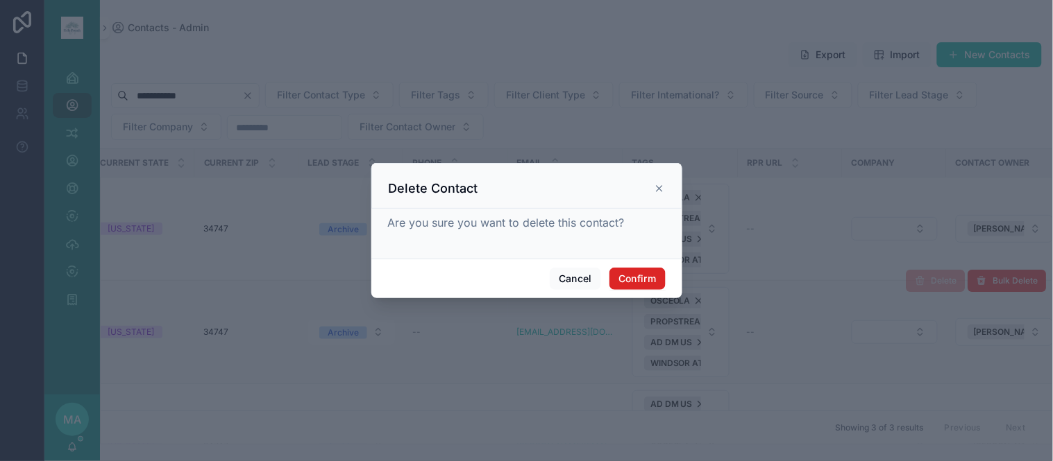
click at [644, 280] on button "Confirm" at bounding box center [637, 279] width 56 height 22
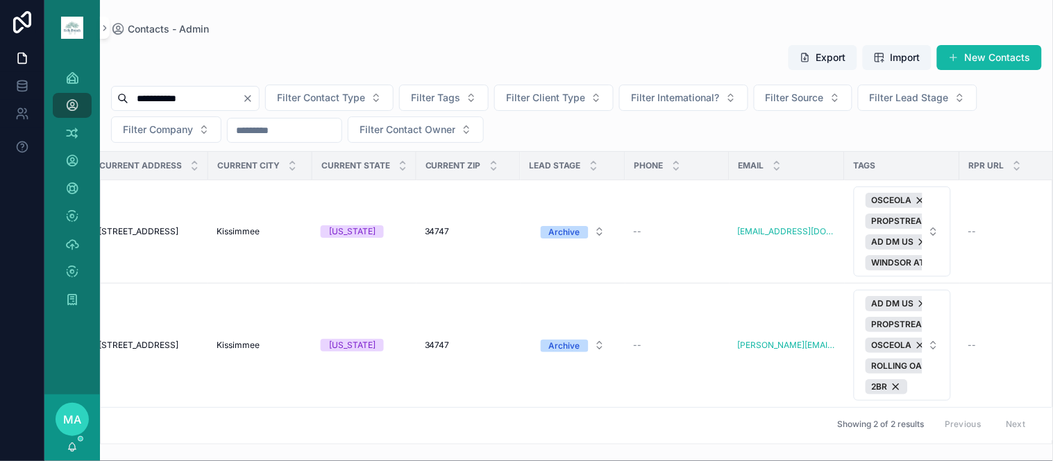
scroll to position [0, 696]
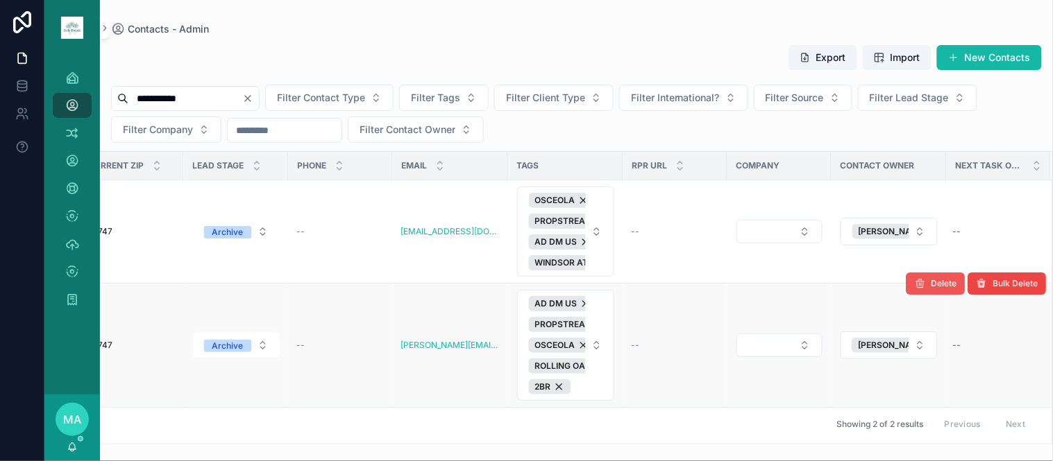
click at [919, 287] on button "Delete" at bounding box center [935, 284] width 59 height 22
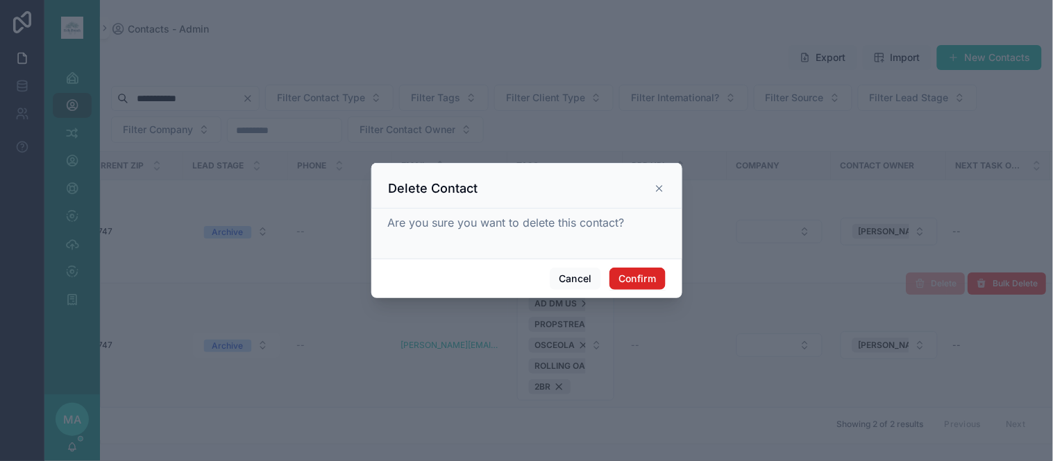
click at [647, 281] on button "Confirm" at bounding box center [637, 279] width 56 height 22
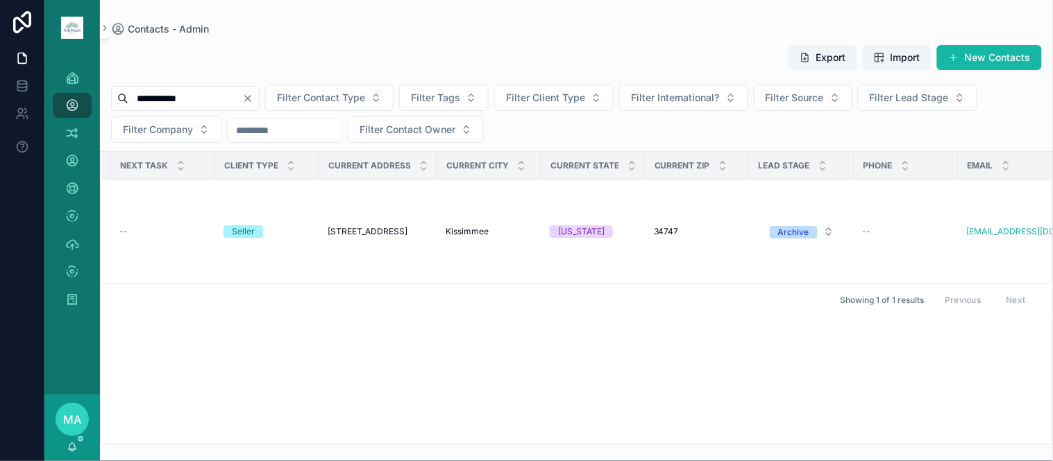
scroll to position [0, 0]
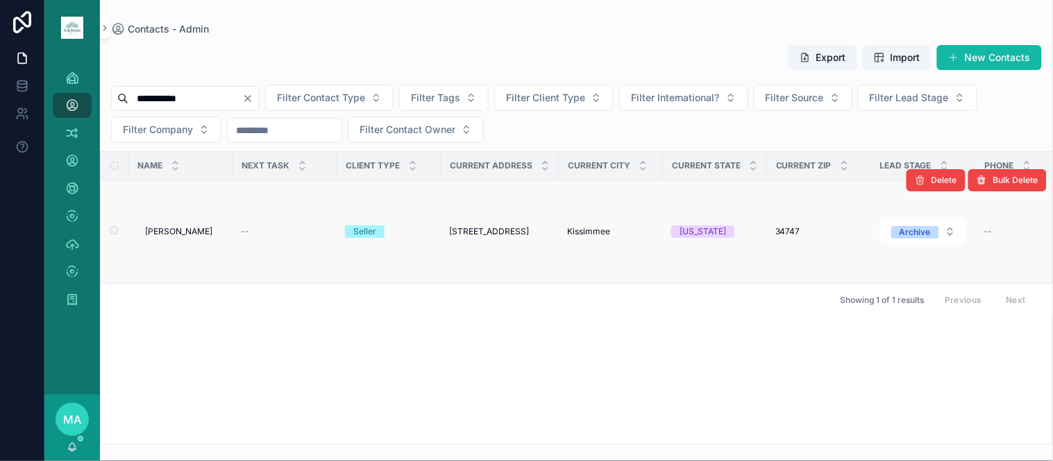
click at [180, 232] on span "[PERSON_NAME]" at bounding box center [178, 231] width 67 height 11
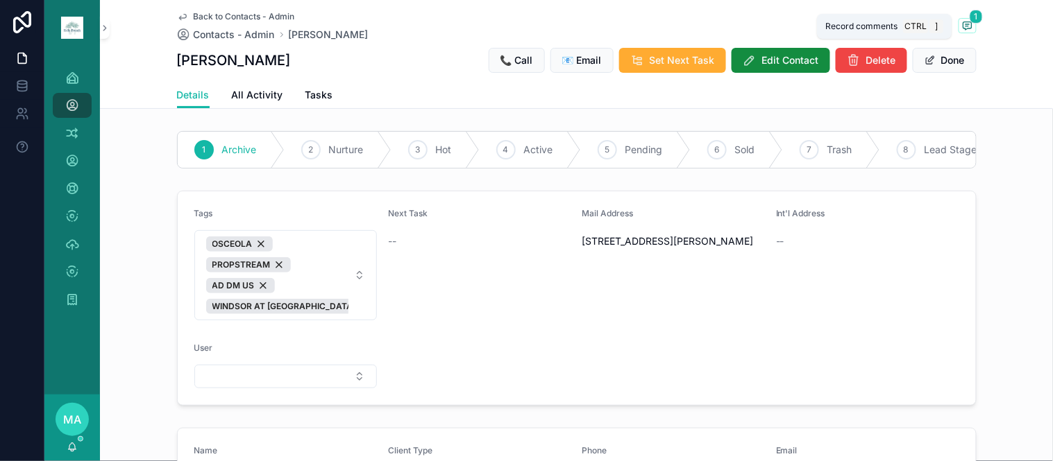
click at [968, 29] on span "scrollable content" at bounding box center [967, 25] width 18 height 15
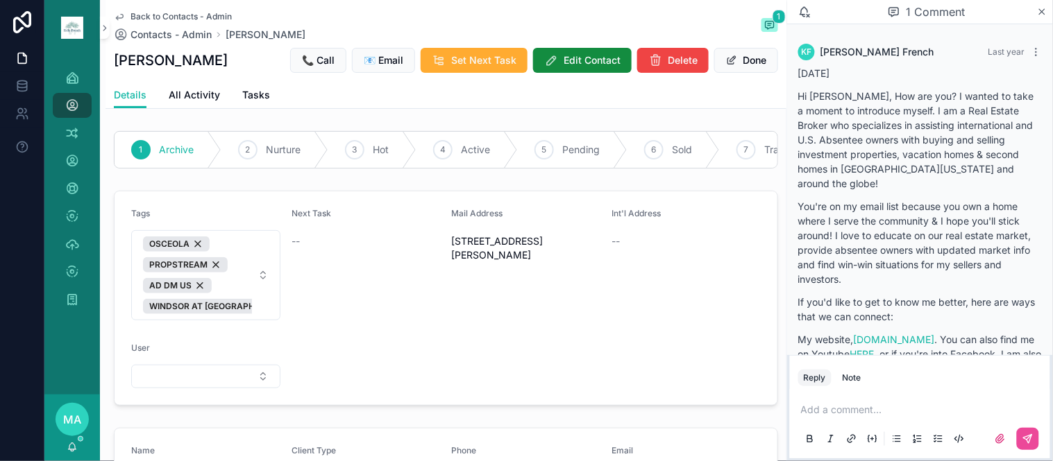
scroll to position [232, 0]
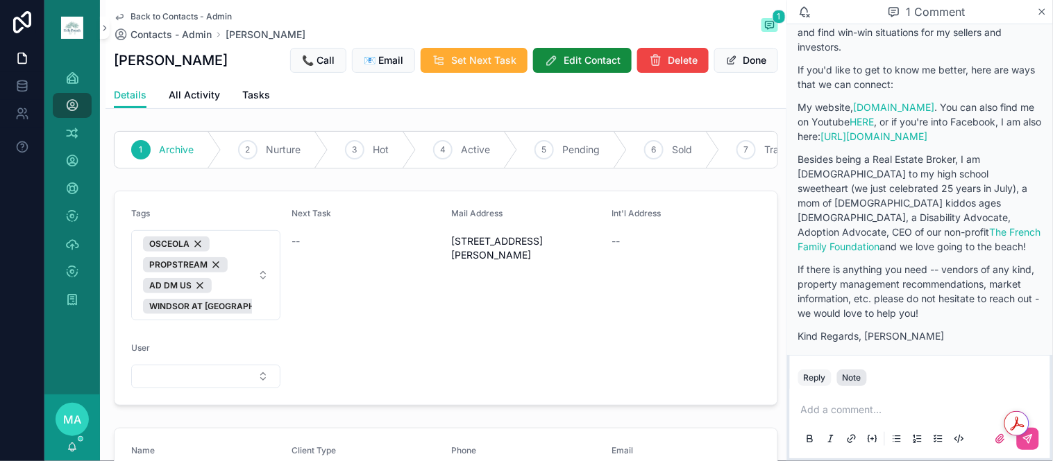
click at [851, 370] on div "Reply Note" at bounding box center [920, 378] width 260 height 22
click at [852, 384] on div "Note" at bounding box center [851, 378] width 19 height 11
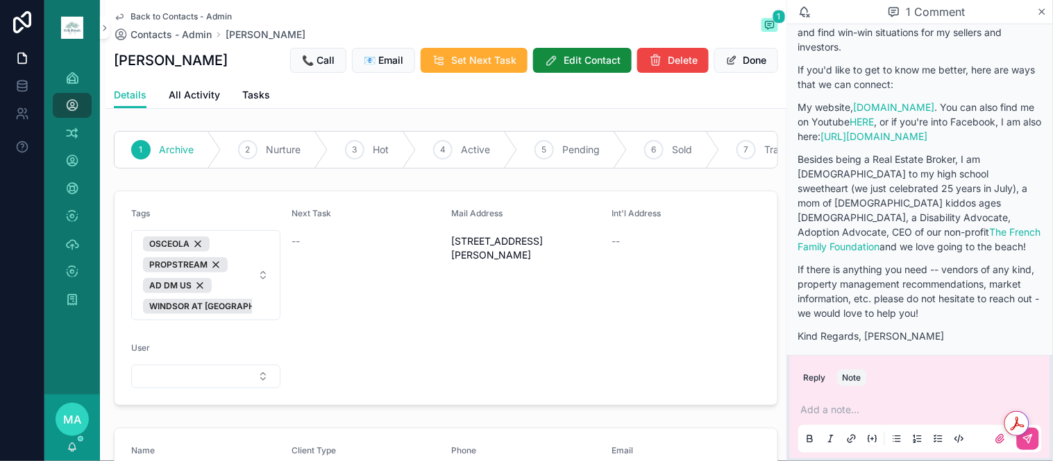
click at [826, 414] on p "scrollable content" at bounding box center [923, 410] width 244 height 14
click at [1028, 448] on button "scrollable content" at bounding box center [1028, 439] width 22 height 22
click at [162, 15] on span "Back to Contacts - Admin" at bounding box center [180, 16] width 101 height 11
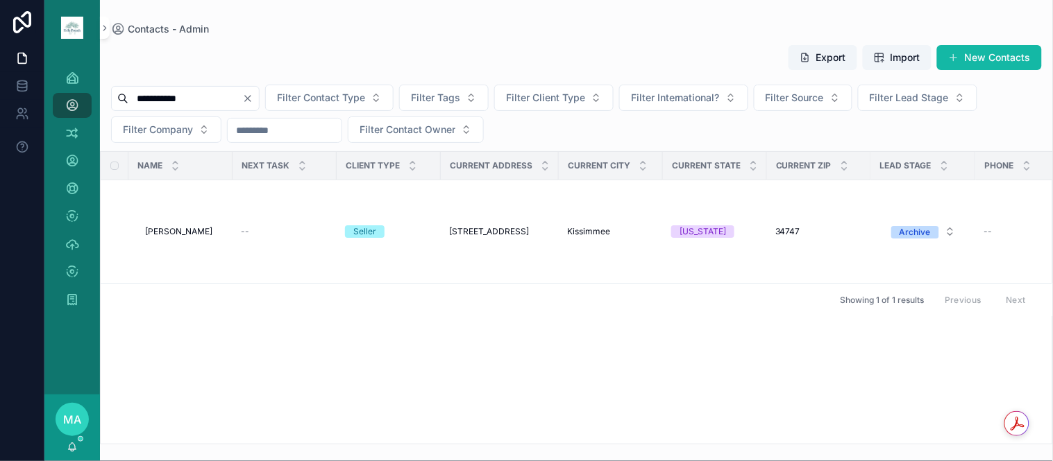
click at [253, 103] on icon "Clear" at bounding box center [247, 98] width 11 height 11
click at [230, 102] on input "scrollable content" at bounding box center [185, 98] width 114 height 19
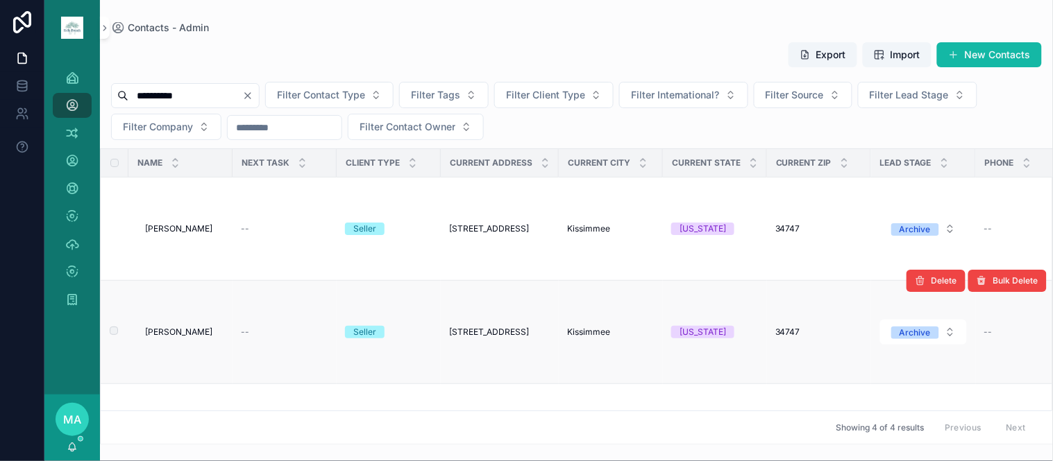
type input "**********"
click at [181, 330] on span "[PERSON_NAME]" at bounding box center [178, 332] width 67 height 11
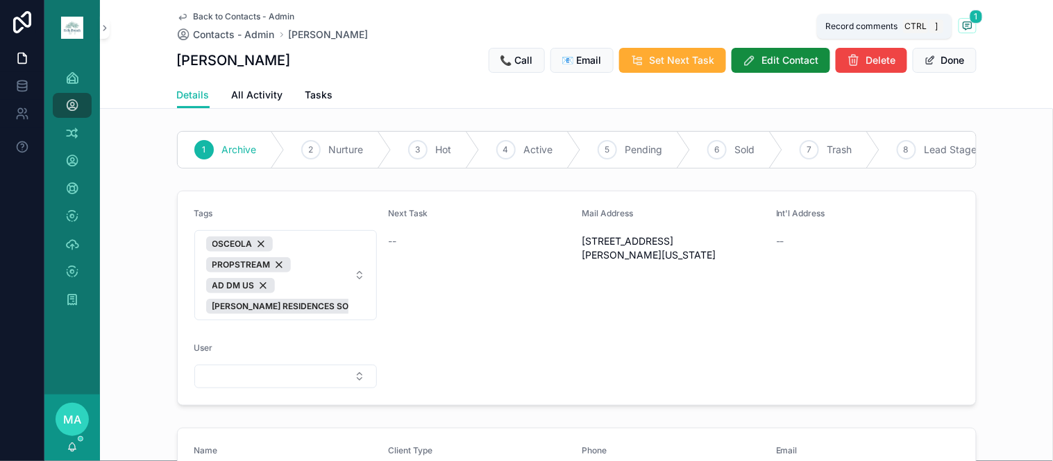
click at [965, 26] on icon "scrollable content" at bounding box center [966, 26] width 3 height 0
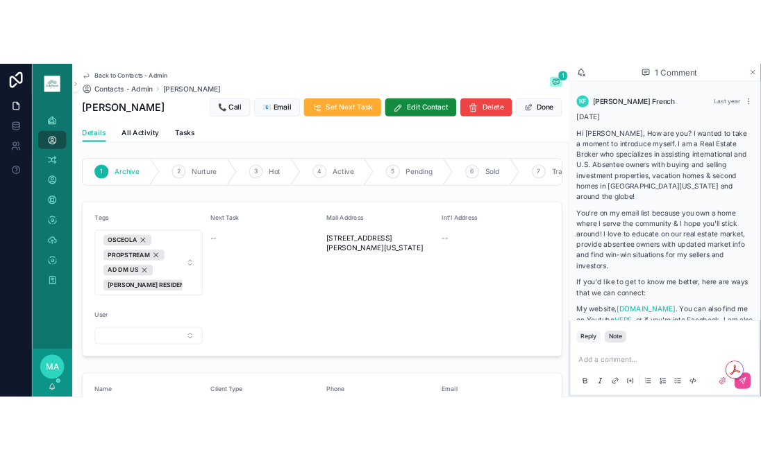
scroll to position [232, 0]
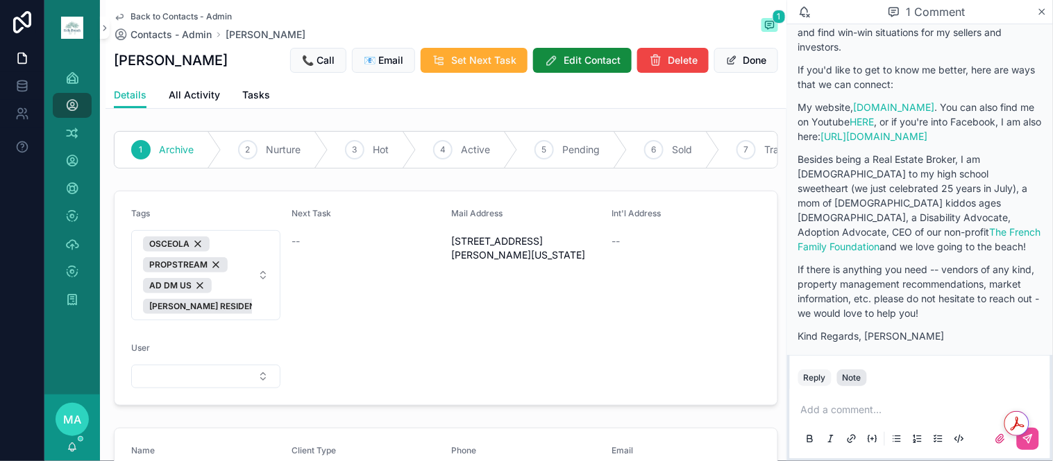
click at [847, 378] on div "Note" at bounding box center [851, 378] width 19 height 11
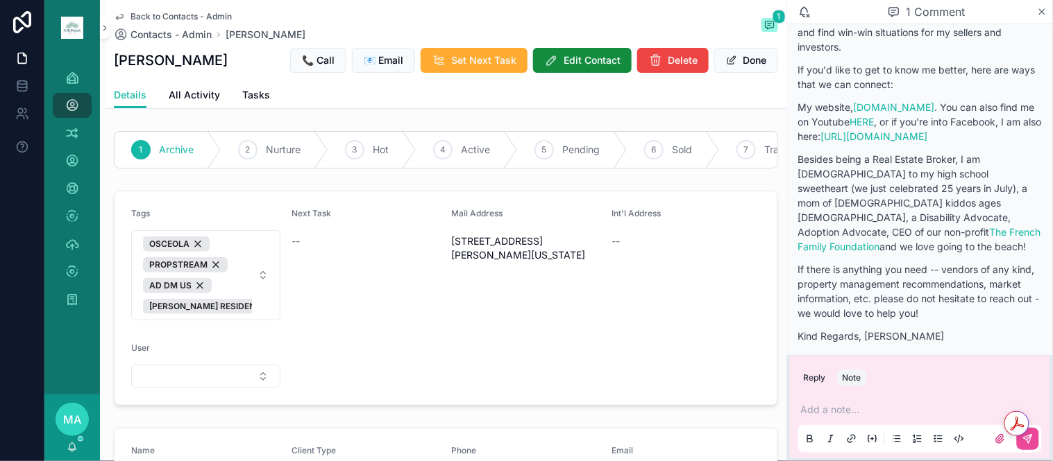
click at [834, 405] on p "scrollable content" at bounding box center [923, 410] width 244 height 14
drag, startPoint x: 1032, startPoint y: 434, endPoint x: 727, endPoint y: 338, distance: 319.6
click at [1032, 434] on div "Get summaries and key insights using AI Assistant powered by Adobe Acrobat" at bounding box center [1028, 424] width 49 height 25
click at [1035, 435] on div "Get summaries and key insights using AI Assistant powered by Adobe Acrobat" at bounding box center [1028, 424] width 49 height 25
click at [1033, 438] on icon "scrollable content" at bounding box center [1027, 439] width 11 height 11
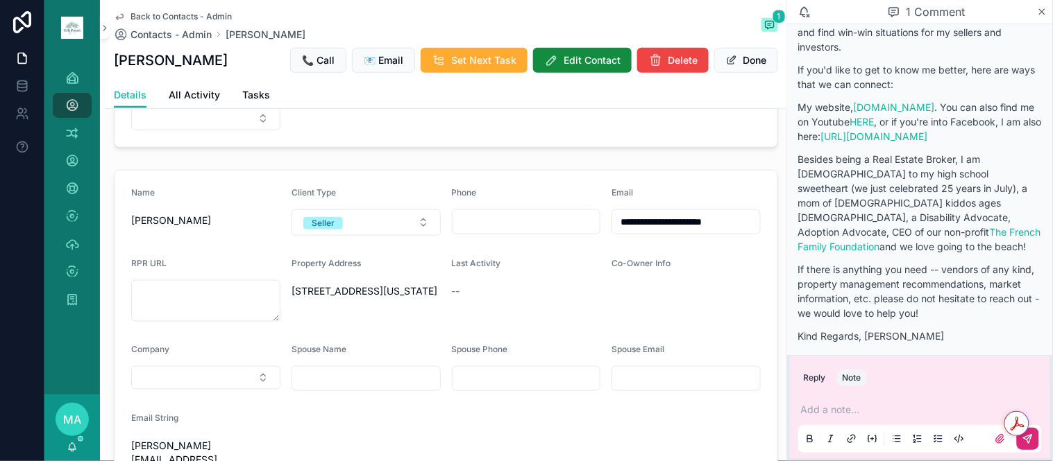
scroll to position [231, 0]
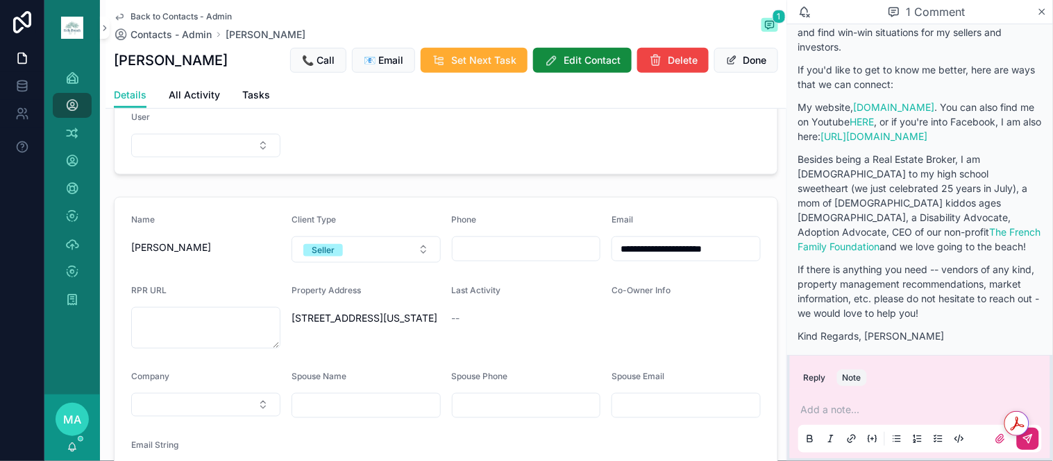
click at [1049, 11] on div "1 Comment" at bounding box center [920, 12] width 266 height 24
click at [1044, 9] on icon "scrollable content" at bounding box center [1042, 11] width 10 height 11
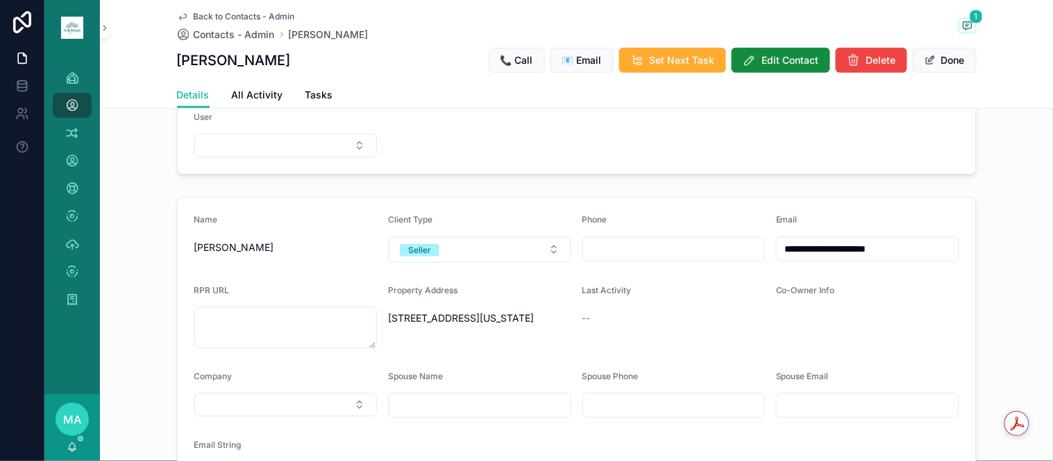
click at [246, 16] on span "Back to Contacts - Admin" at bounding box center [244, 16] width 101 height 11
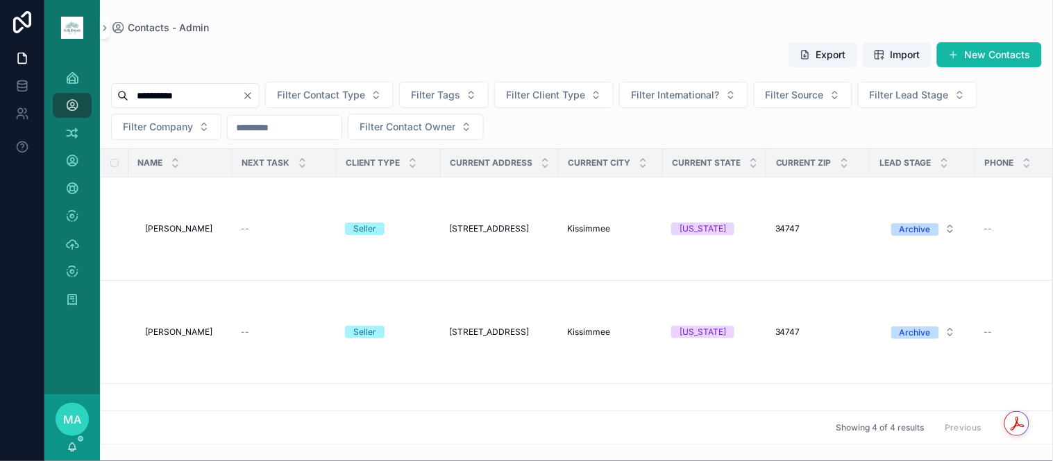
click at [253, 94] on icon "Clear" at bounding box center [247, 95] width 11 height 11
click at [242, 92] on input "scrollable content" at bounding box center [185, 95] width 114 height 19
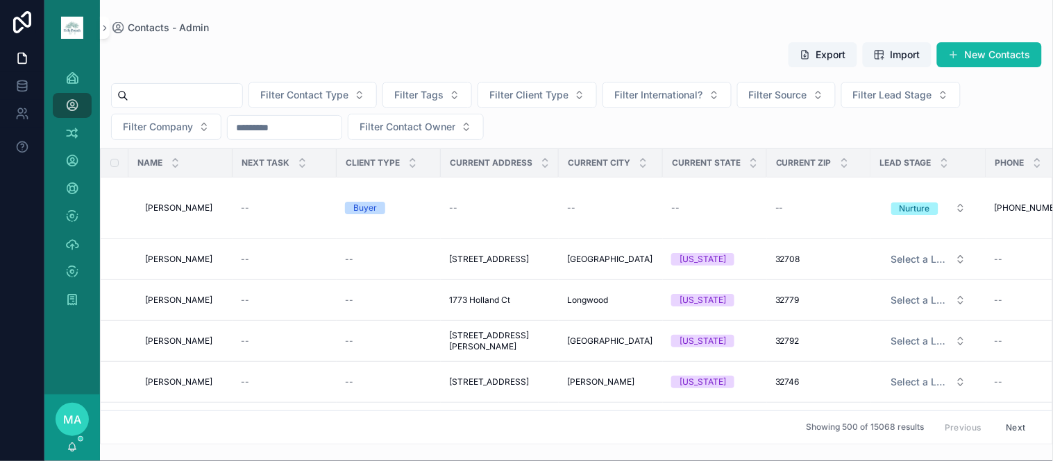
type input "*"
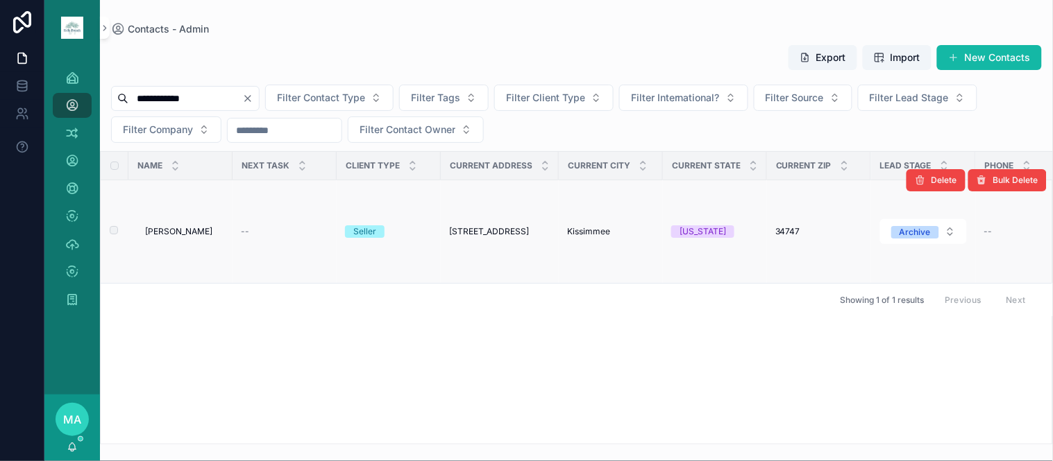
type input "**********"
click at [168, 237] on span "[PERSON_NAME]" at bounding box center [178, 231] width 67 height 11
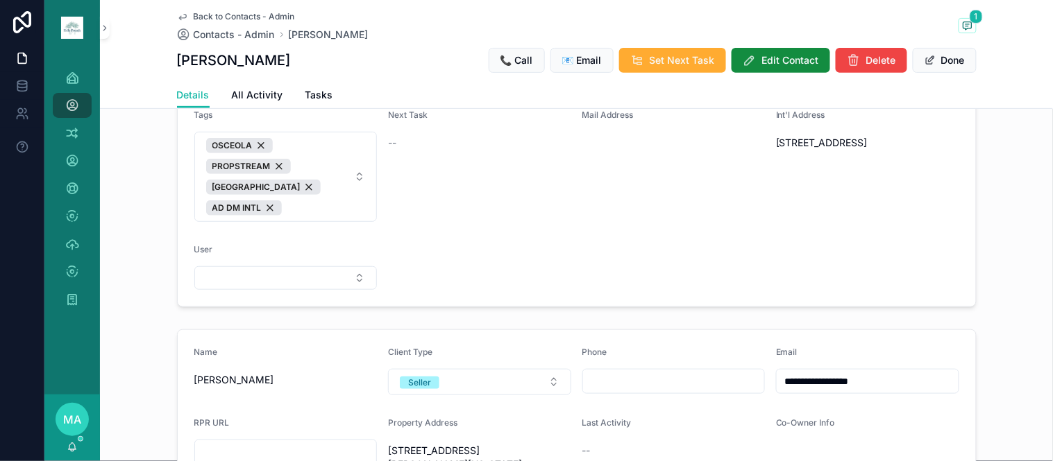
scroll to position [308, 0]
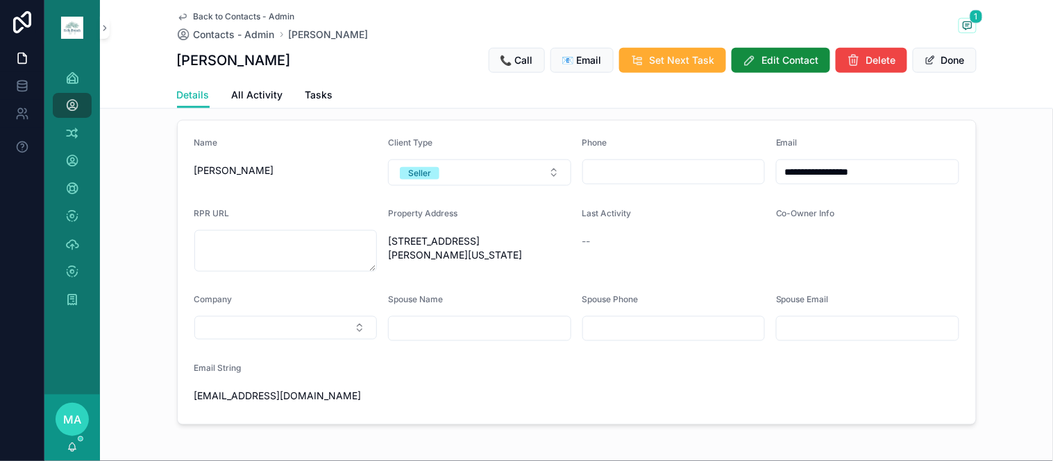
drag, startPoint x: 895, startPoint y: 183, endPoint x: 718, endPoint y: 203, distance: 178.1
click at [718, 203] on form "**********" at bounding box center [577, 273] width 798 height 304
click at [226, 12] on span "Back to Contacts - Admin" at bounding box center [244, 16] width 101 height 11
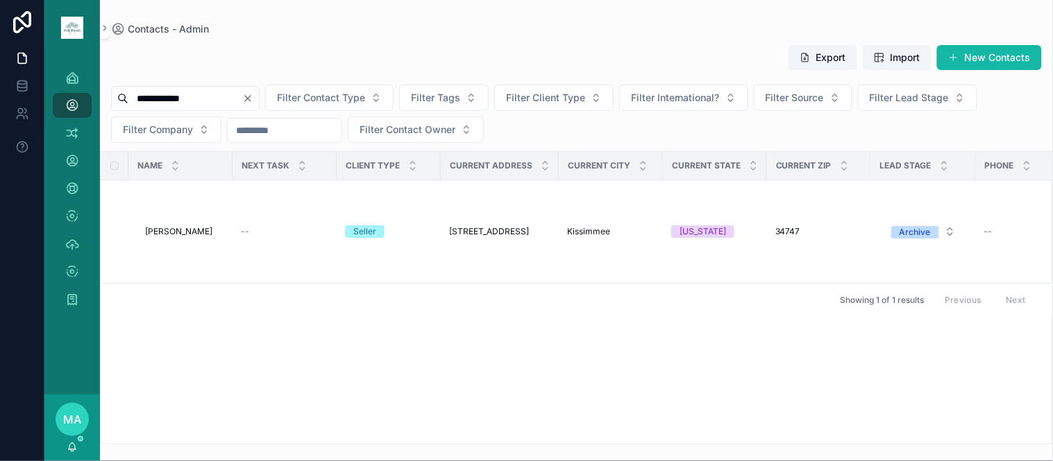
click at [253, 100] on icon "Clear" at bounding box center [247, 98] width 11 height 11
click at [218, 89] on input "scrollable content" at bounding box center [185, 98] width 114 height 19
type input "**********"
click at [253, 99] on icon "Clear" at bounding box center [247, 98] width 11 height 11
click at [222, 99] on input "scrollable content" at bounding box center [185, 98] width 114 height 19
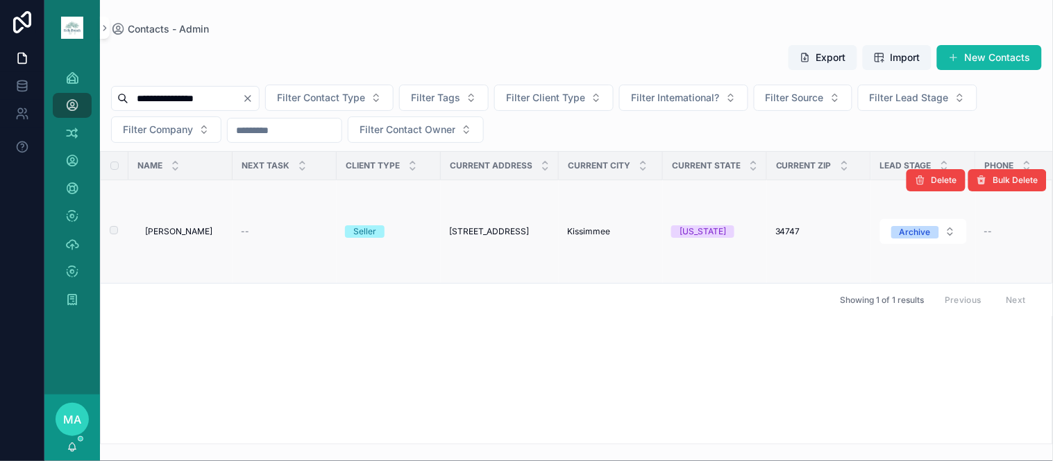
type input "**********"
click at [157, 232] on span "[PERSON_NAME]" at bounding box center [178, 231] width 67 height 11
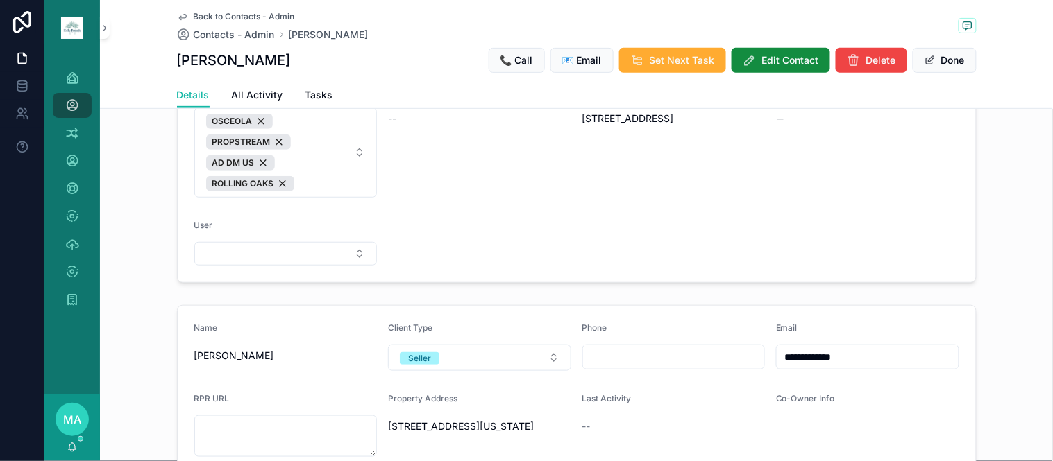
scroll to position [308, 0]
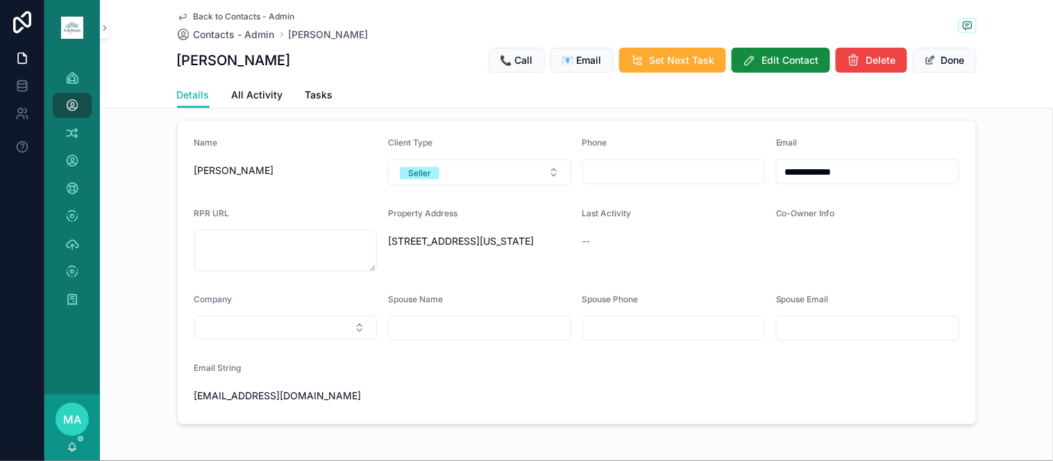
drag, startPoint x: 878, startPoint y: 183, endPoint x: 595, endPoint y: 183, distance: 283.1
click at [595, 183] on form "**********" at bounding box center [577, 273] width 798 height 304
click at [227, 15] on span "Back to Contacts - Admin" at bounding box center [244, 16] width 101 height 11
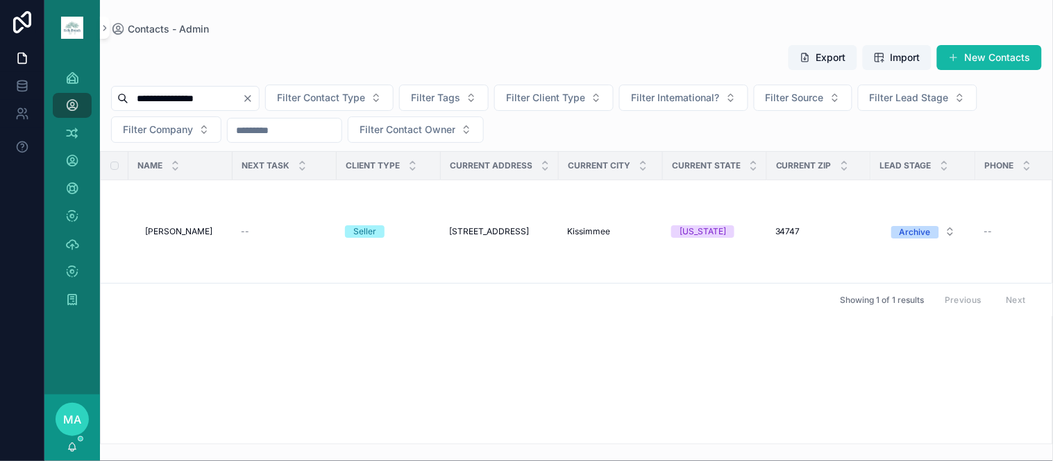
drag, startPoint x: 281, startPoint y: 99, endPoint x: 232, endPoint y: 99, distance: 49.3
click at [253, 99] on icon "Clear" at bounding box center [247, 98] width 11 height 11
click at [231, 99] on input "scrollable content" at bounding box center [185, 98] width 114 height 19
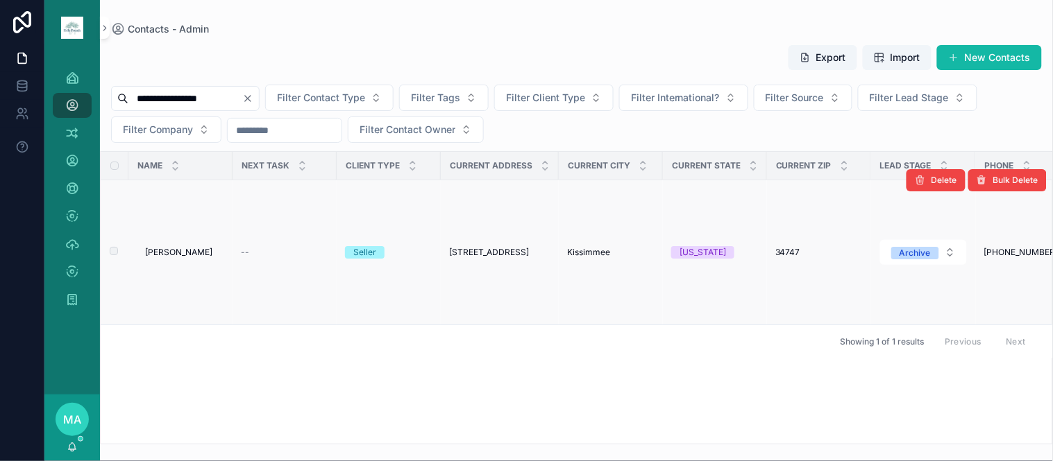
type input "**********"
click at [197, 255] on span "[PERSON_NAME]" at bounding box center [178, 252] width 67 height 11
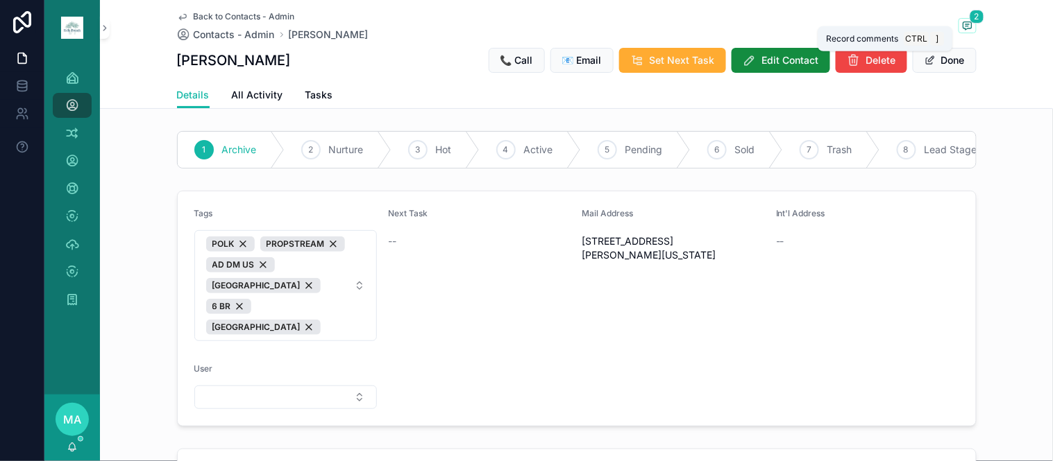
click at [963, 26] on icon "scrollable content" at bounding box center [967, 25] width 11 height 11
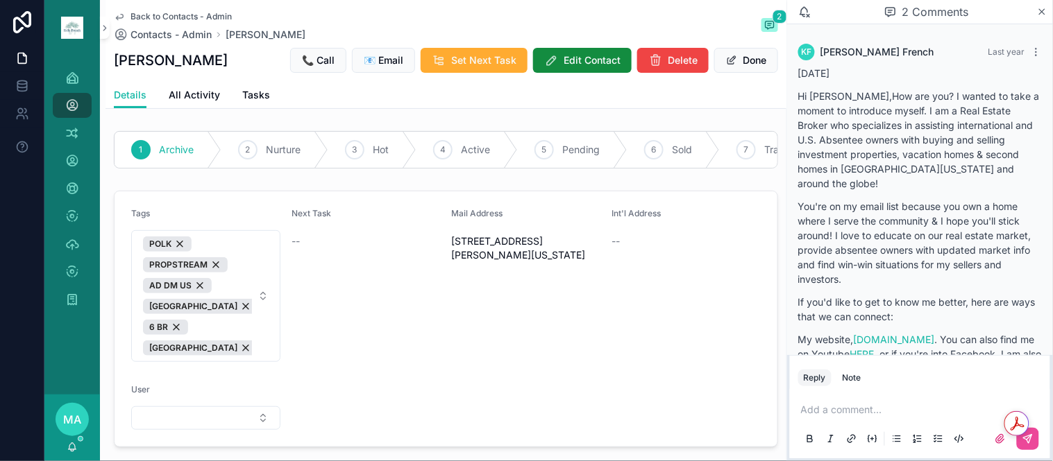
scroll to position [1288, 0]
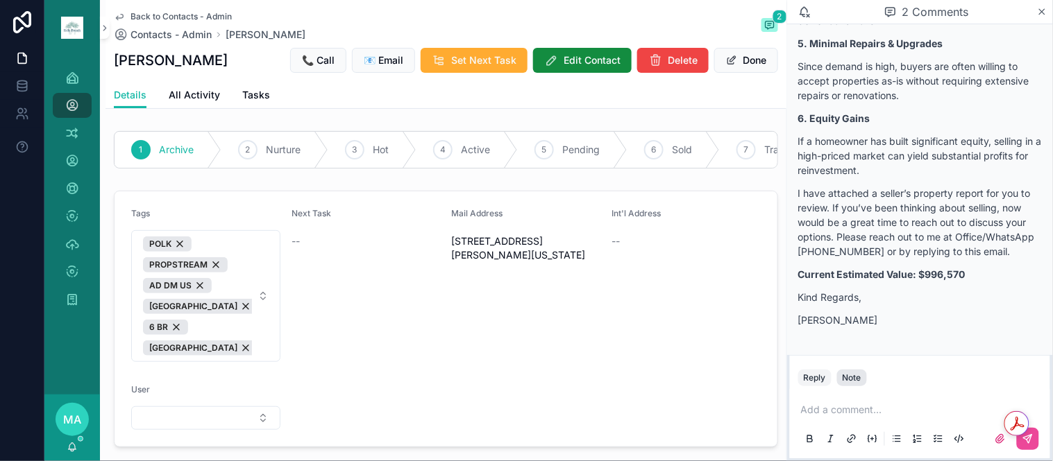
click at [863, 382] on button "Note" at bounding box center [852, 378] width 30 height 17
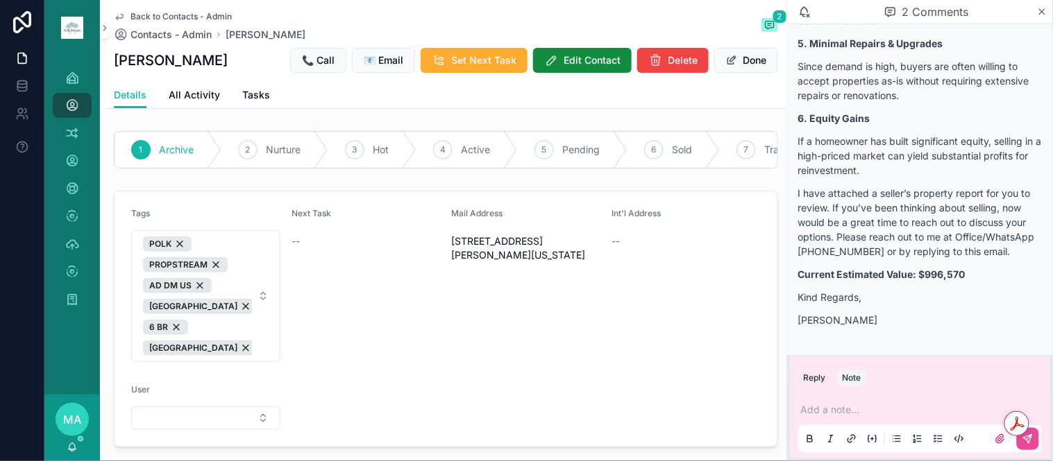
click at [838, 405] on p "scrollable content" at bounding box center [923, 410] width 244 height 14
click at [1028, 443] on icon "scrollable content" at bounding box center [1028, 439] width 8 height 8
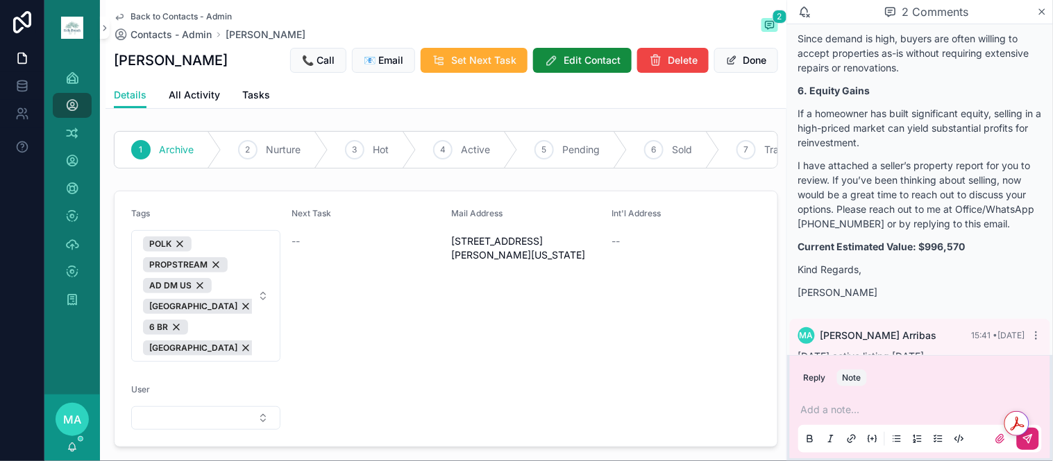
drag, startPoint x: 1039, startPoint y: 9, endPoint x: 1031, endPoint y: 19, distance: 12.8
click at [1039, 10] on icon "scrollable content" at bounding box center [1042, 11] width 10 height 11
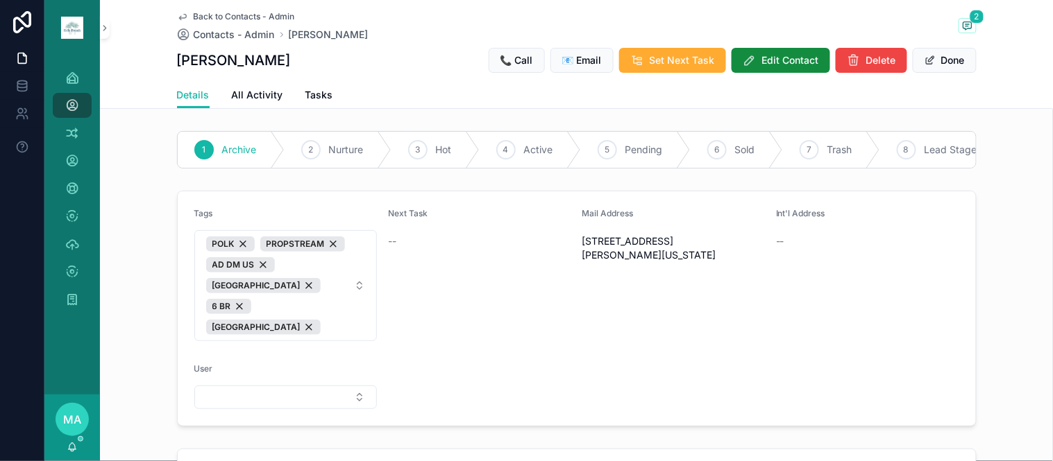
click at [224, 14] on span "Back to Contacts - Admin" at bounding box center [244, 16] width 101 height 11
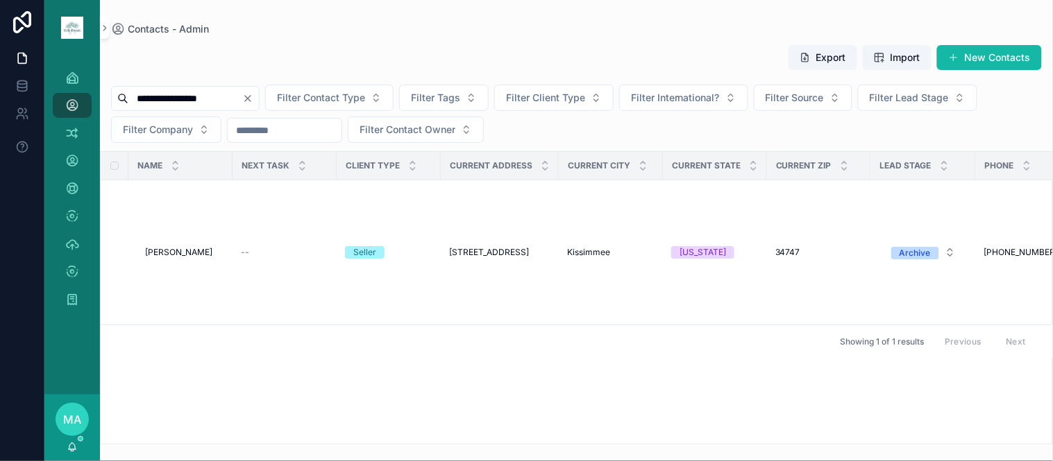
click at [253, 96] on icon "Clear" at bounding box center [247, 98] width 11 height 11
click at [236, 92] on input "scrollable content" at bounding box center [185, 98] width 114 height 19
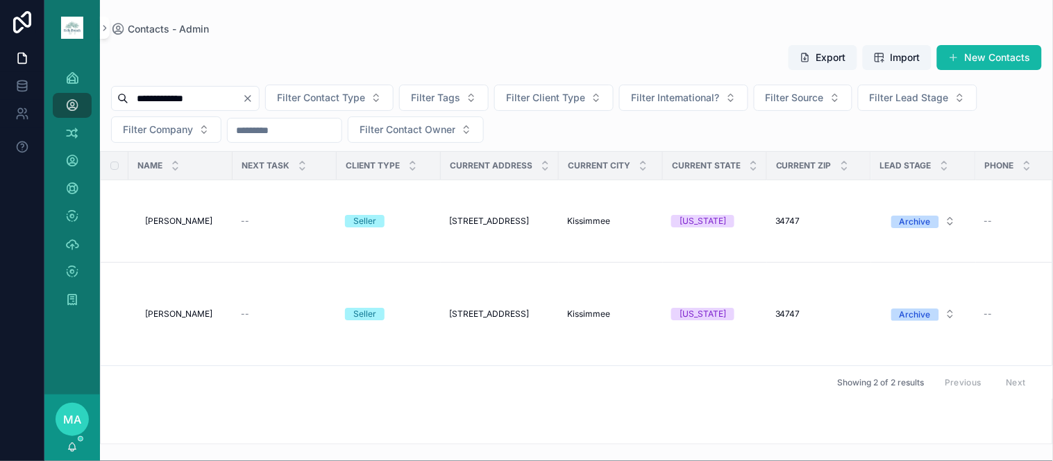
type input "**********"
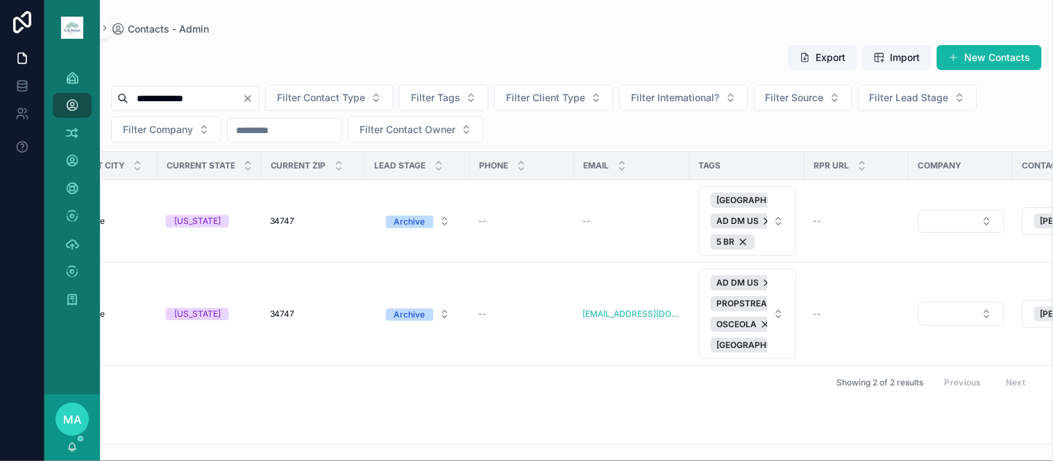
scroll to position [0, 684]
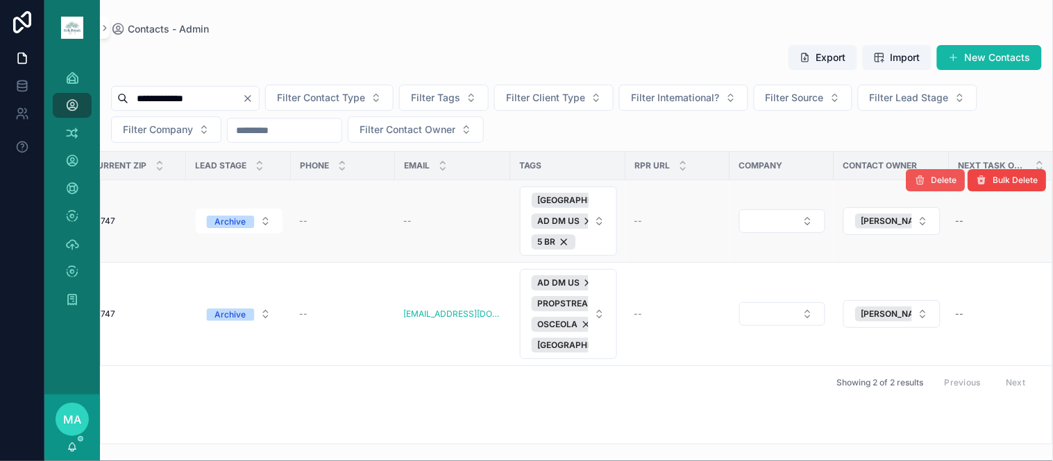
click at [922, 178] on icon "scrollable content" at bounding box center [920, 180] width 11 height 11
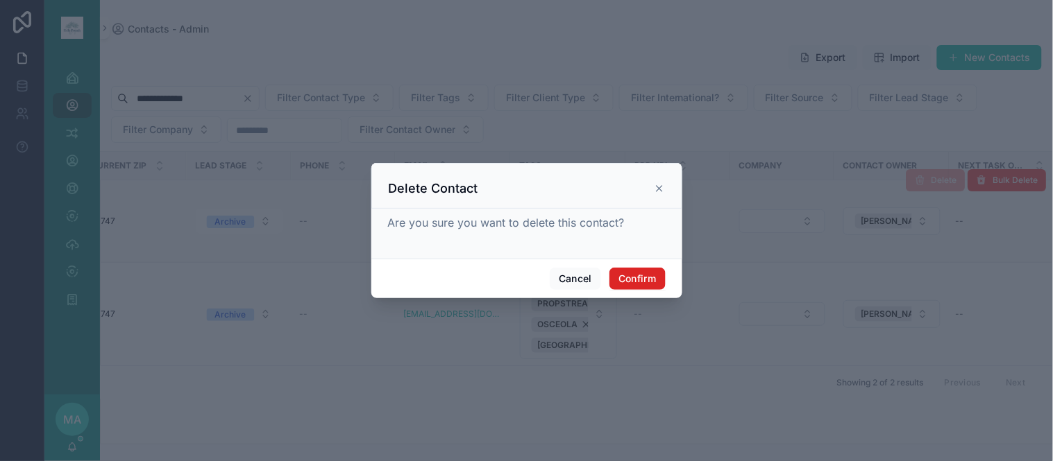
click at [642, 272] on button "Confirm" at bounding box center [637, 279] width 56 height 22
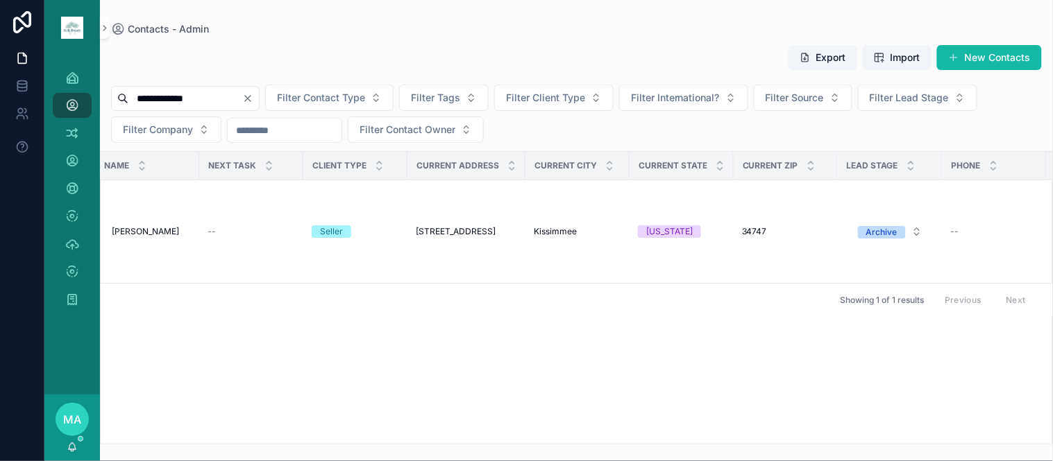
scroll to position [0, 0]
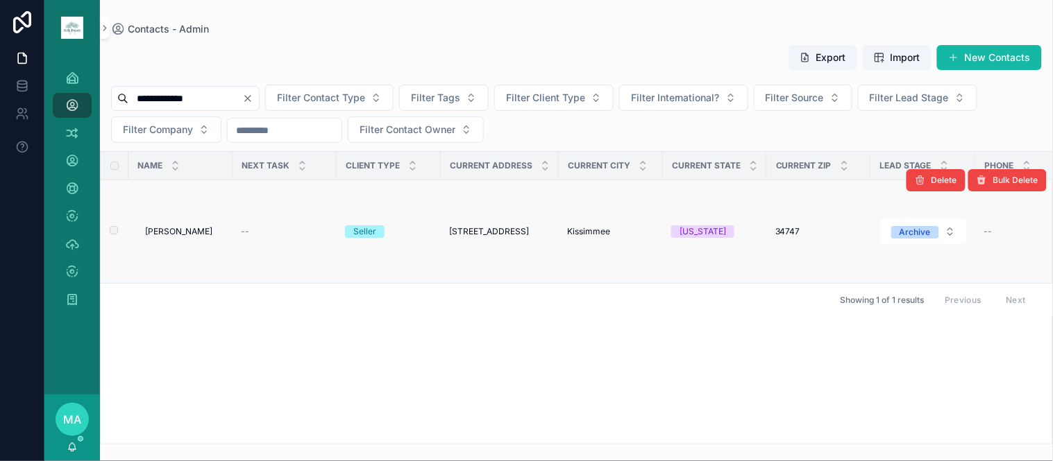
click at [195, 236] on span "[PERSON_NAME]" at bounding box center [178, 231] width 67 height 11
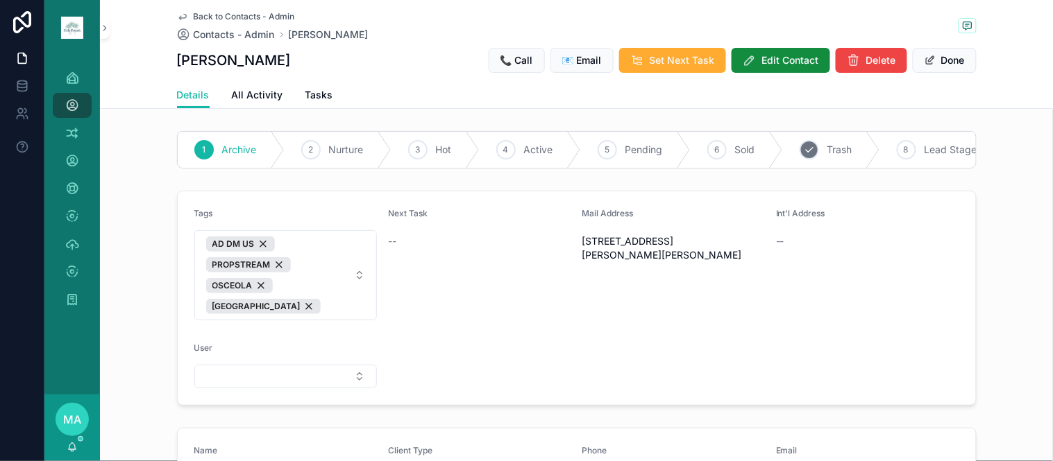
click at [838, 137] on div "7 Trash" at bounding box center [831, 150] width 97 height 36
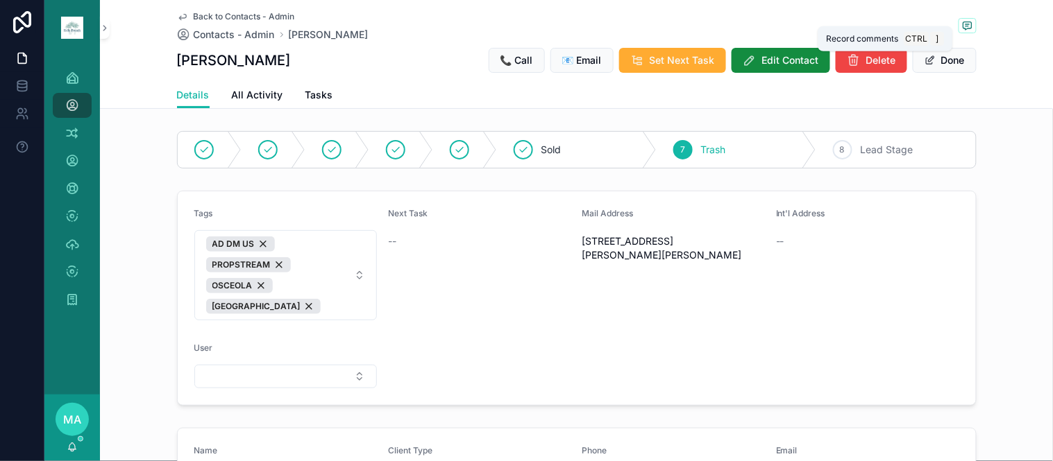
click at [962, 20] on icon "scrollable content" at bounding box center [967, 25] width 11 height 11
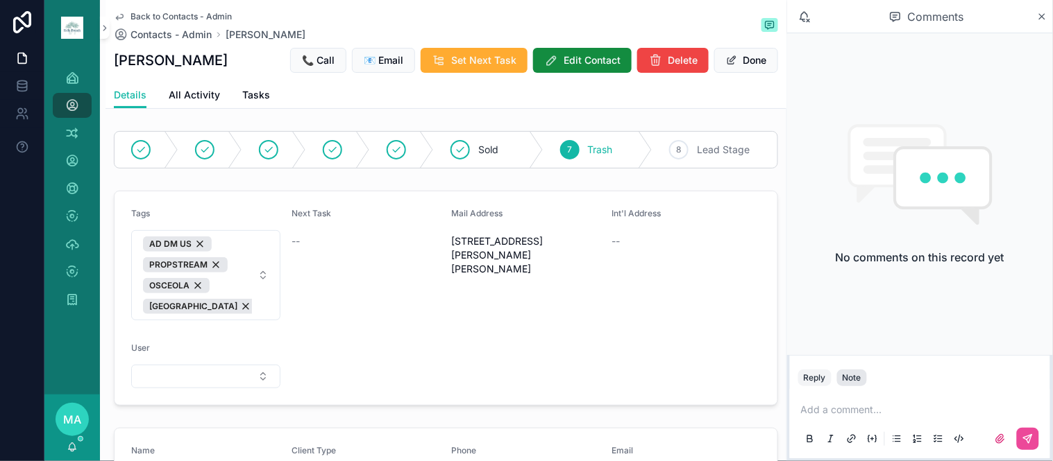
drag, startPoint x: 856, startPoint y: 368, endPoint x: 852, endPoint y: 378, distance: 10.6
click at [856, 371] on div "Reply Note" at bounding box center [920, 378] width 260 height 22
drag, startPoint x: 851, startPoint y: 378, endPoint x: 848, endPoint y: 387, distance: 9.7
click at [851, 379] on div "Note" at bounding box center [851, 378] width 19 height 11
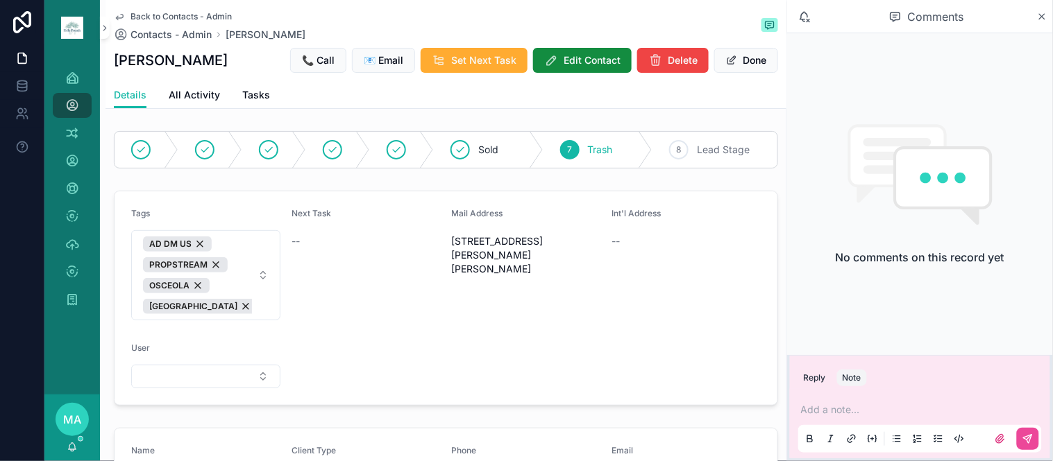
click at [830, 412] on p "scrollable content" at bounding box center [923, 410] width 244 height 14
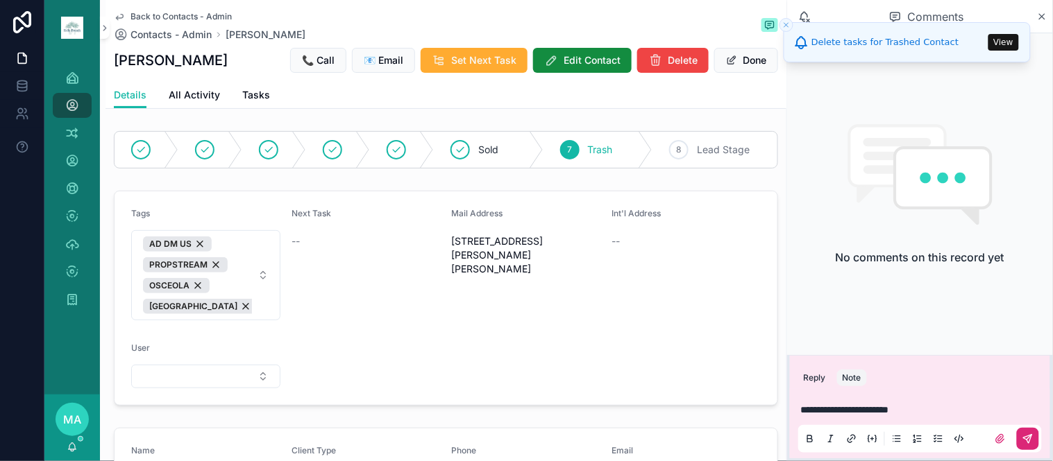
click at [1022, 441] on button "scrollable content" at bounding box center [1028, 439] width 22 height 22
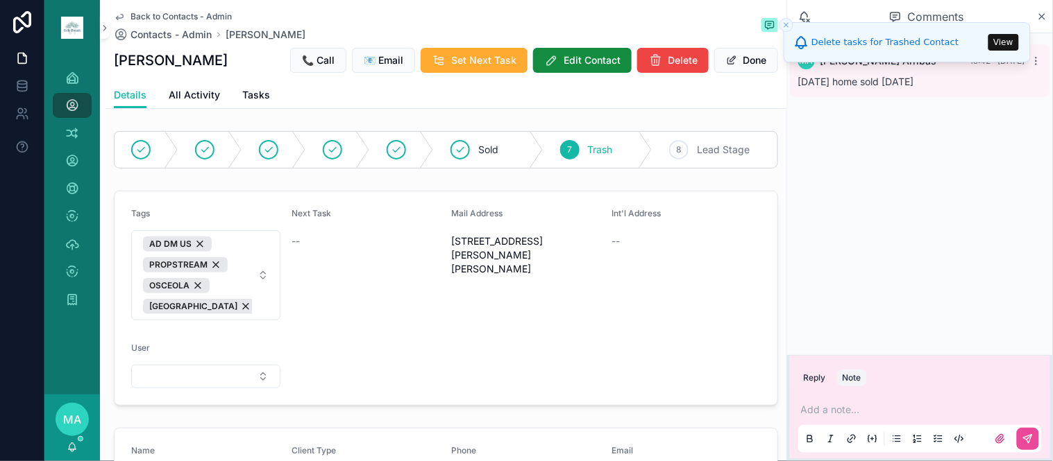
click at [176, 14] on span "Back to Contacts - Admin" at bounding box center [180, 16] width 101 height 11
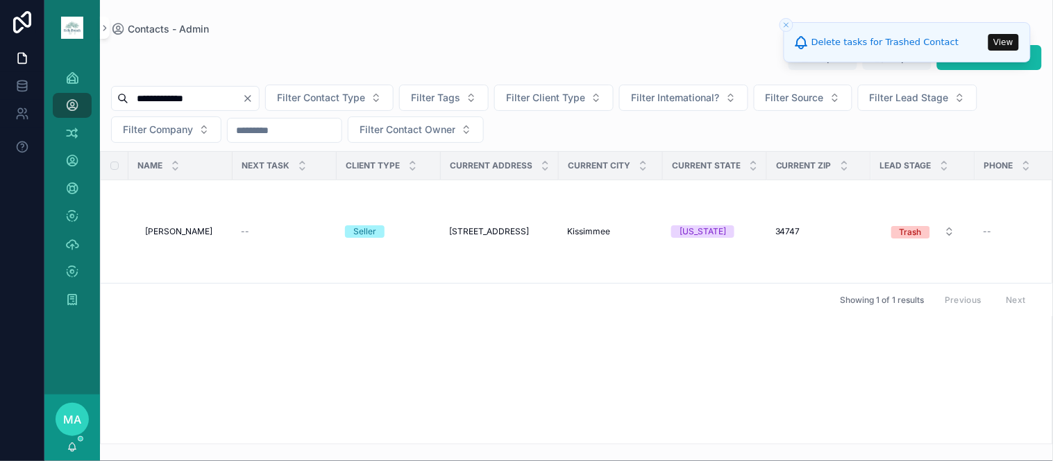
click at [253, 95] on icon "Clear" at bounding box center [247, 98] width 11 height 11
click at [235, 99] on input "scrollable content" at bounding box center [185, 98] width 114 height 19
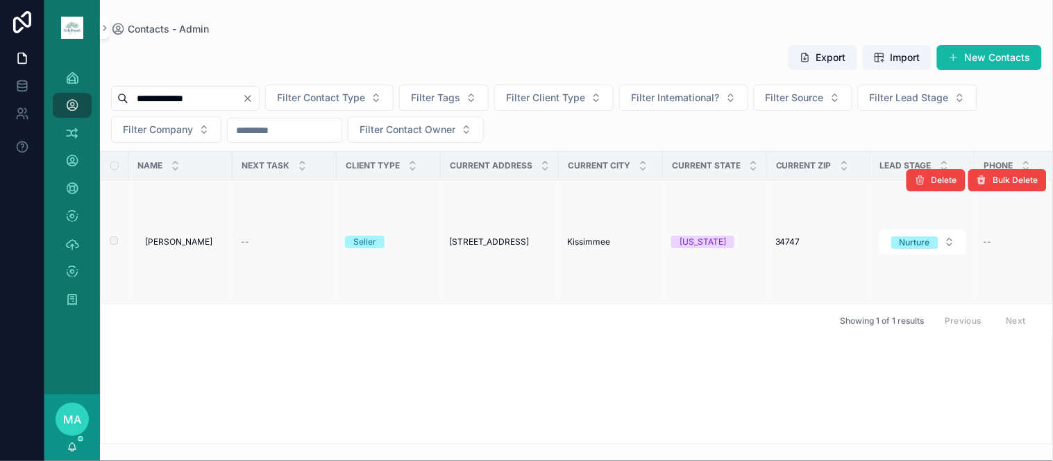
type input "**********"
click at [174, 239] on span "[PERSON_NAME]" at bounding box center [178, 242] width 67 height 11
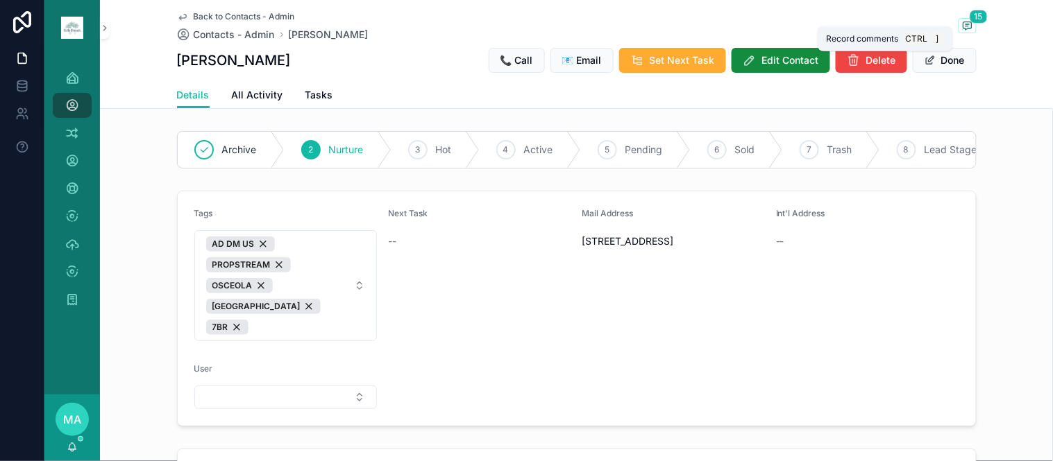
click at [966, 28] on icon "scrollable content" at bounding box center [967, 25] width 11 height 11
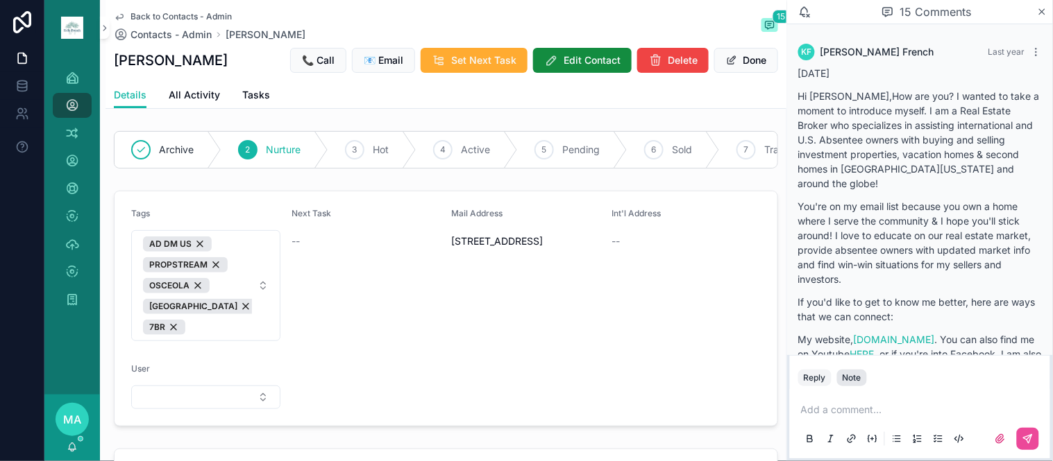
scroll to position [2542, 0]
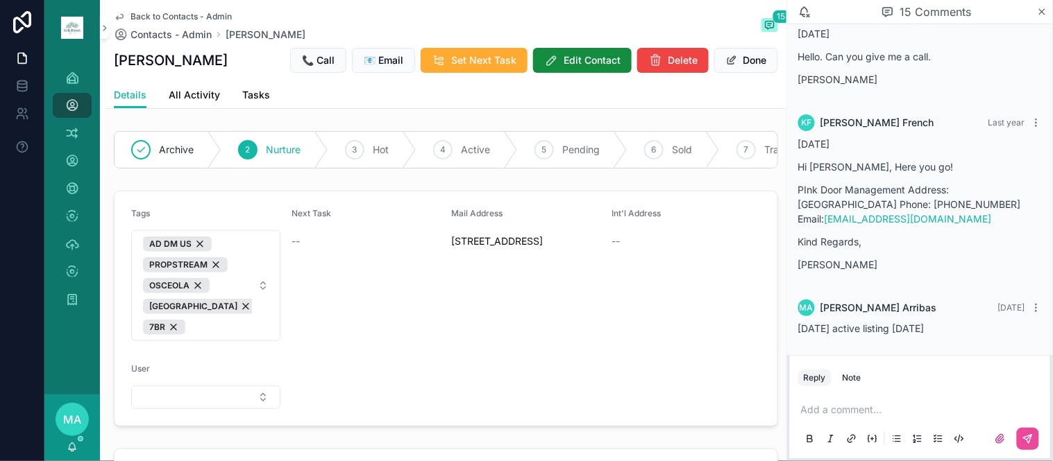
drag, startPoint x: 522, startPoint y: 413, endPoint x: 557, endPoint y: 371, distance: 54.7
click at [522, 414] on form "Tags AD DM US PROPSTREAM OSCEOLA [GEOGRAPHIC_DATA] 7BR Next Task -- Mail Addres…" at bounding box center [446, 309] width 663 height 235
click at [1040, 10] on icon "scrollable content" at bounding box center [1042, 11] width 10 height 11
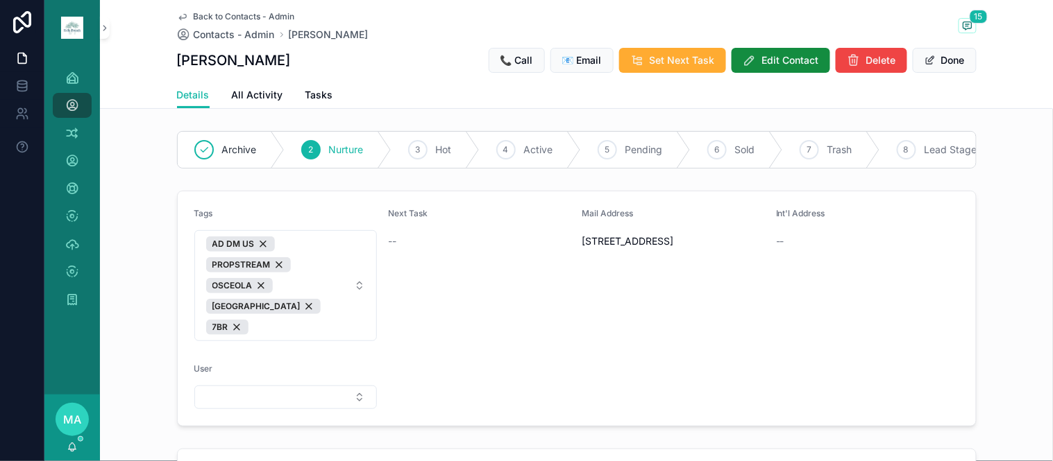
click at [209, 14] on span "Back to Contacts - Admin" at bounding box center [244, 16] width 101 height 11
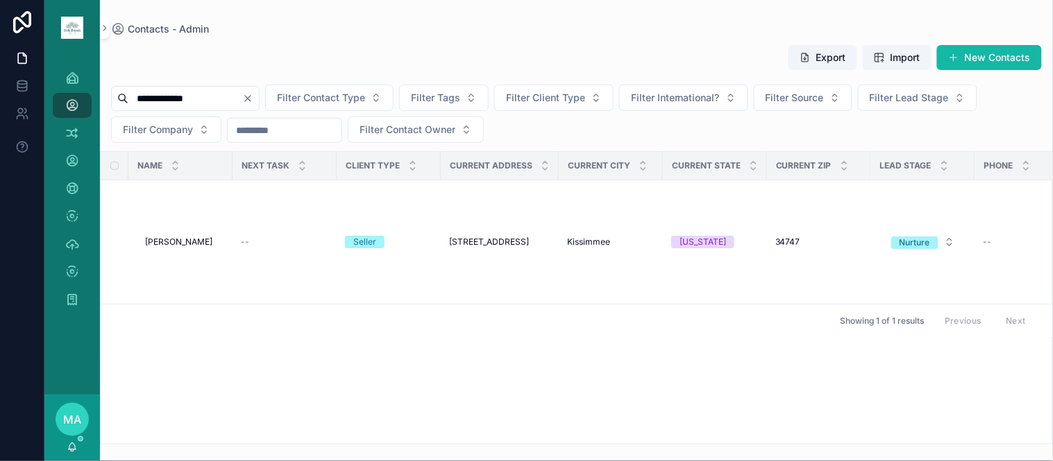
click at [253, 95] on icon "Clear" at bounding box center [247, 98] width 11 height 11
click at [242, 96] on input "scrollable content" at bounding box center [185, 98] width 114 height 19
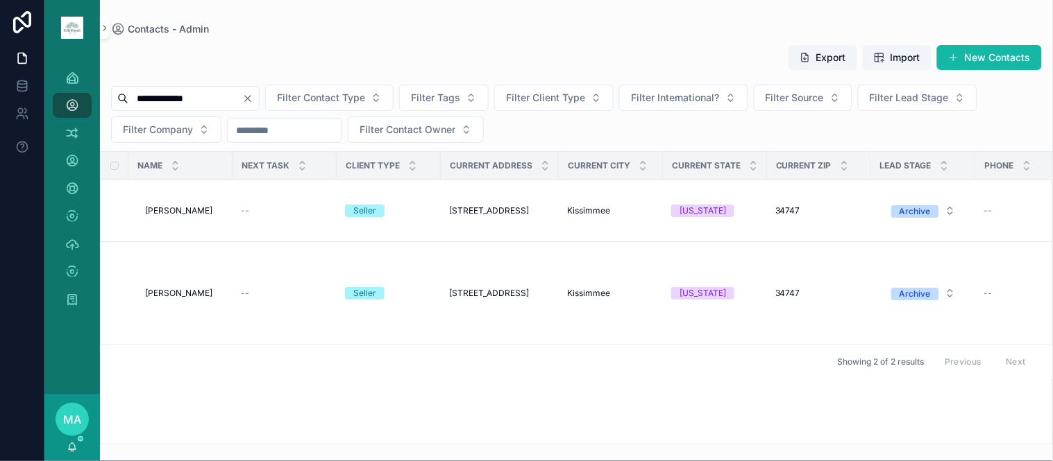
type input "**********"
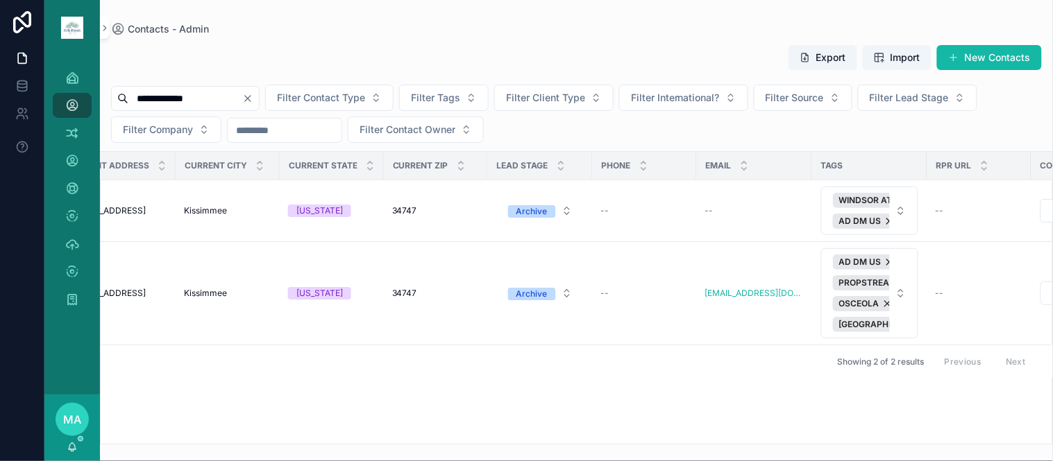
scroll to position [0, 684]
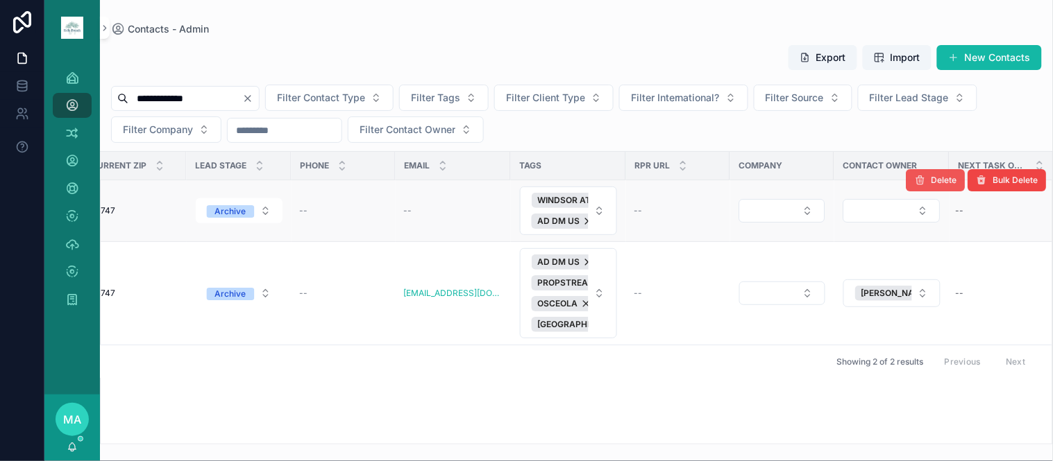
click at [926, 179] on button "Delete" at bounding box center [935, 180] width 59 height 22
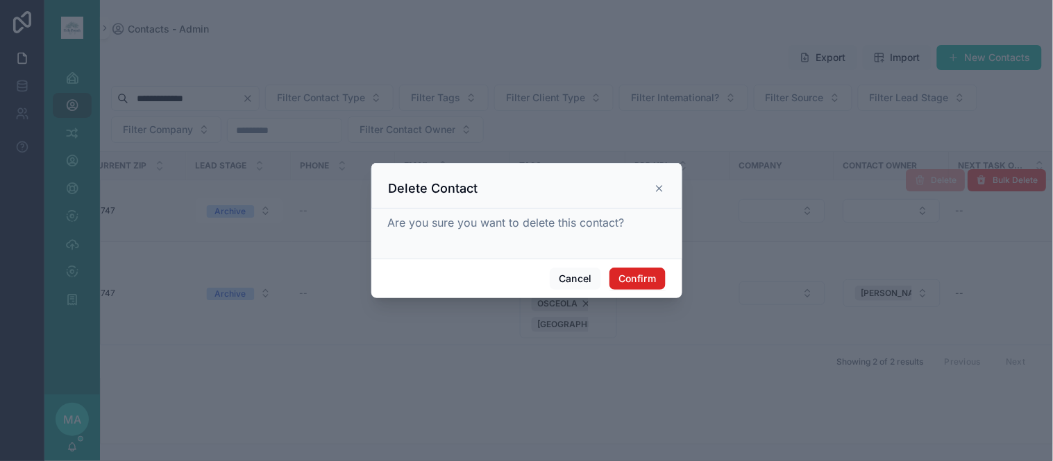
click at [630, 285] on button "Confirm" at bounding box center [637, 279] width 56 height 22
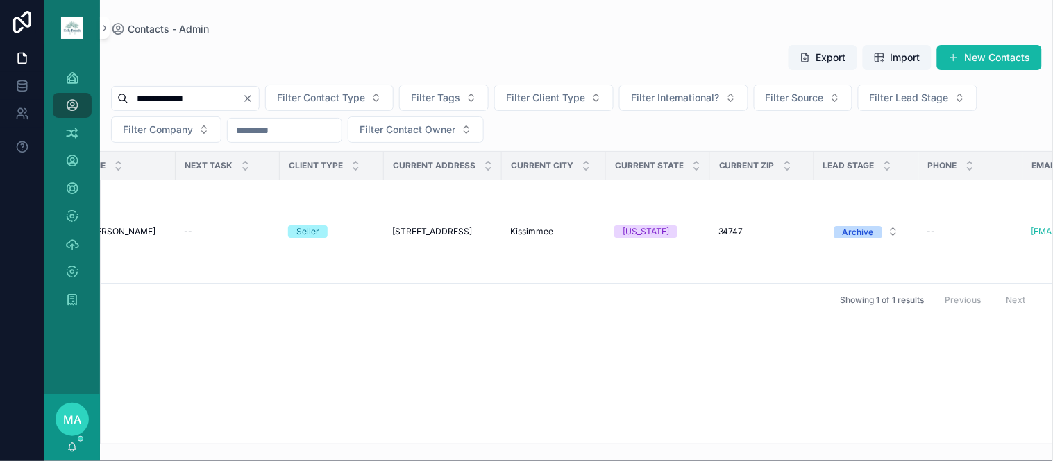
scroll to position [0, 0]
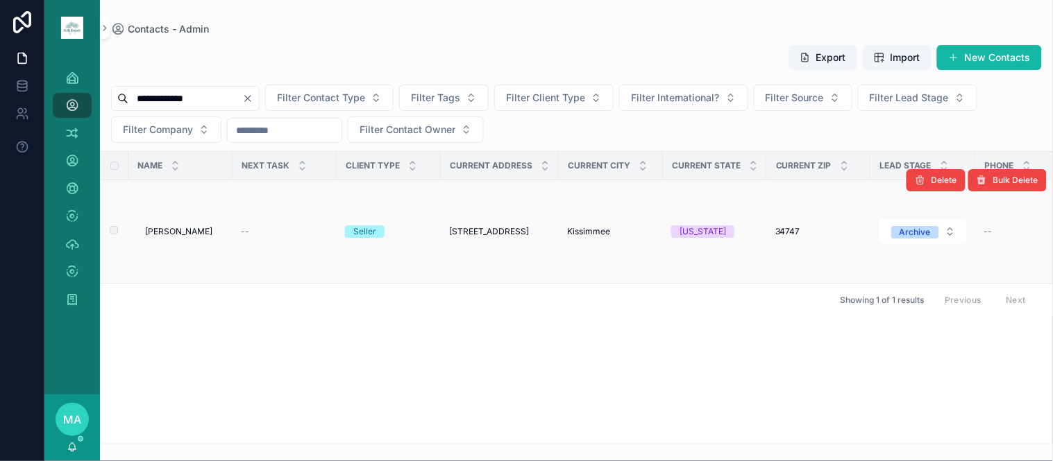
click at [171, 229] on span "[PERSON_NAME]" at bounding box center [178, 231] width 67 height 11
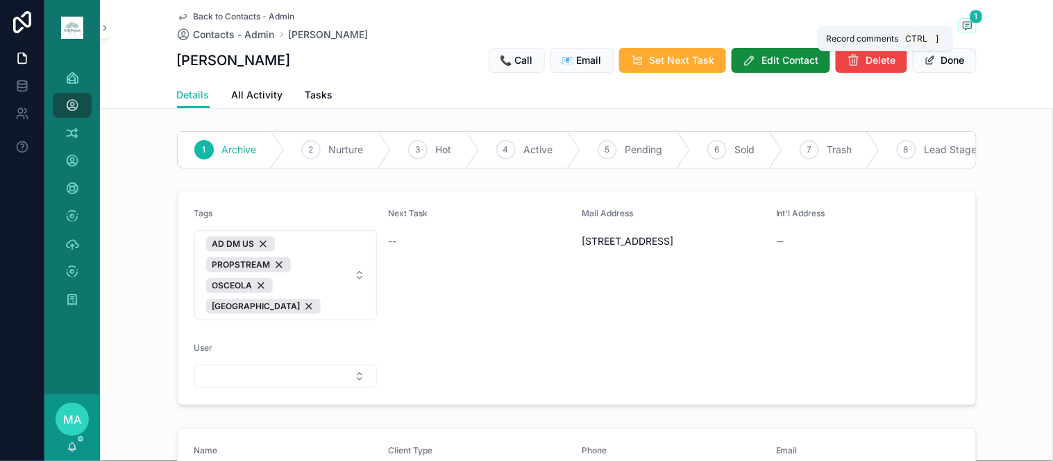
click at [969, 22] on span "1" at bounding box center [975, 17] width 13 height 14
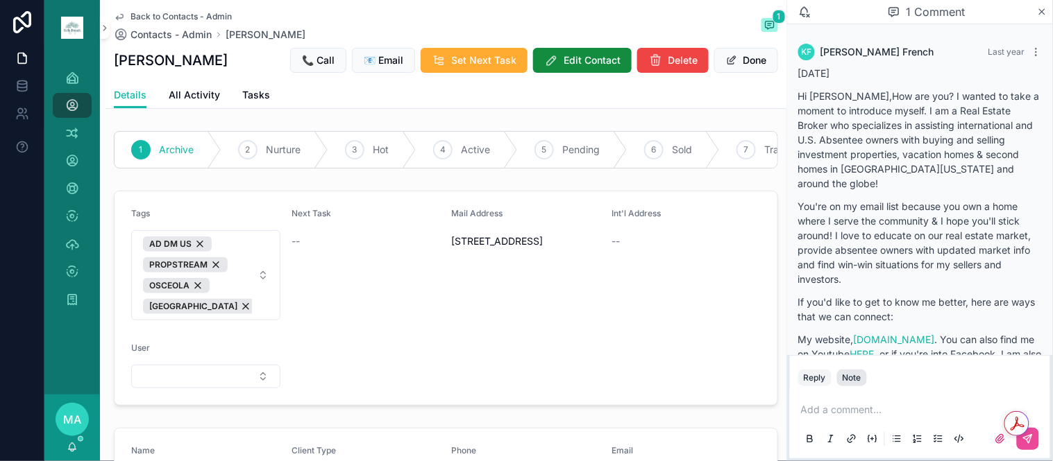
scroll to position [232, 0]
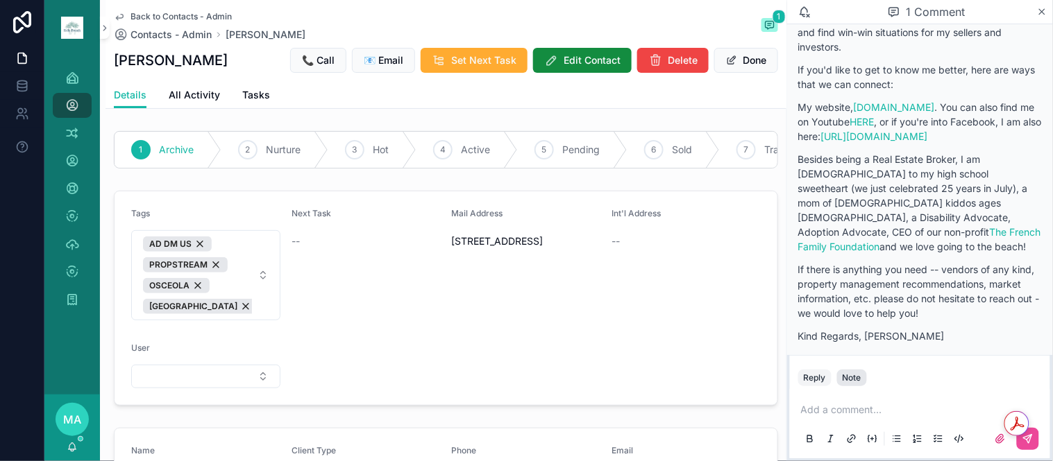
click at [847, 380] on div "Note" at bounding box center [851, 378] width 19 height 11
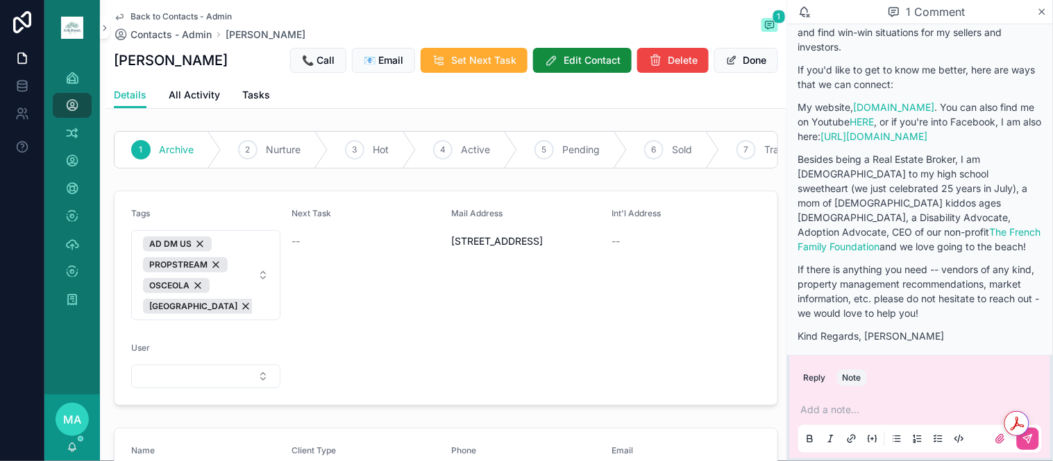
click at [820, 406] on p "scrollable content" at bounding box center [923, 410] width 244 height 14
click at [1021, 442] on button "scrollable content" at bounding box center [1028, 439] width 22 height 22
click at [0, 0] on icon "scrollable content" at bounding box center [0, 0] width 0 height 0
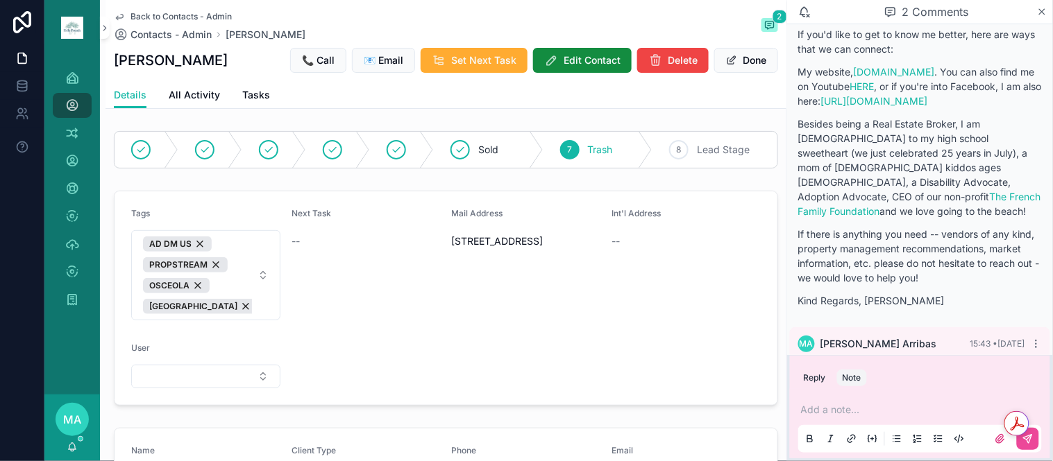
scroll to position [288, 0]
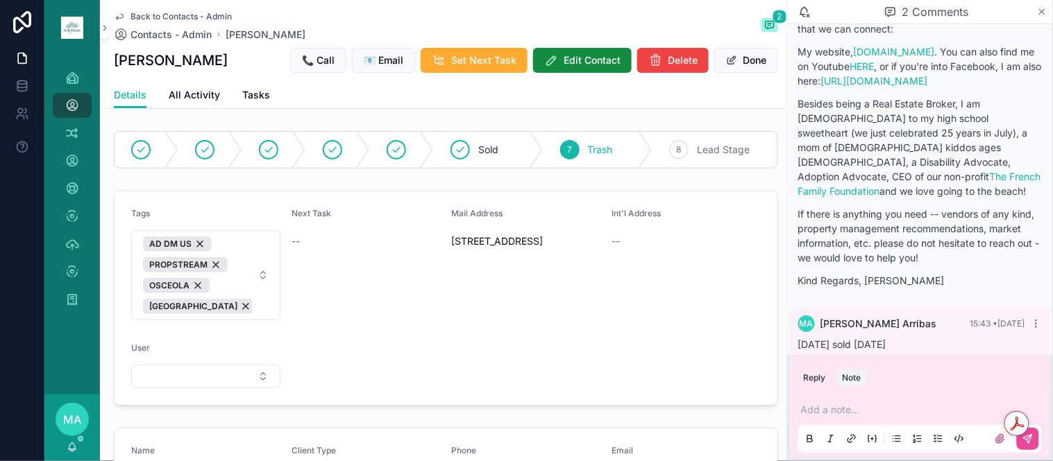
click at [1042, 12] on icon "scrollable content" at bounding box center [1043, 12] width 6 height 6
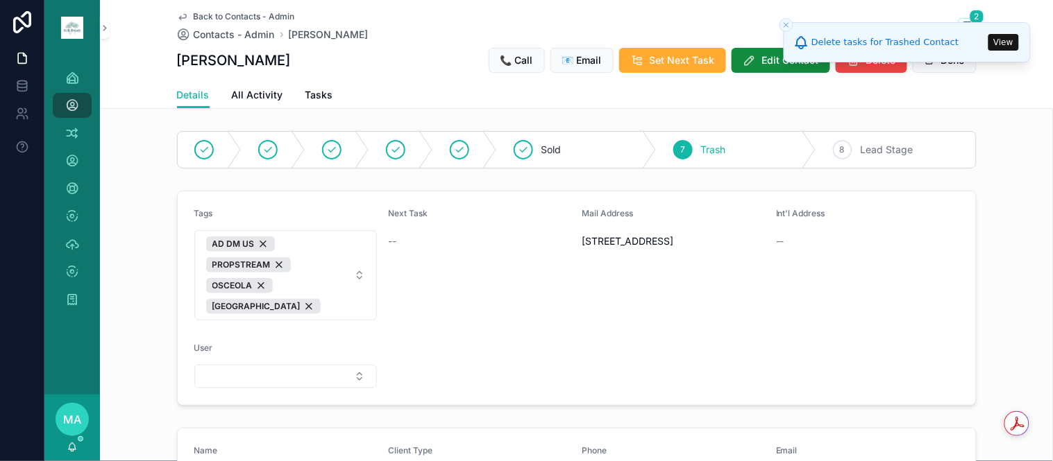
click at [198, 16] on span "Back to Contacts - Admin" at bounding box center [244, 16] width 101 height 11
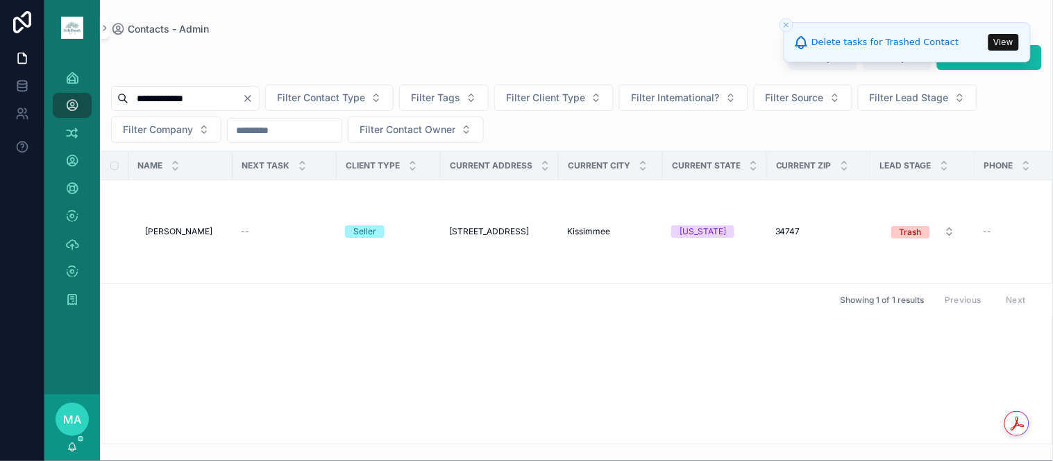
click at [253, 99] on icon "Clear" at bounding box center [247, 98] width 11 height 11
click at [242, 99] on input "scrollable content" at bounding box center [185, 98] width 114 height 19
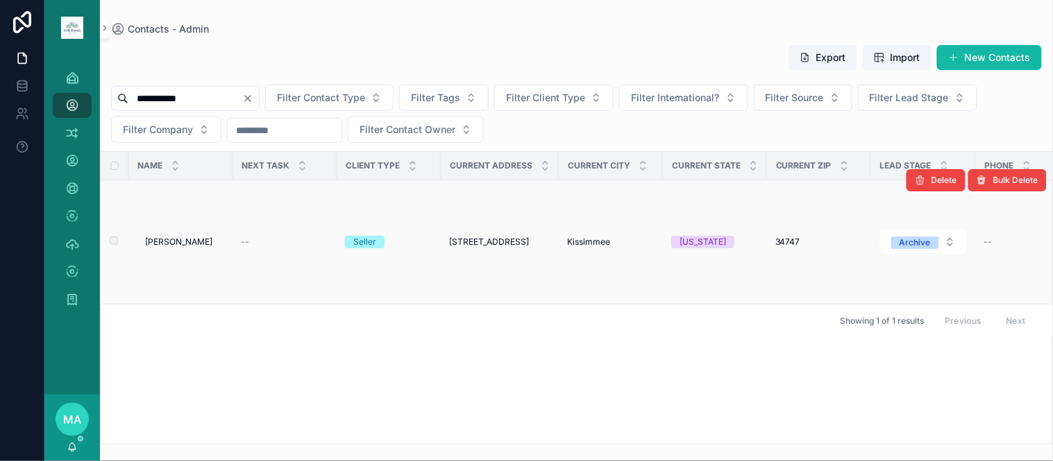
type input "**********"
click at [185, 238] on span "[PERSON_NAME]" at bounding box center [178, 242] width 67 height 11
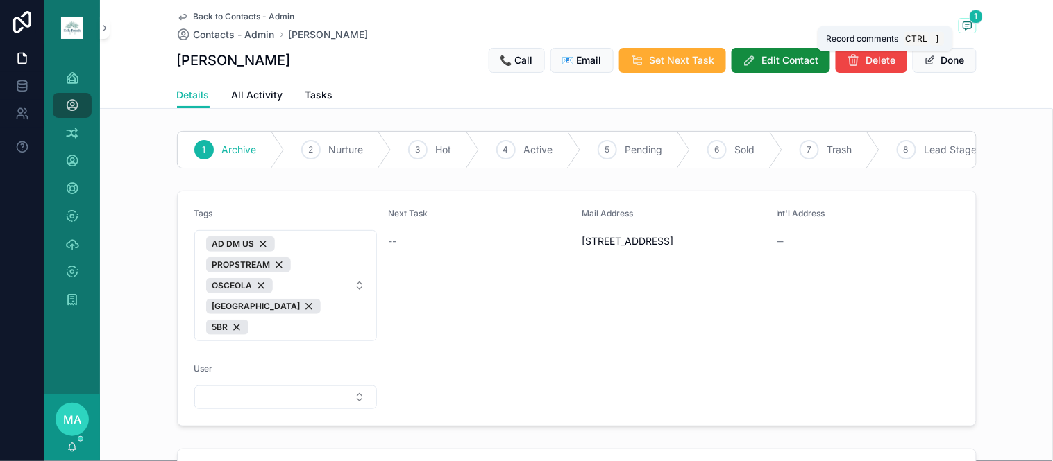
click at [962, 22] on icon "scrollable content" at bounding box center [967, 25] width 11 height 11
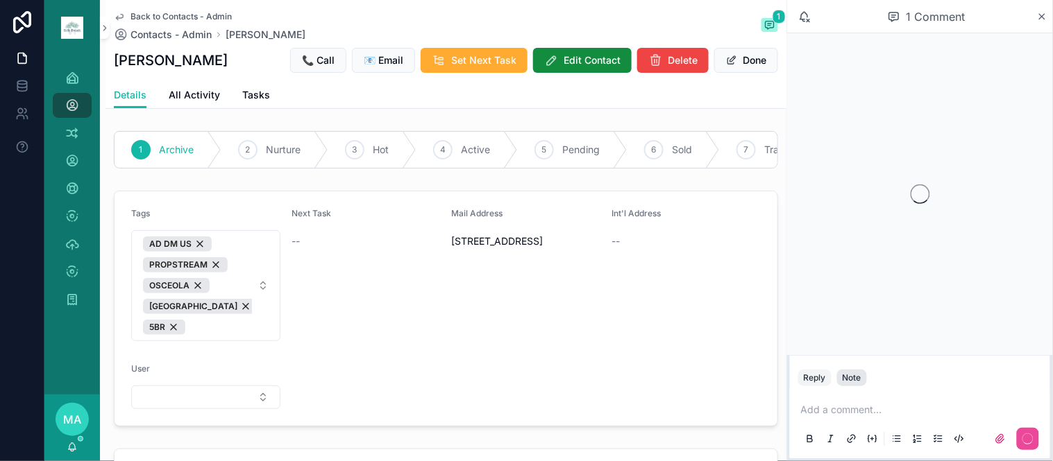
click at [856, 382] on div "Note" at bounding box center [851, 378] width 19 height 11
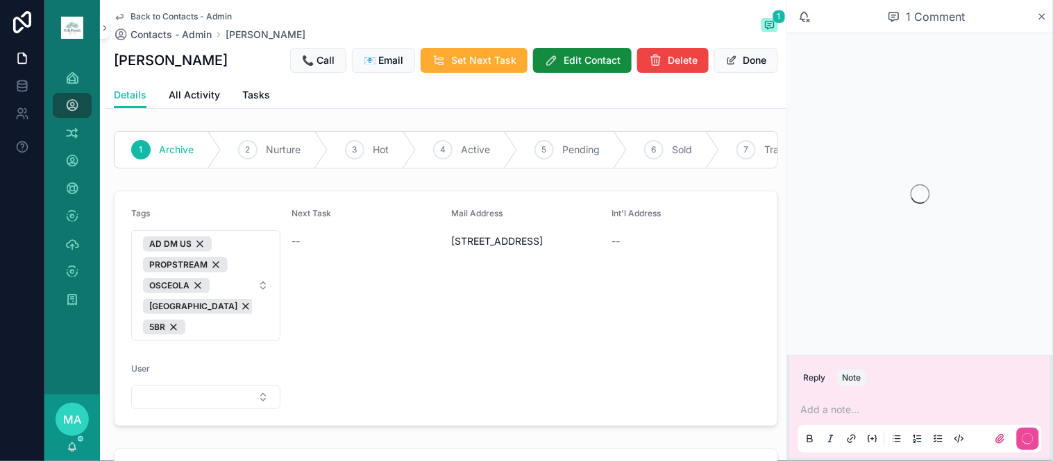
click at [842, 405] on p "scrollable content" at bounding box center [923, 410] width 244 height 14
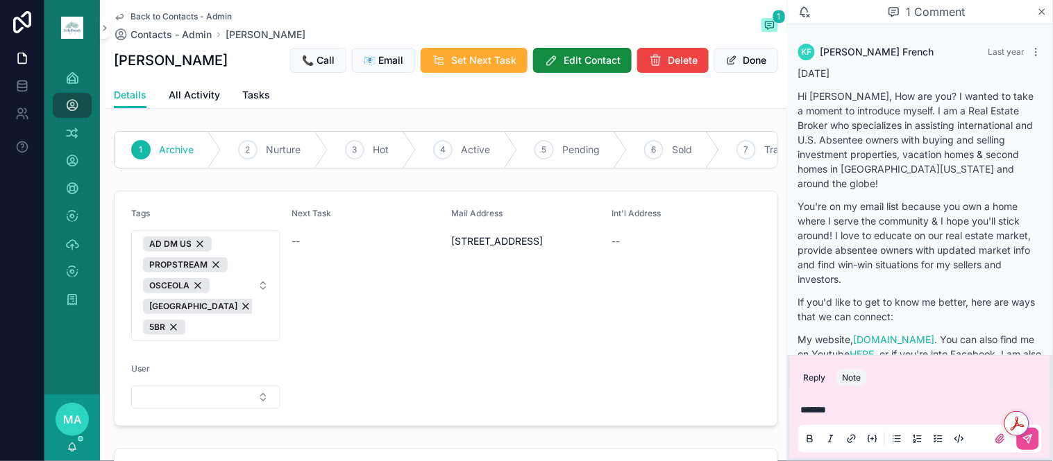
scroll to position [232, 0]
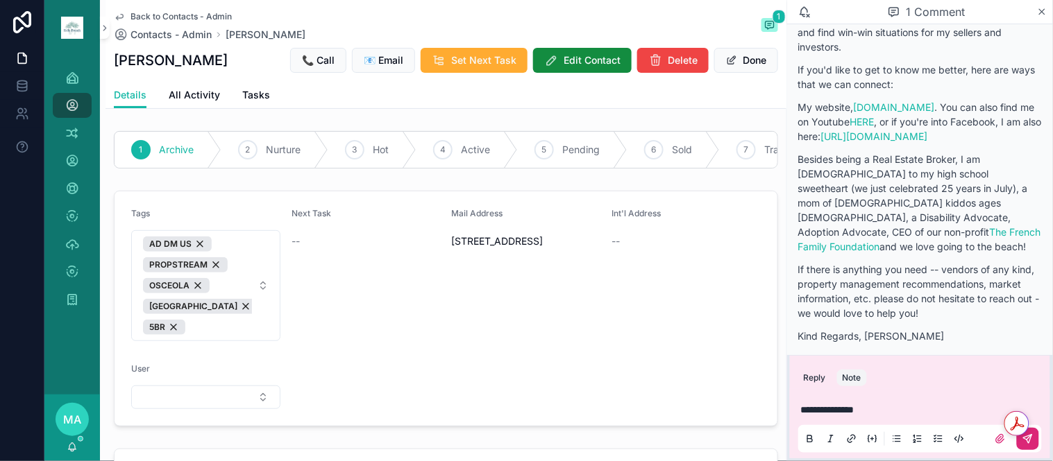
click at [1031, 445] on icon "scrollable content" at bounding box center [1027, 439] width 11 height 11
click at [177, 18] on span "Back to Contacts - Admin" at bounding box center [180, 16] width 101 height 11
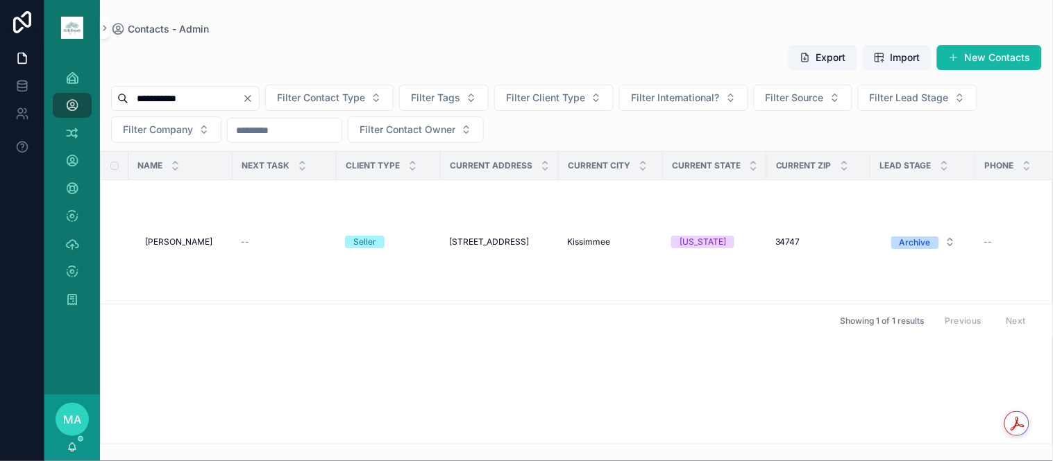
click at [260, 92] on div "**********" at bounding box center [185, 98] width 149 height 25
click at [253, 95] on icon "Clear" at bounding box center [247, 98] width 11 height 11
click at [242, 107] on input "scrollable content" at bounding box center [185, 98] width 114 height 19
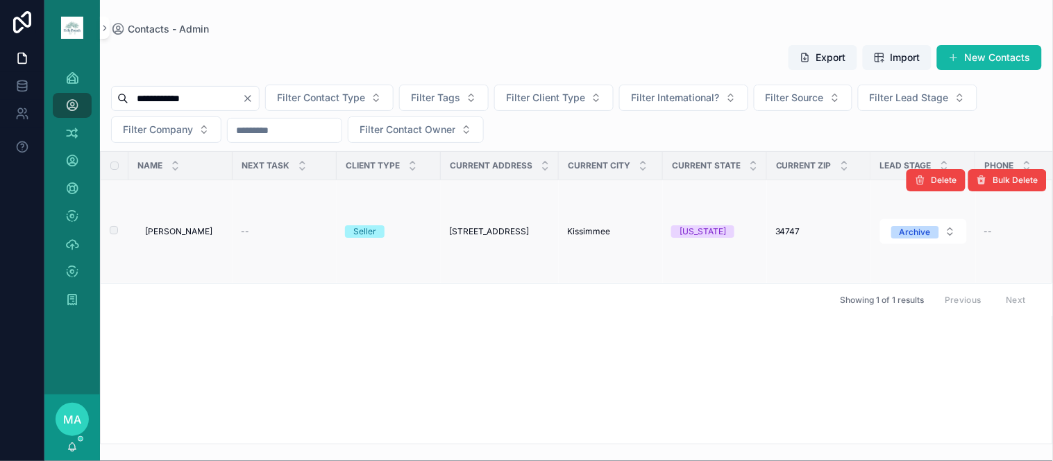
type input "**********"
click at [192, 233] on span "[PERSON_NAME]" at bounding box center [178, 231] width 67 height 11
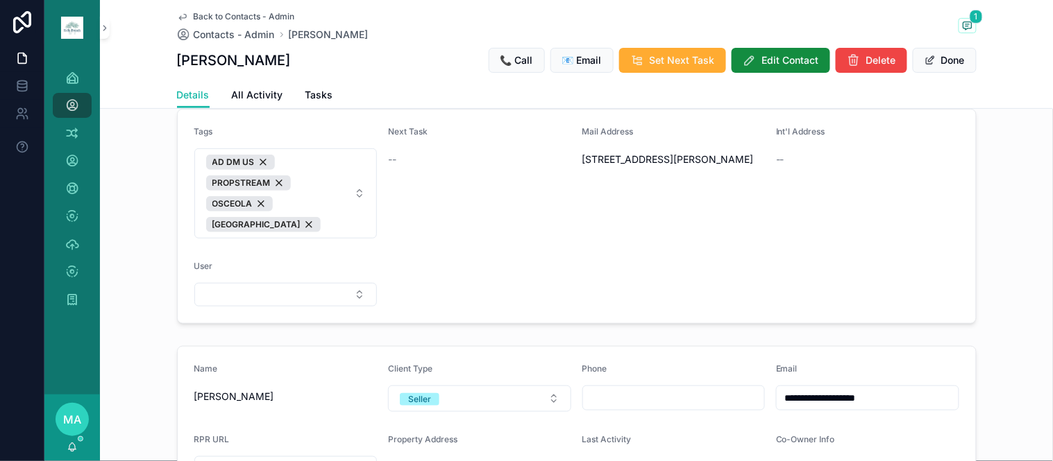
scroll to position [308, 0]
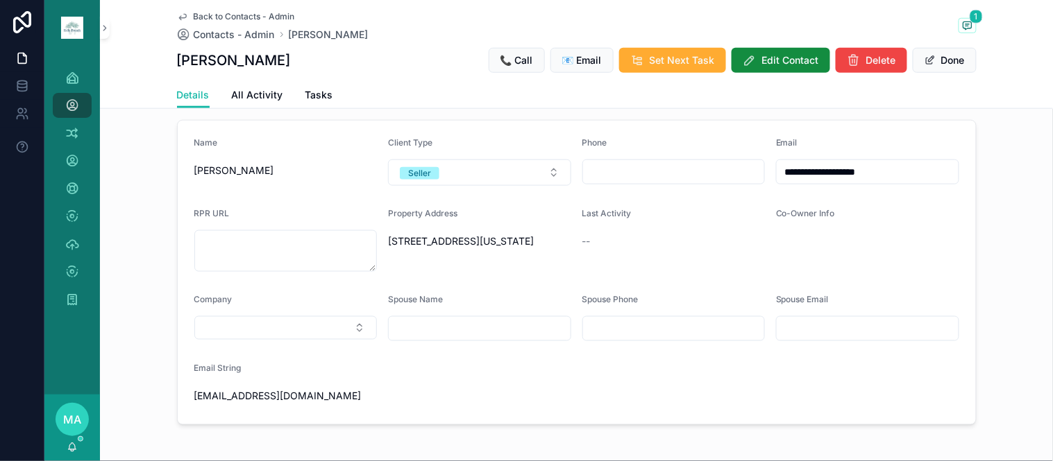
drag, startPoint x: 882, startPoint y: 179, endPoint x: 650, endPoint y: 219, distance: 235.1
click at [650, 219] on form "**********" at bounding box center [577, 273] width 798 height 304
click at [236, 12] on span "Back to Contacts - Admin" at bounding box center [244, 16] width 101 height 11
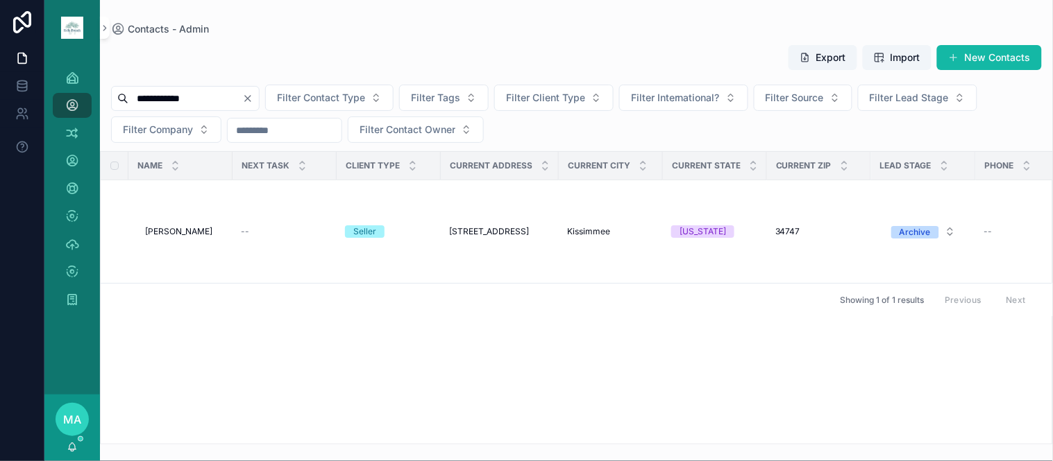
click at [253, 101] on icon "Clear" at bounding box center [247, 98] width 11 height 11
click at [241, 102] on input "scrollable content" at bounding box center [185, 98] width 114 height 19
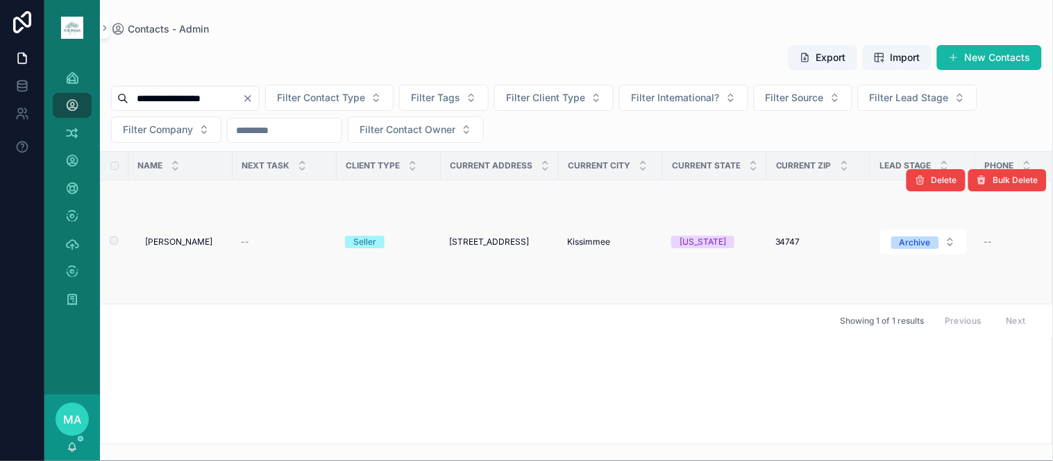
type input "**********"
click at [181, 239] on span "[PERSON_NAME]" at bounding box center [178, 242] width 67 height 11
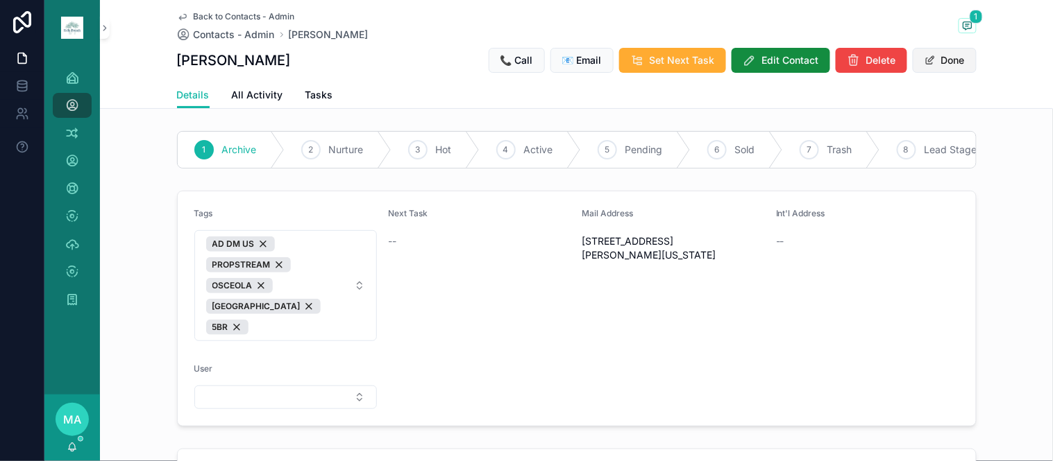
click at [947, 60] on button "Done" at bounding box center [945, 60] width 64 height 25
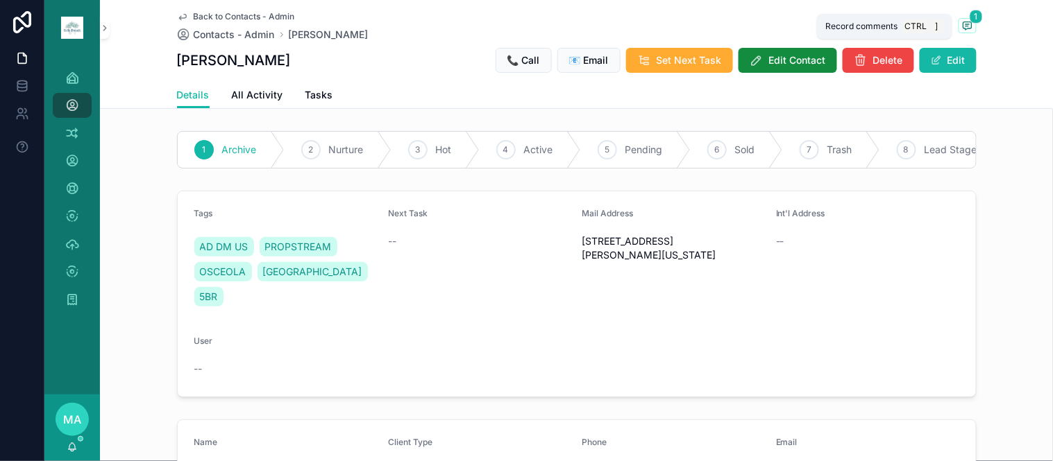
click at [972, 22] on span "1" at bounding box center [975, 17] width 13 height 14
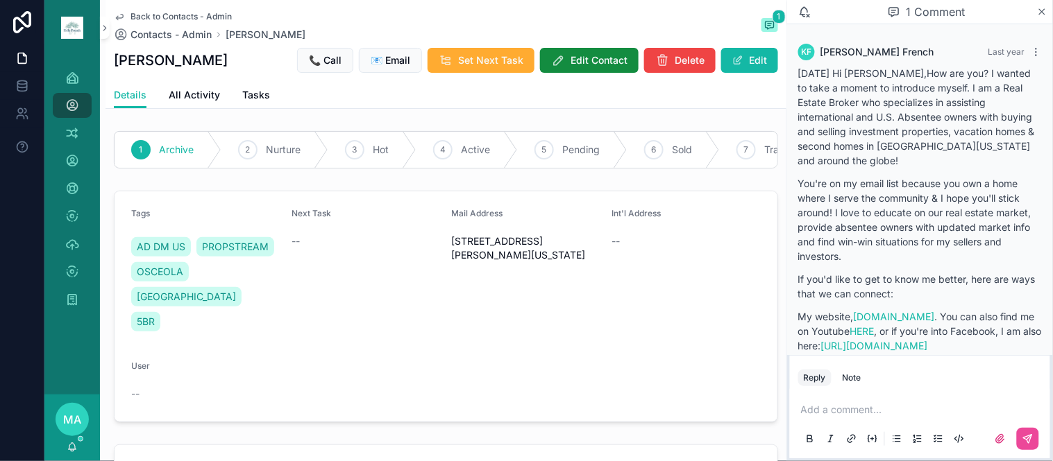
scroll to position [210, 0]
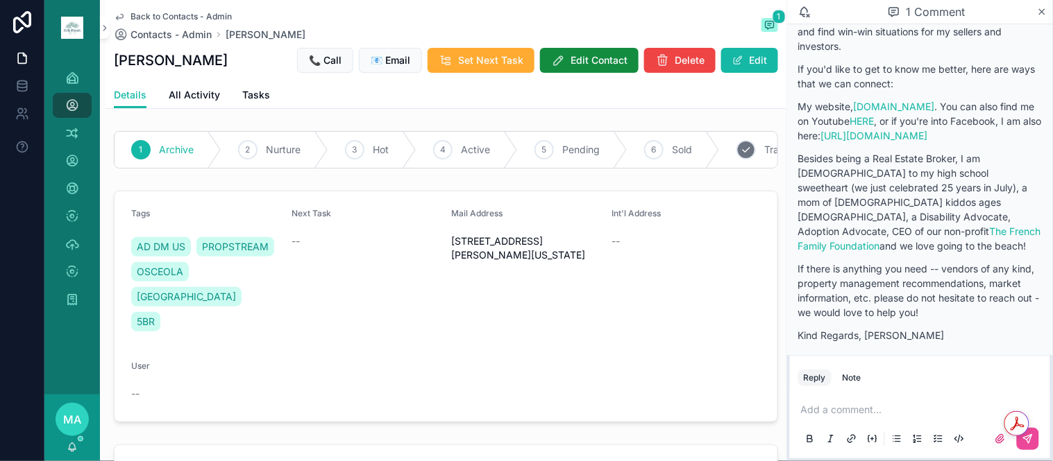
click at [734, 150] on div "7 Trash" at bounding box center [768, 150] width 97 height 36
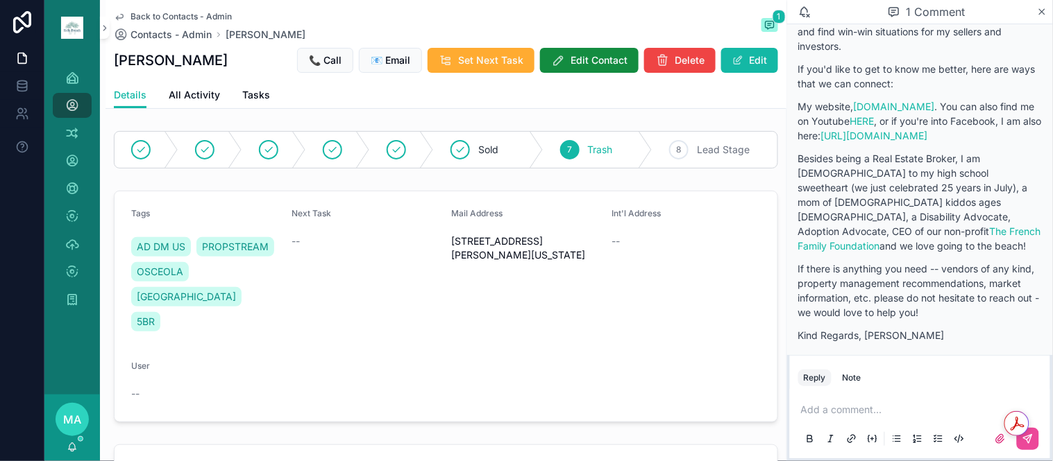
drag, startPoint x: 856, startPoint y: 382, endPoint x: 822, endPoint y: 406, distance: 41.8
click at [854, 382] on div "Note" at bounding box center [851, 378] width 19 height 11
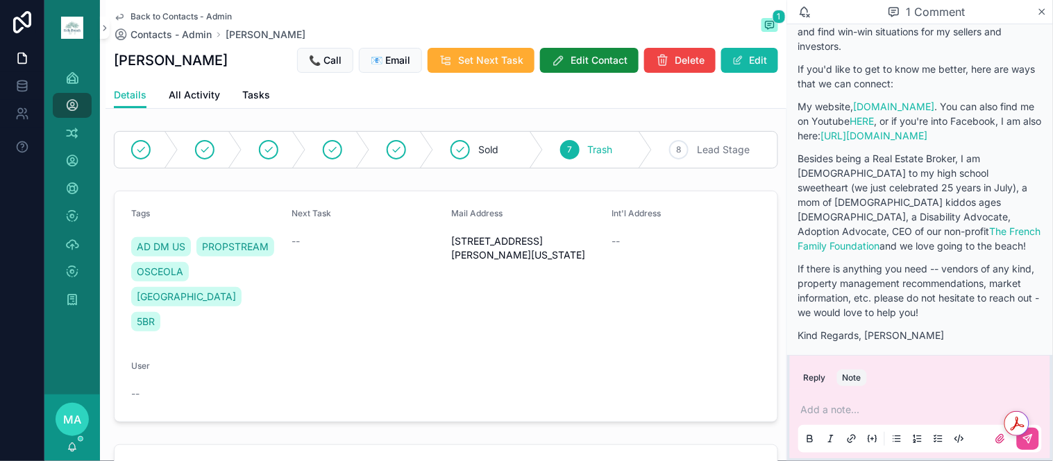
click at [820, 407] on p "scrollable content" at bounding box center [923, 410] width 244 height 14
click at [1026, 439] on icon "scrollable content" at bounding box center [1027, 439] width 11 height 11
click at [173, 11] on span "Back to Contacts - Admin" at bounding box center [180, 16] width 101 height 11
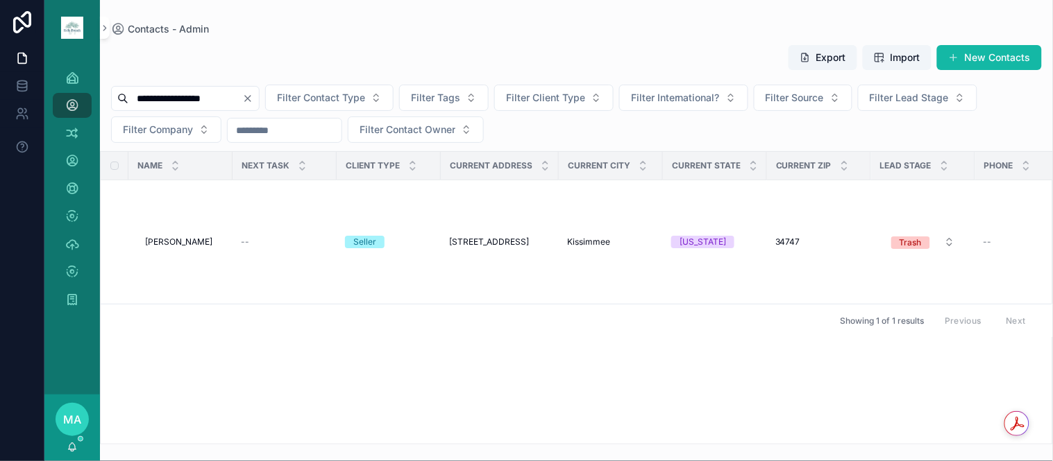
click at [253, 93] on icon "Clear" at bounding box center [247, 98] width 11 height 11
click at [243, 108] on div "scrollable content" at bounding box center [177, 98] width 132 height 25
click at [242, 92] on input "scrollable content" at bounding box center [185, 98] width 114 height 19
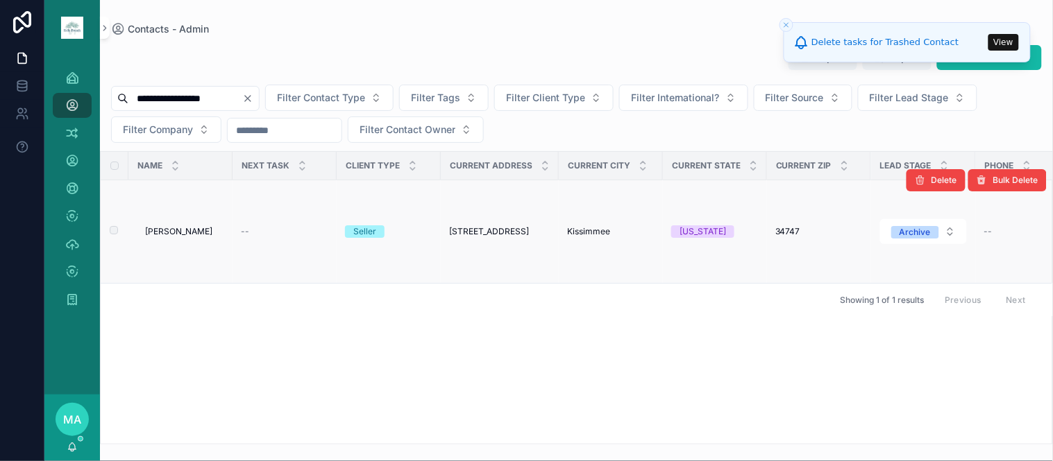
type input "**********"
click at [173, 226] on span "[PERSON_NAME]" at bounding box center [178, 231] width 67 height 11
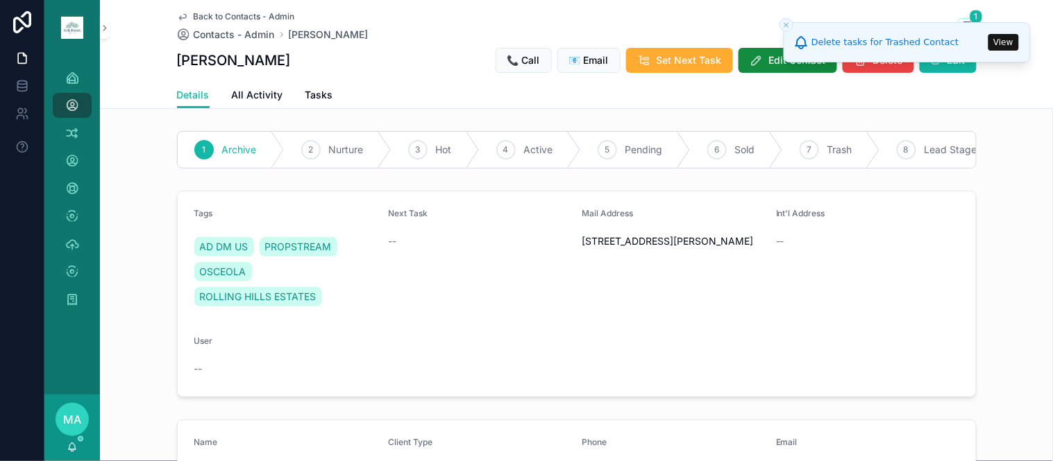
click at [783, 22] on icon "Close toast" at bounding box center [786, 25] width 8 height 8
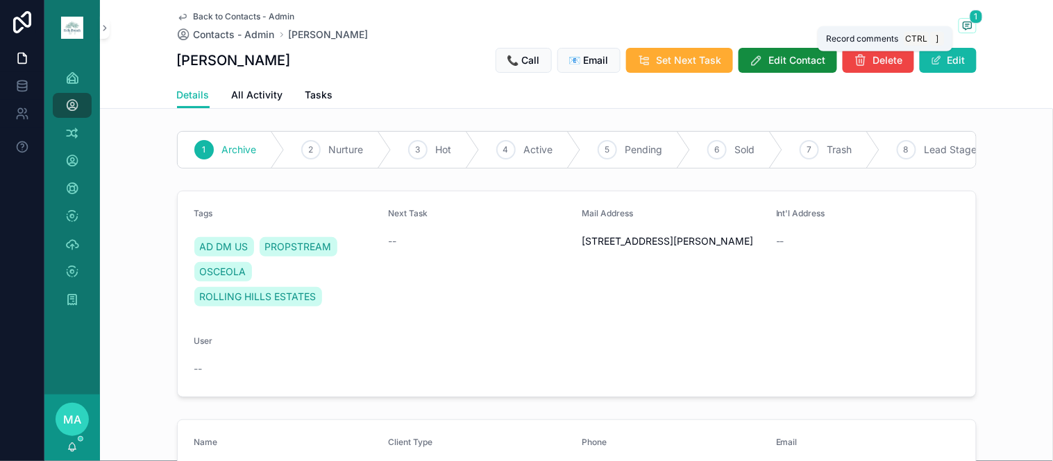
click at [962, 21] on icon "scrollable content" at bounding box center [967, 25] width 11 height 11
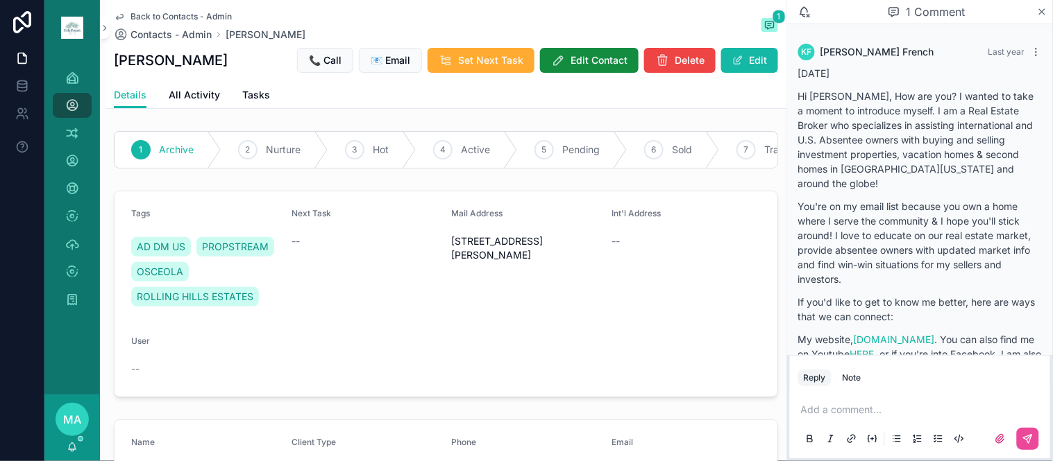
scroll to position [232, 0]
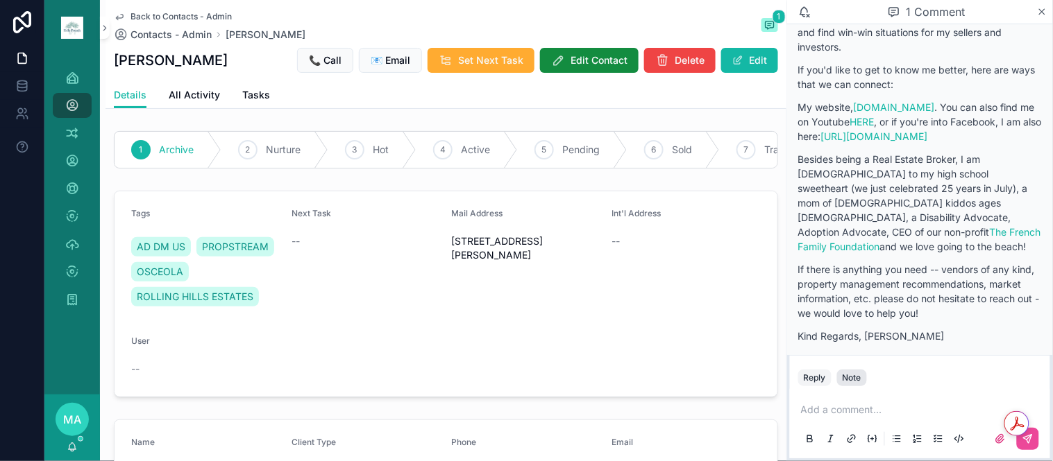
click at [847, 371] on button "Note" at bounding box center [852, 378] width 30 height 17
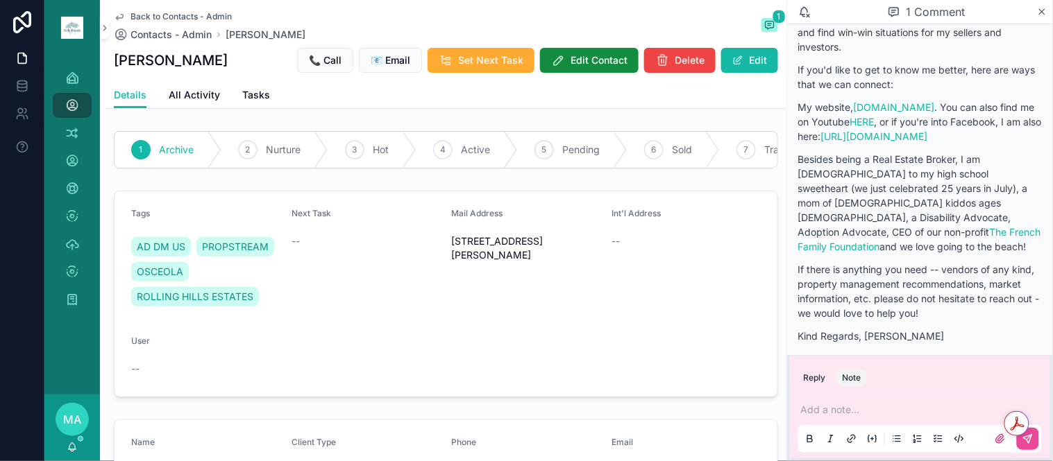
click at [848, 402] on div "Add a note..." at bounding box center [920, 424] width 244 height 58
click at [824, 407] on p "scrollable content" at bounding box center [923, 410] width 244 height 14
click at [1027, 447] on button "scrollable content" at bounding box center [1028, 439] width 22 height 22
click at [157, 11] on span "Back to Contacts - Admin" at bounding box center [180, 16] width 101 height 11
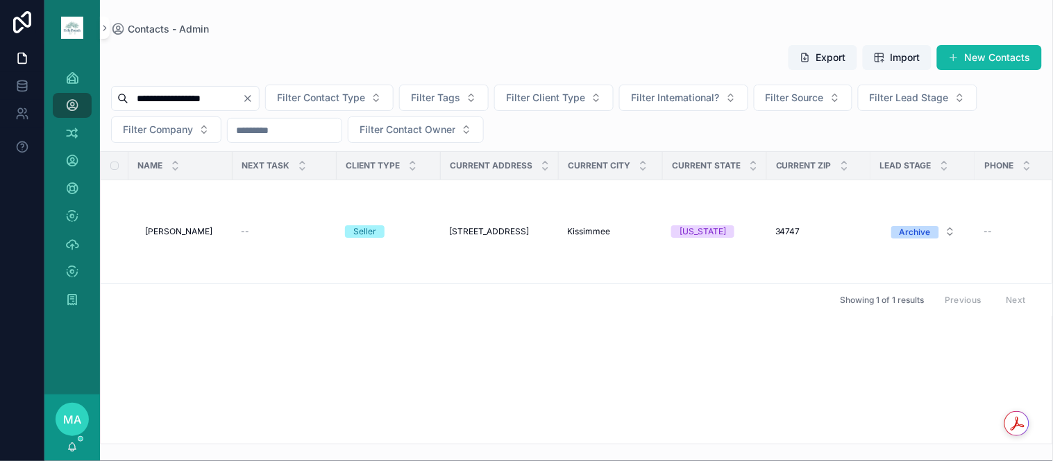
click at [253, 98] on icon "Clear" at bounding box center [247, 98] width 11 height 11
click at [224, 93] on input "scrollable content" at bounding box center [185, 98] width 114 height 19
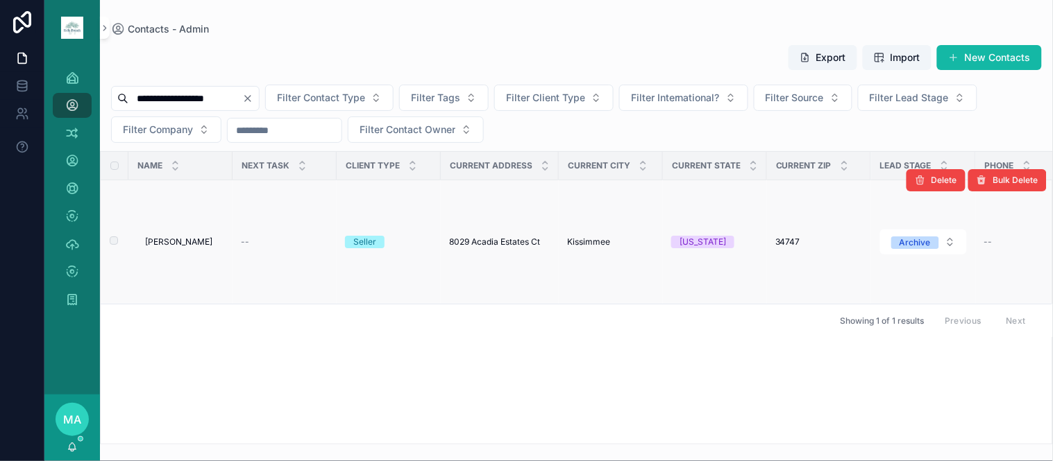
type input "**********"
click at [183, 239] on span "[PERSON_NAME]" at bounding box center [178, 242] width 67 height 11
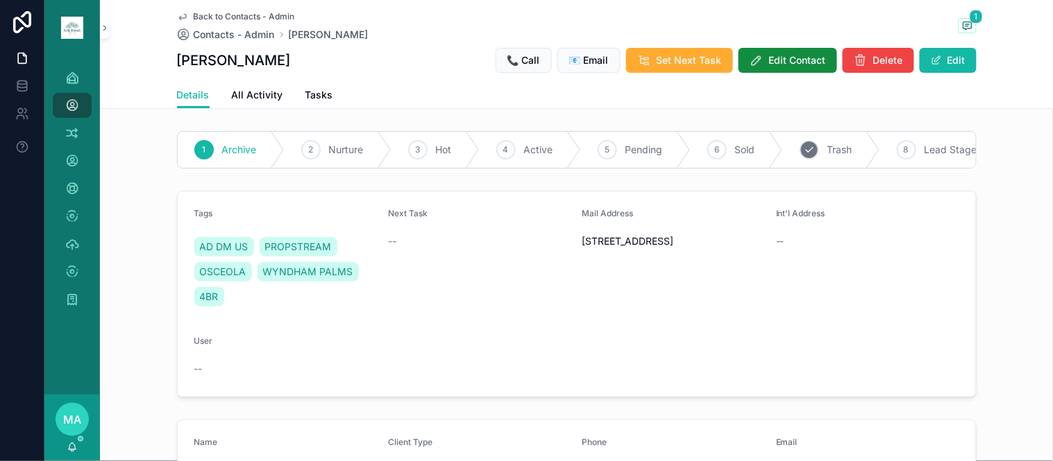
click at [827, 162] on div "7 Trash" at bounding box center [831, 150] width 97 height 36
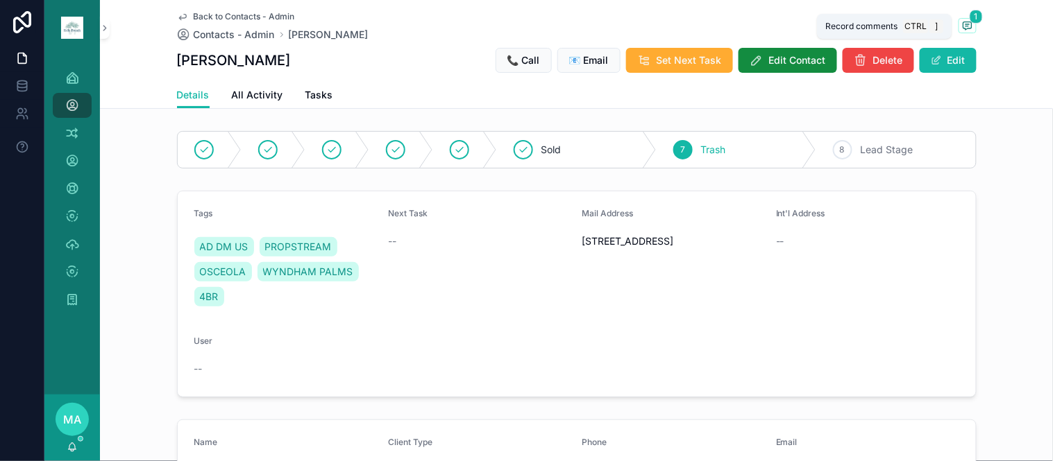
drag, startPoint x: 962, startPoint y: 33, endPoint x: 974, endPoint y: 294, distance: 261.9
click at [963, 33] on button "1" at bounding box center [967, 26] width 18 height 17
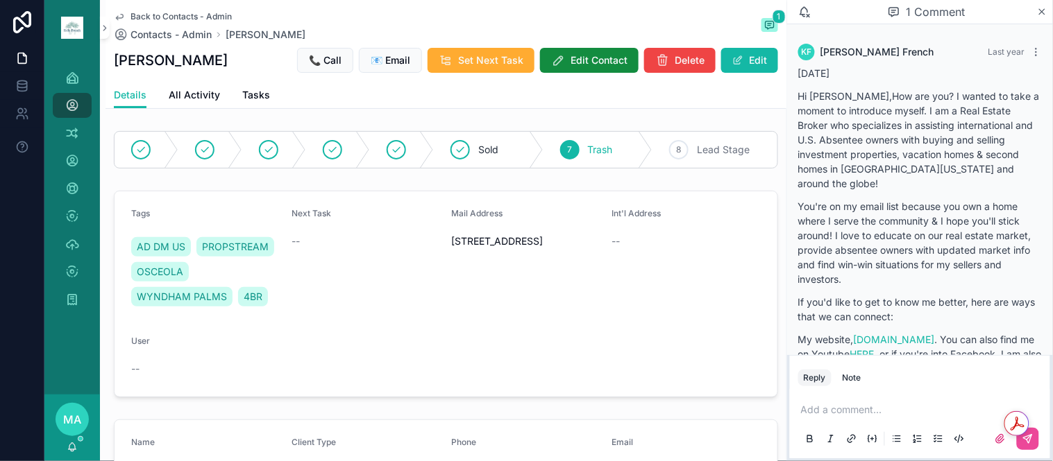
scroll to position [232, 0]
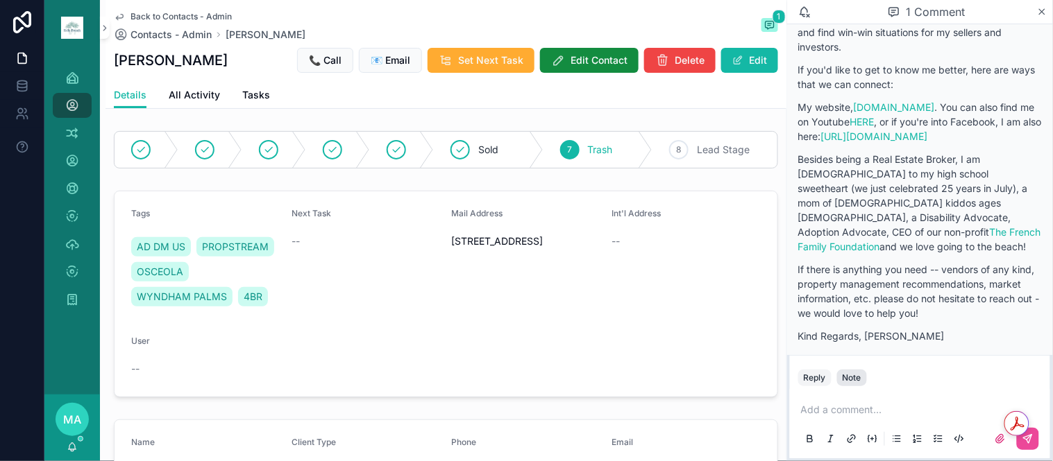
click at [850, 382] on div "Note" at bounding box center [851, 378] width 19 height 11
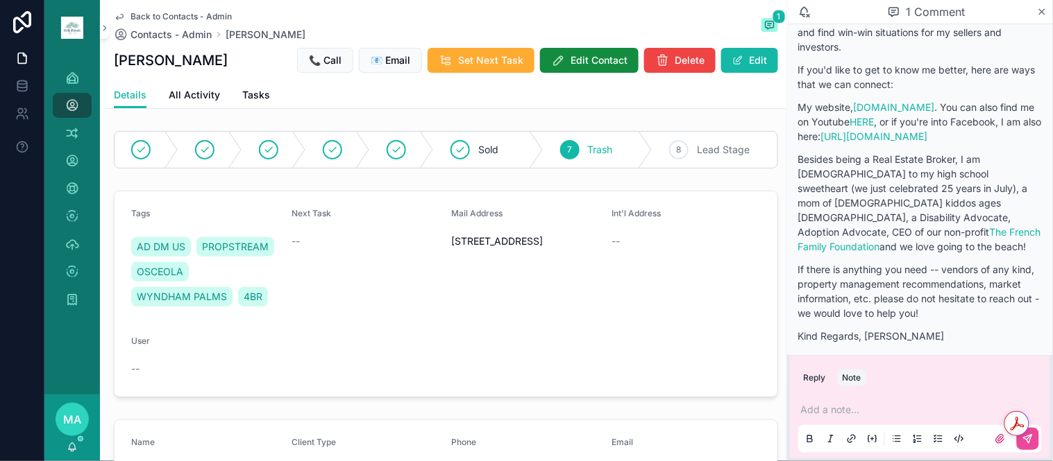
click at [831, 402] on div "Add a note..." at bounding box center [920, 424] width 244 height 58
click at [815, 411] on p "scrollable content" at bounding box center [923, 410] width 244 height 14
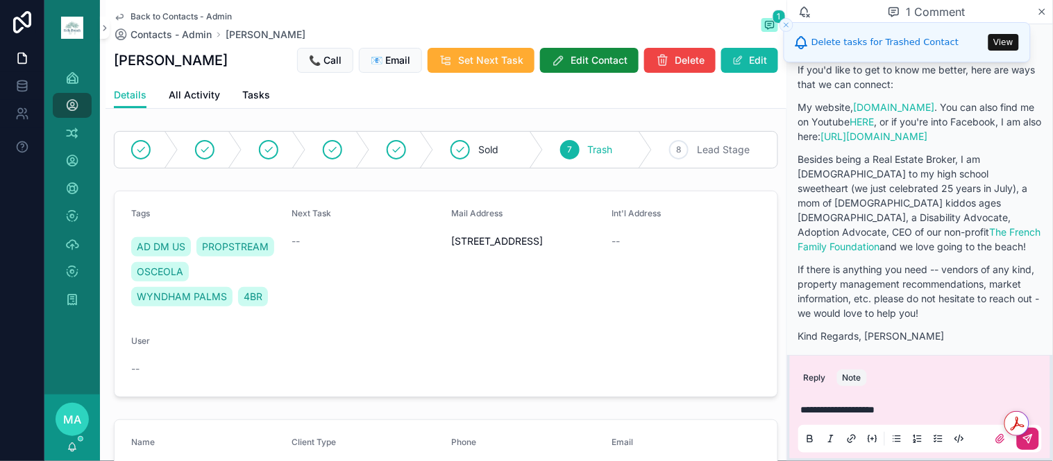
click at [1033, 439] on icon "scrollable content" at bounding box center [1027, 439] width 11 height 11
click at [788, 25] on icon "Close toast" at bounding box center [786, 25] width 8 height 8
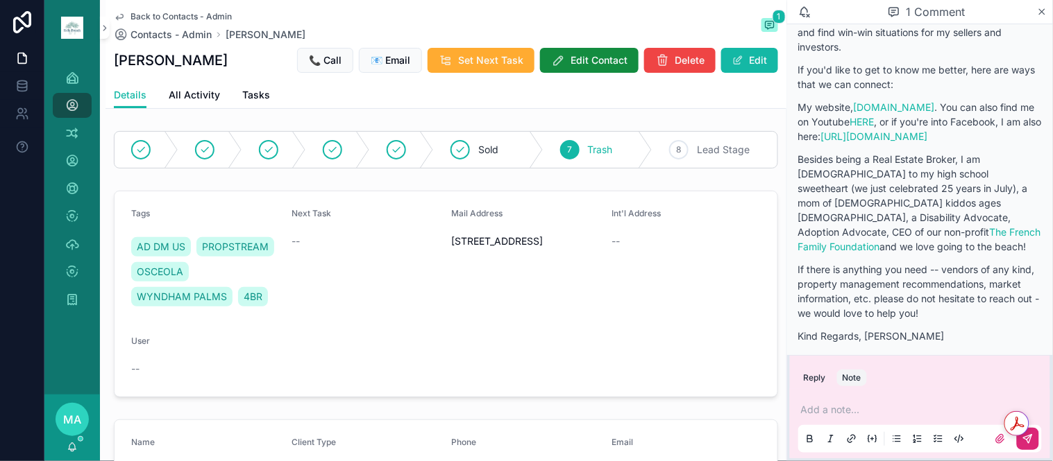
click at [165, 16] on span "Back to Contacts - Admin" at bounding box center [180, 16] width 101 height 11
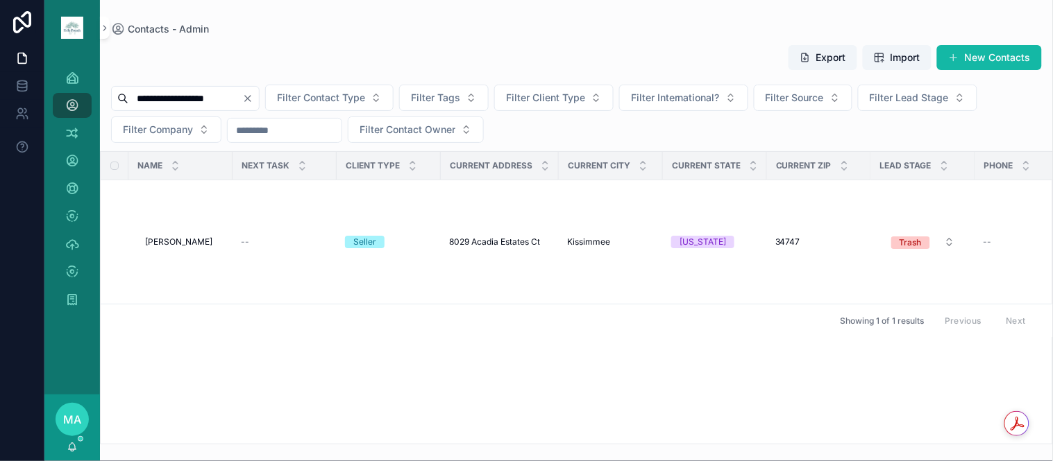
click at [253, 96] on icon "Clear" at bounding box center [247, 98] width 11 height 11
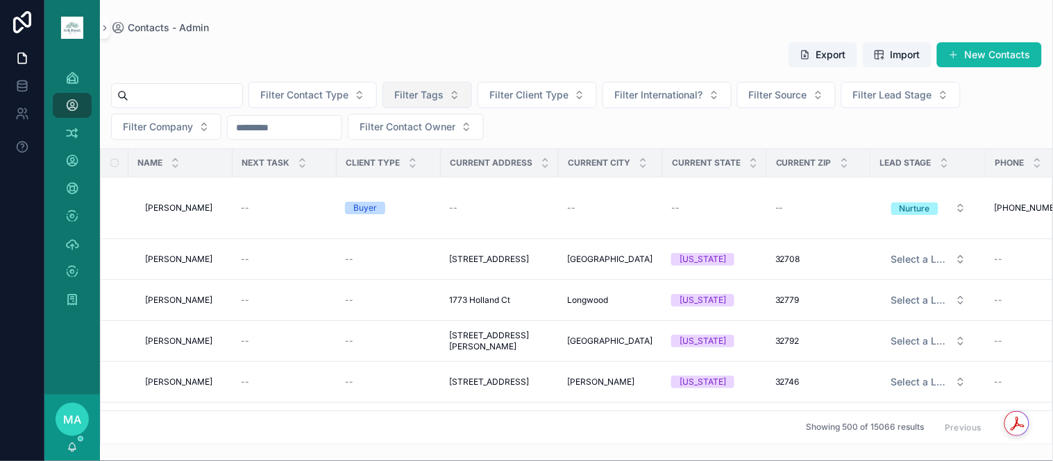
click at [443, 89] on span "Filter Tags" at bounding box center [418, 95] width 49 height 14
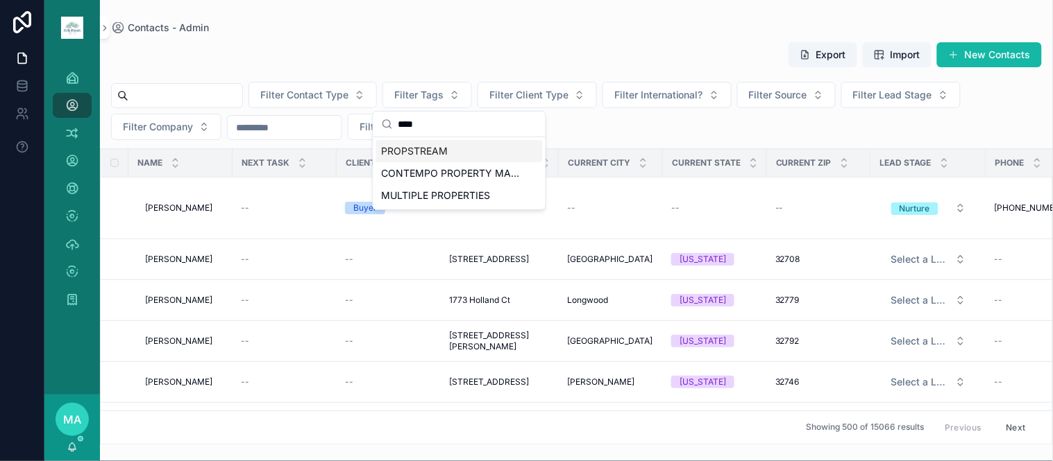
type input "****"
click at [424, 151] on span "PROPSTREAM" at bounding box center [415, 151] width 67 height 14
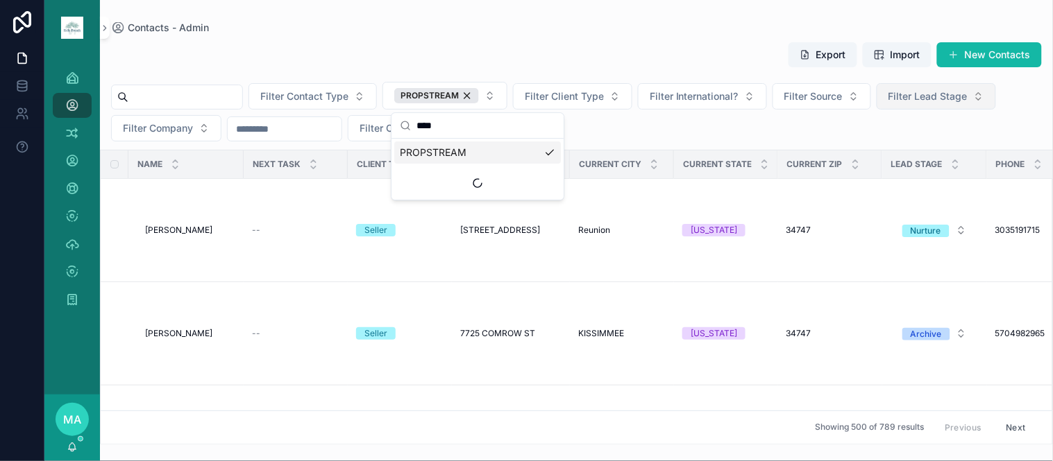
click at [974, 83] on button "Filter Lead Stage" at bounding box center [935, 96] width 119 height 26
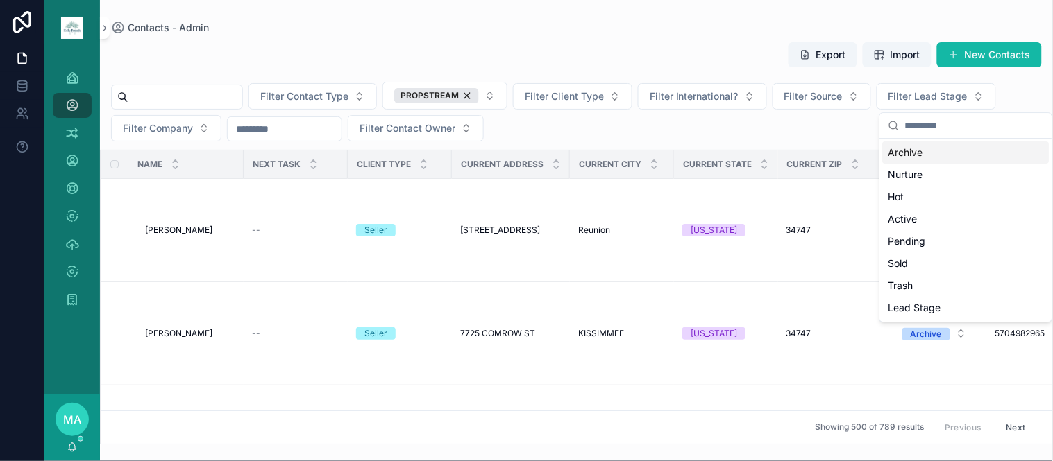
click at [912, 157] on div "Archive" at bounding box center [966, 153] width 167 height 22
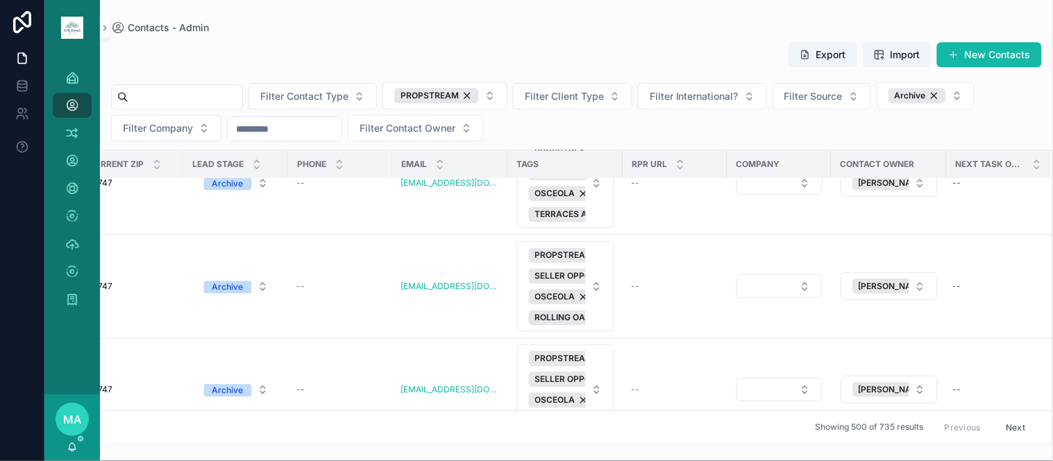
scroll to position [3701, 0]
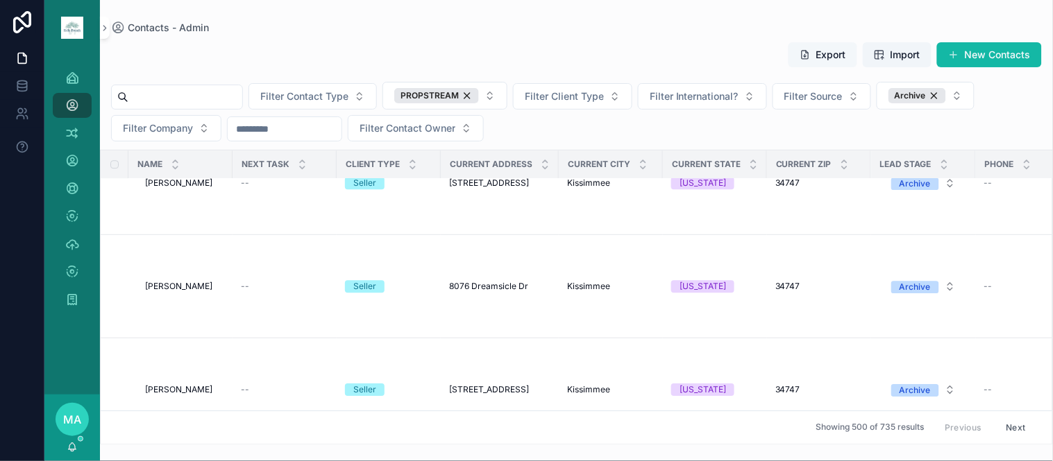
click at [815, 54] on button "Export" at bounding box center [822, 54] width 69 height 25
click at [479, 95] on div "PROPSTREAM" at bounding box center [436, 95] width 85 height 15
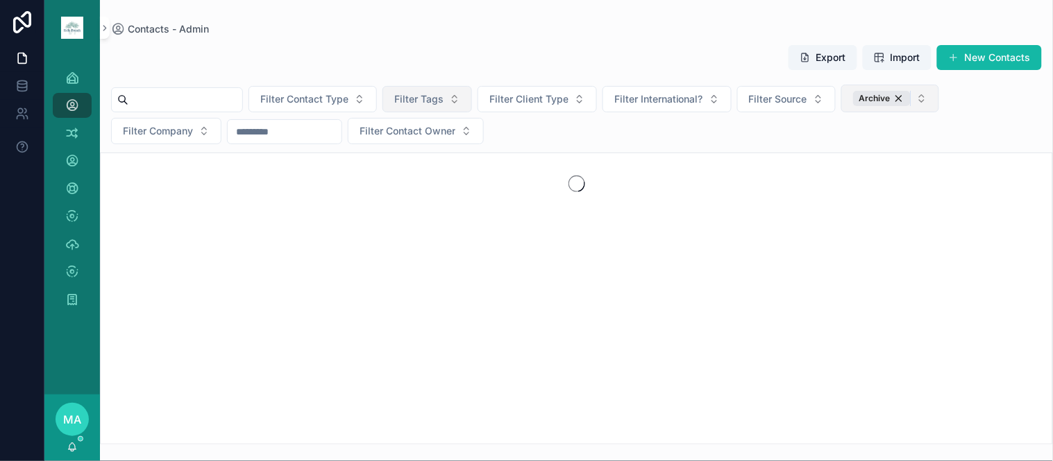
click at [910, 97] on div "Archive" at bounding box center [882, 98] width 58 height 15
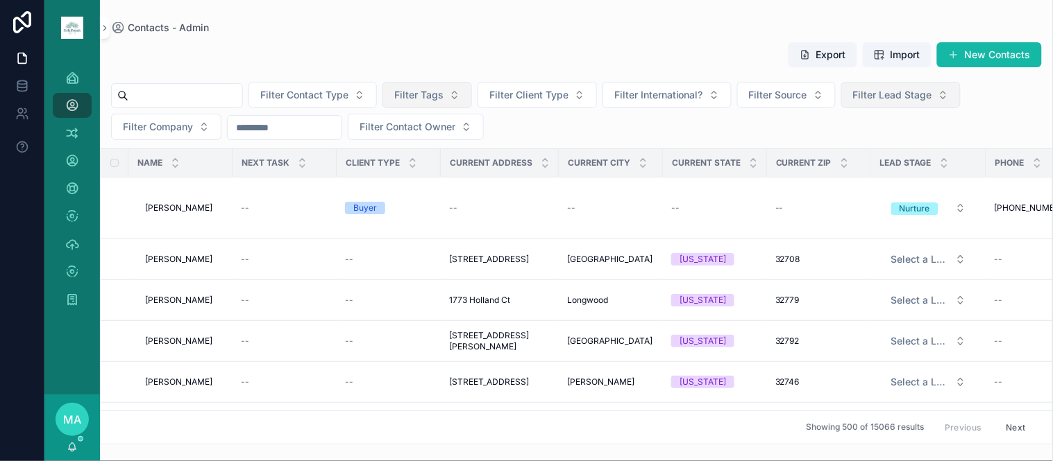
click at [932, 95] on span "Filter Lead Stage" at bounding box center [892, 95] width 79 height 14
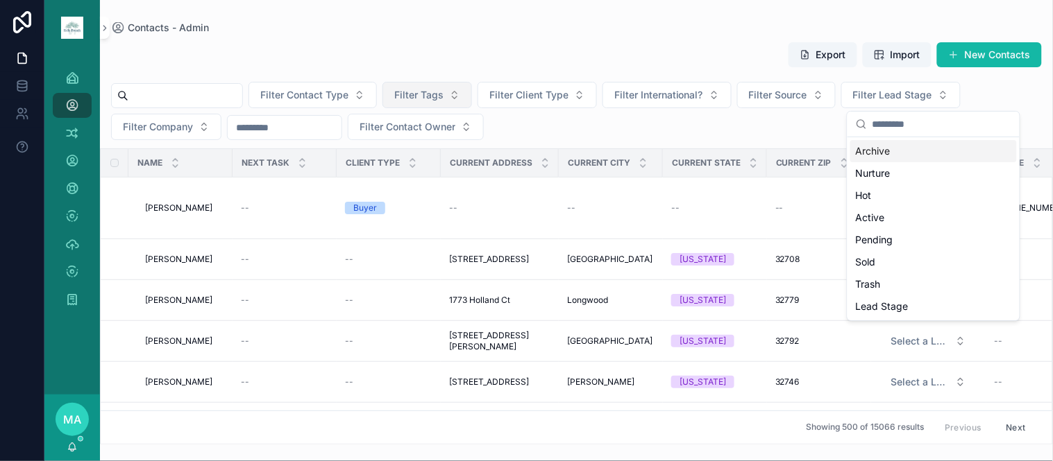
click at [1005, 92] on div "Filter Contact Type Filter Tags Filter Client Type Filter International? Filter…" at bounding box center [576, 111] width 953 height 58
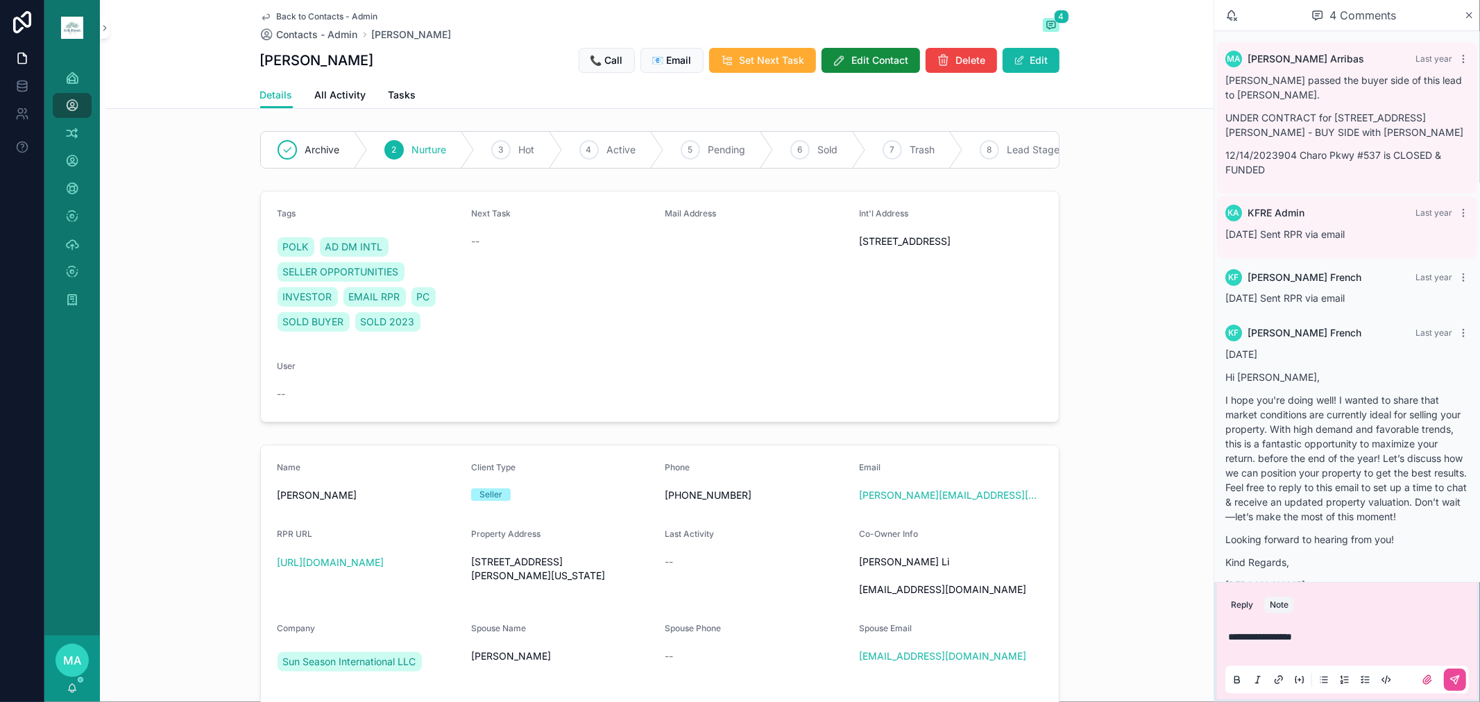
scroll to position [24, 0]
